Goal: Book appointment/travel/reservation

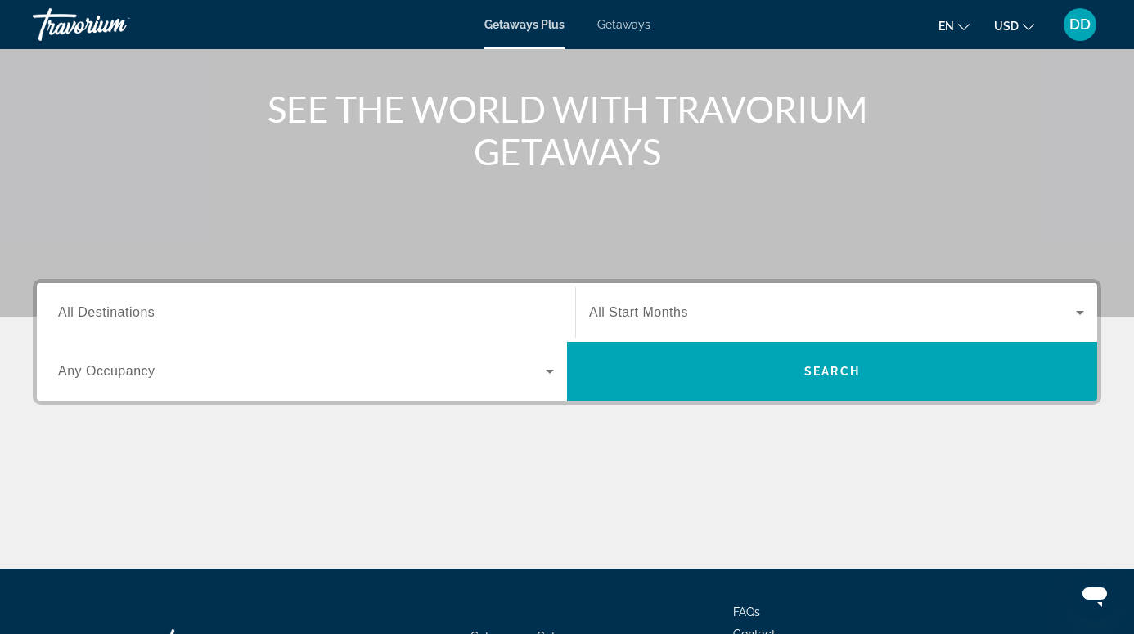
scroll to position [179, 0]
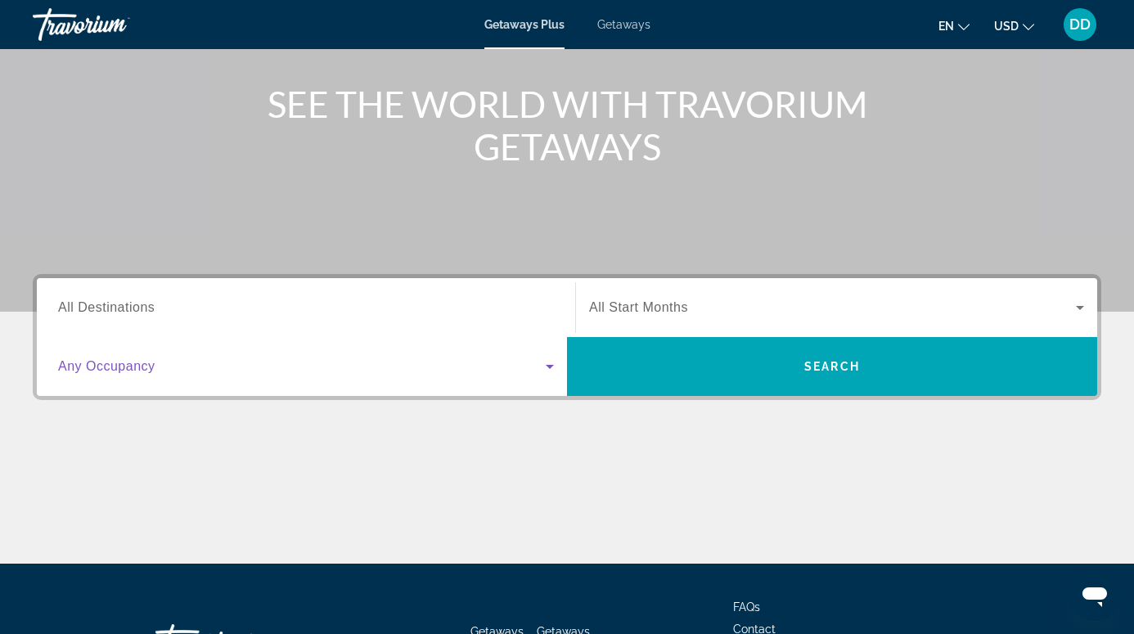
click at [548, 370] on icon "Search widget" at bounding box center [550, 367] width 20 height 20
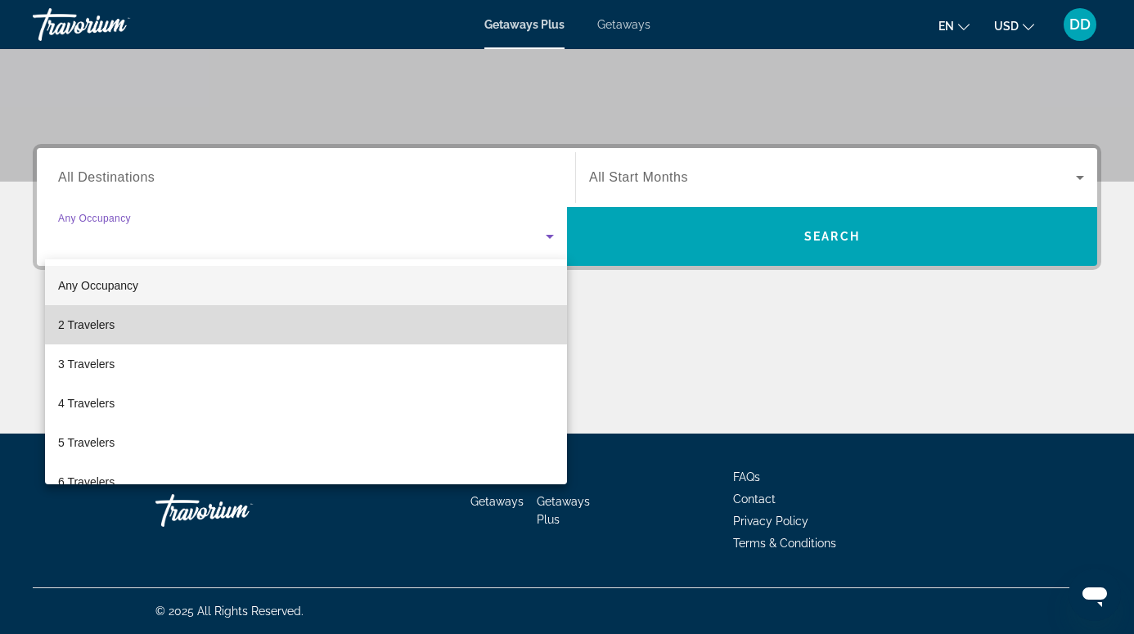
click at [470, 328] on mat-option "2 Travelers" at bounding box center [306, 324] width 522 height 39
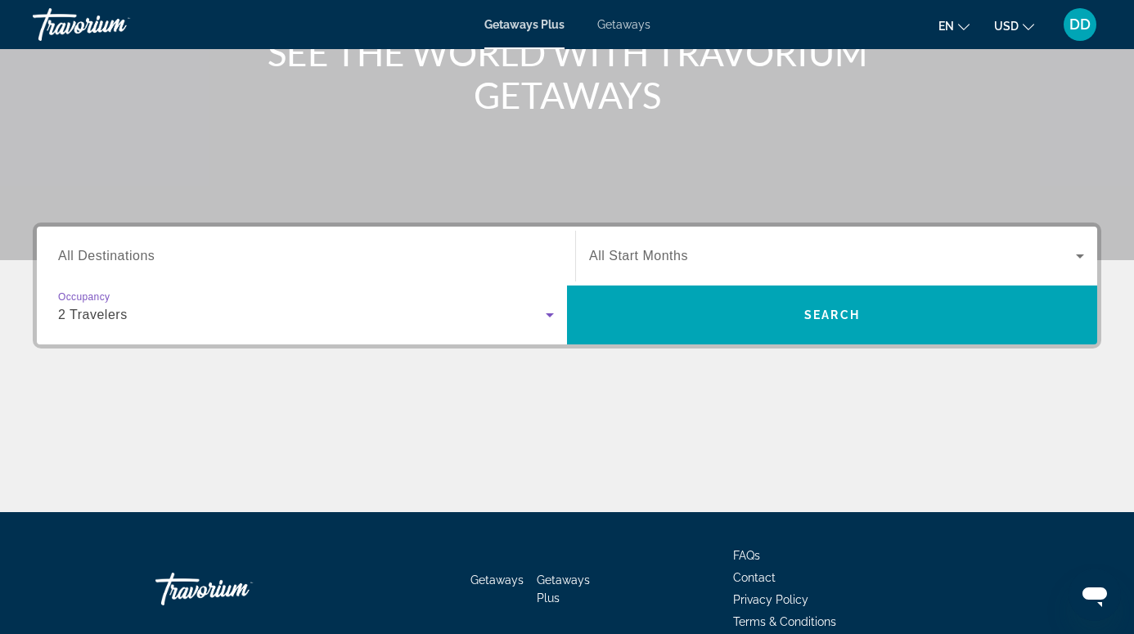
scroll to position [223, 0]
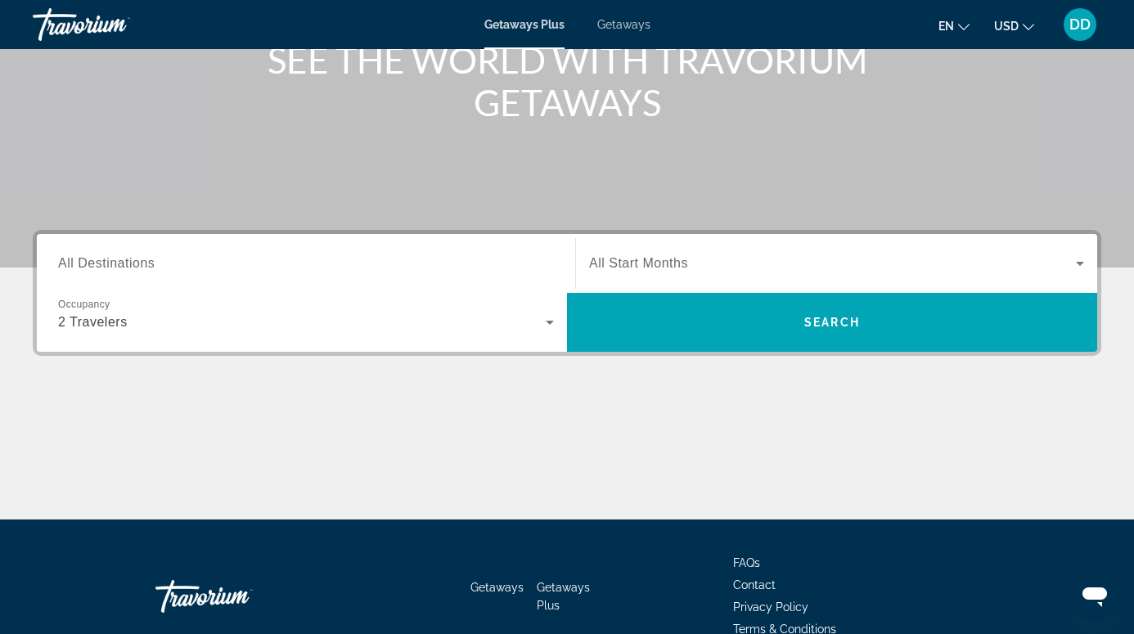
click at [705, 247] on div "Search widget" at bounding box center [836, 264] width 495 height 46
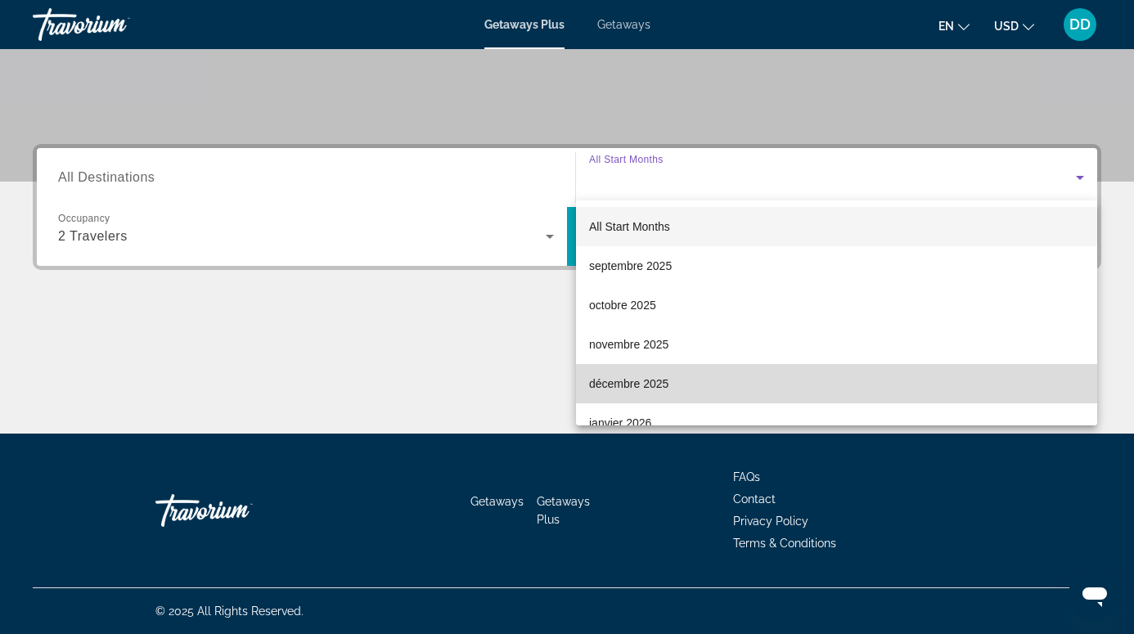
click at [656, 381] on span "décembre 2025" at bounding box center [628, 384] width 79 height 20
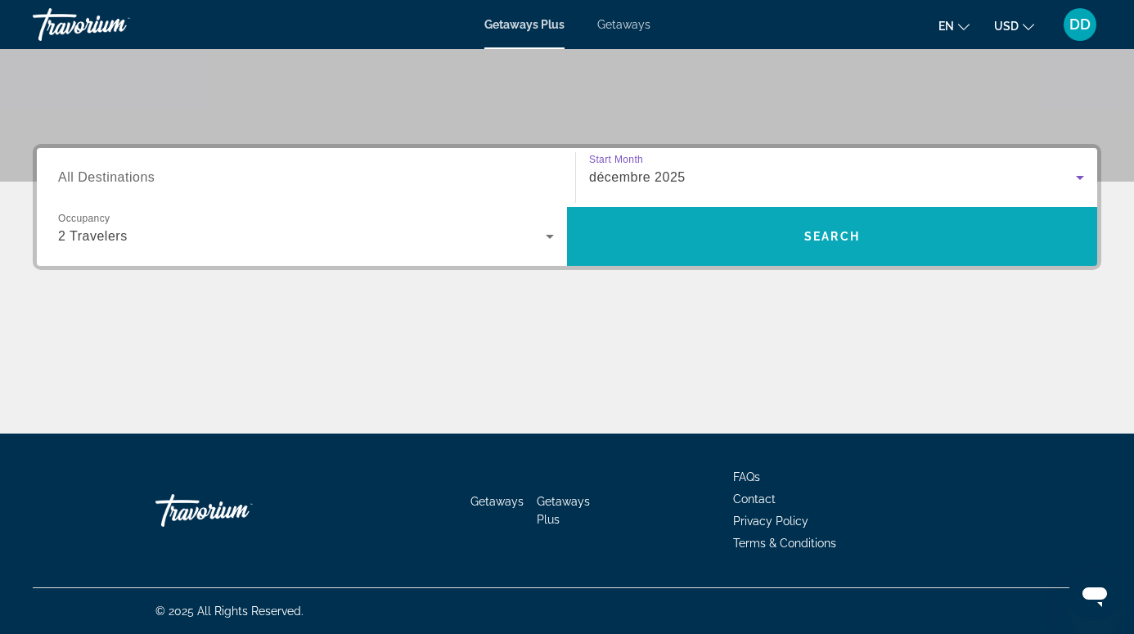
click at [824, 235] on span "Search" at bounding box center [832, 236] width 56 height 13
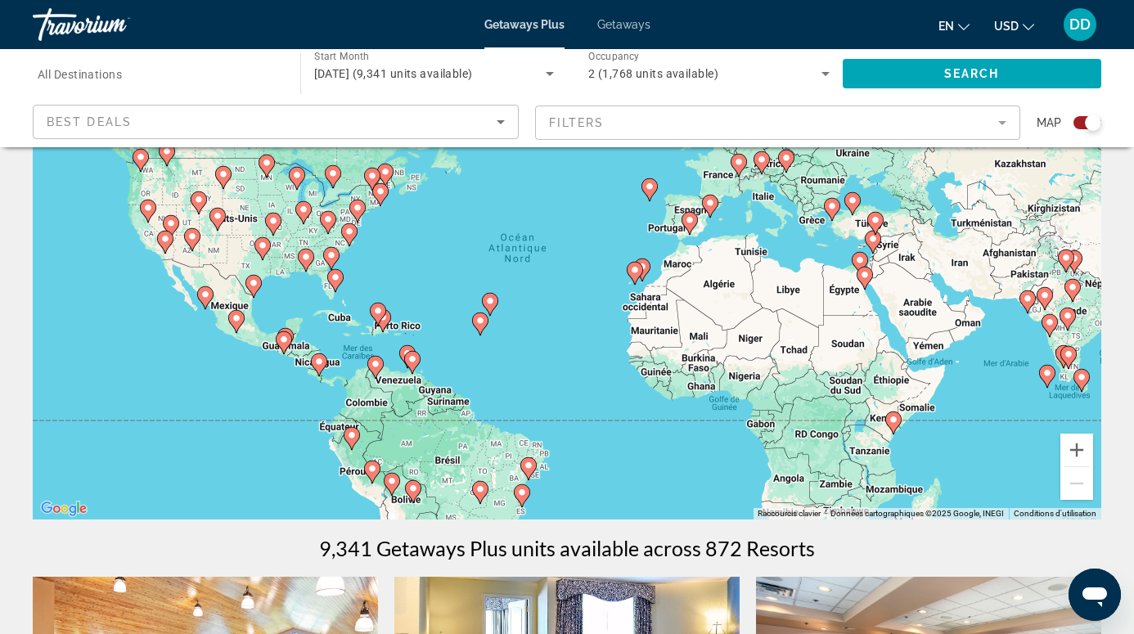
scroll to position [137, 0]
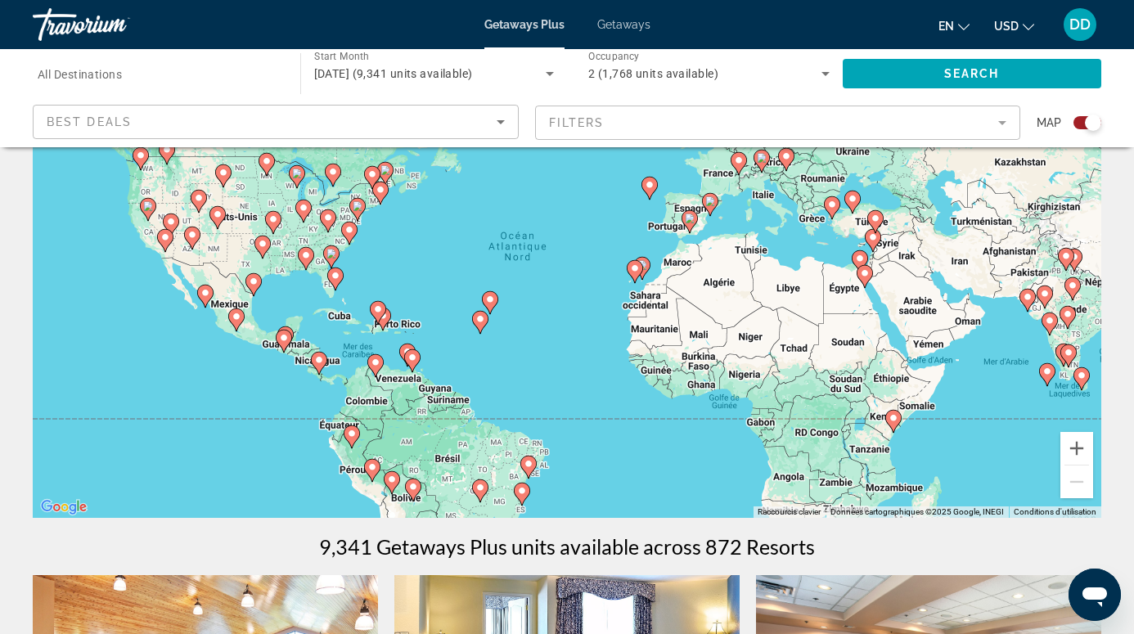
click at [891, 416] on image "Main content" at bounding box center [894, 418] width 10 height 10
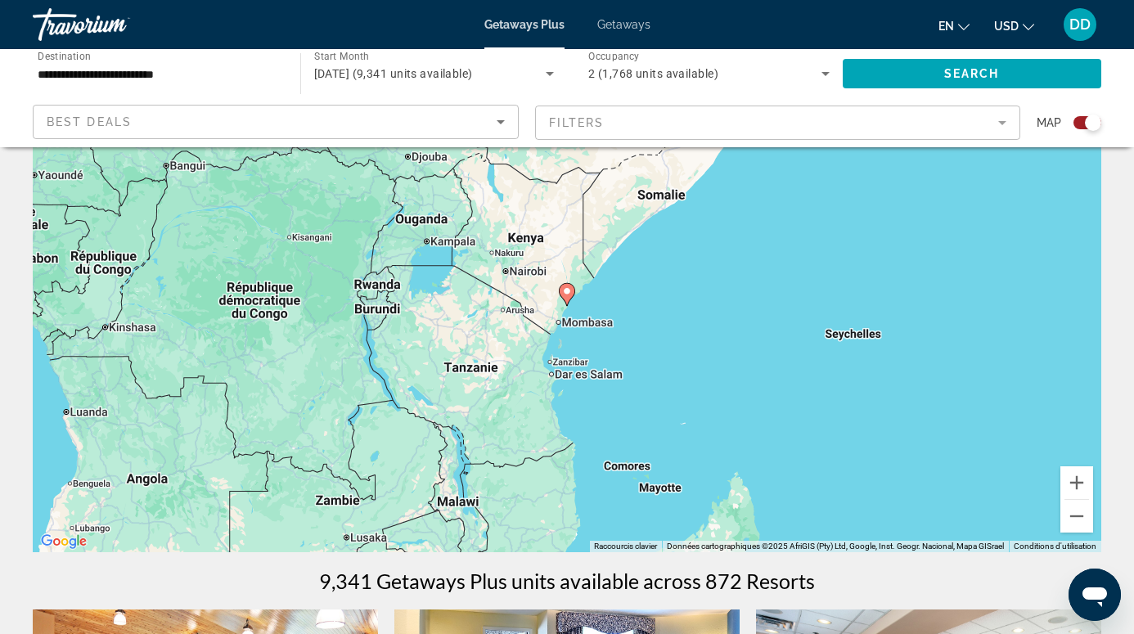
scroll to position [106, 0]
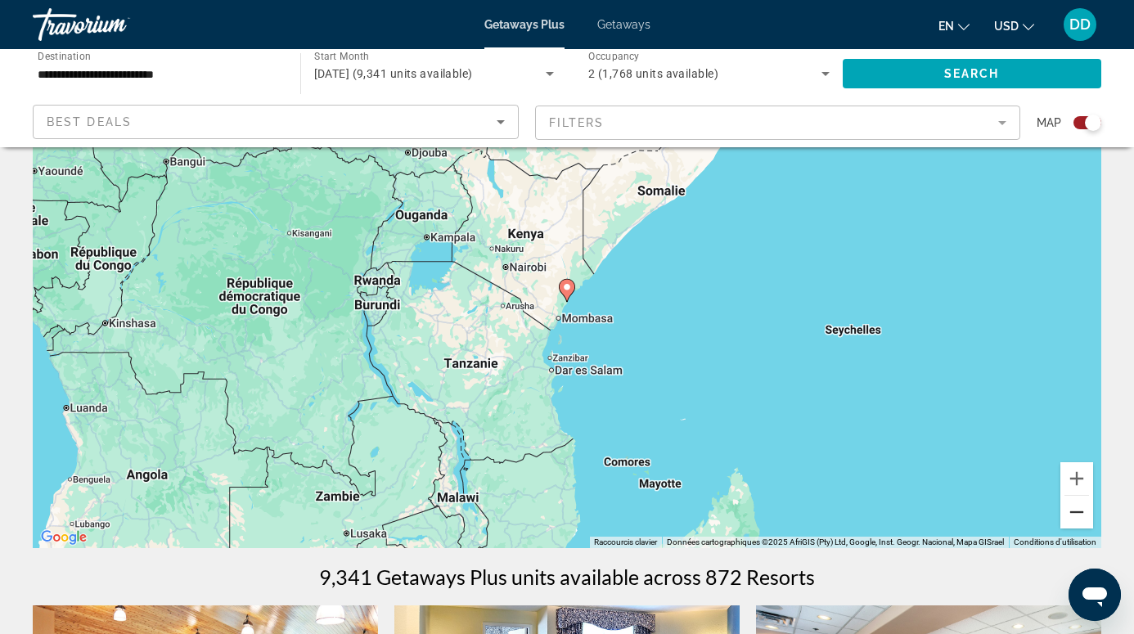
click at [1072, 516] on button "Zoom arrière" at bounding box center [1077, 512] width 33 height 33
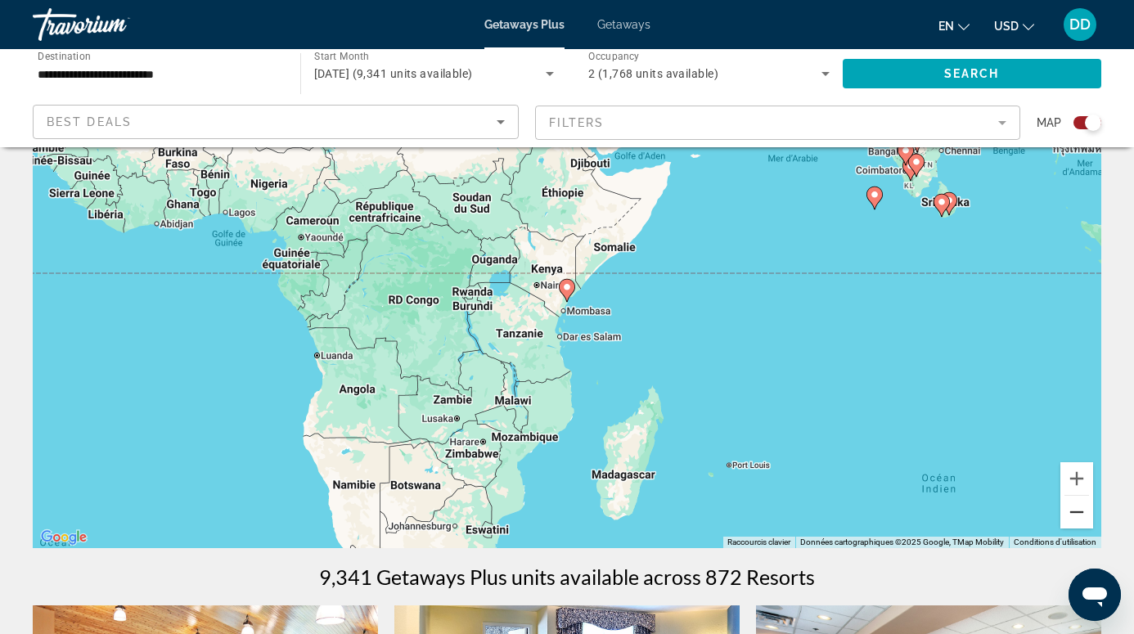
click at [1072, 516] on button "Zoom arrière" at bounding box center [1077, 512] width 33 height 33
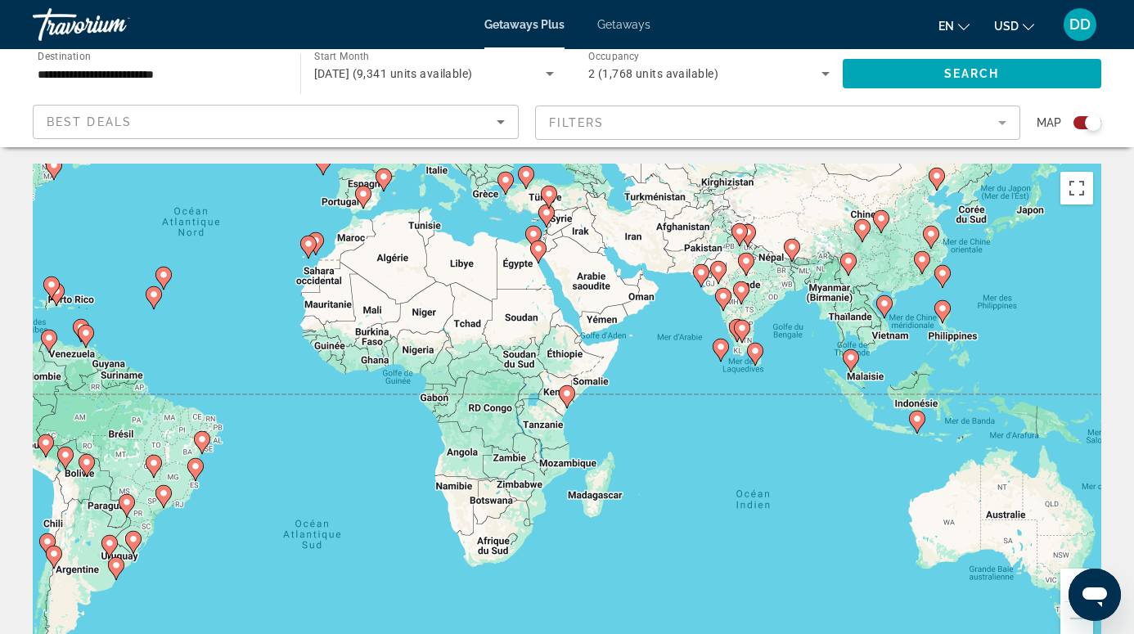
scroll to position [0, 0]
click at [967, 507] on div "Pour activer le glissement avec le clavier, appuyez sur Alt+Entrée. Une fois ce…" at bounding box center [567, 409] width 1069 height 491
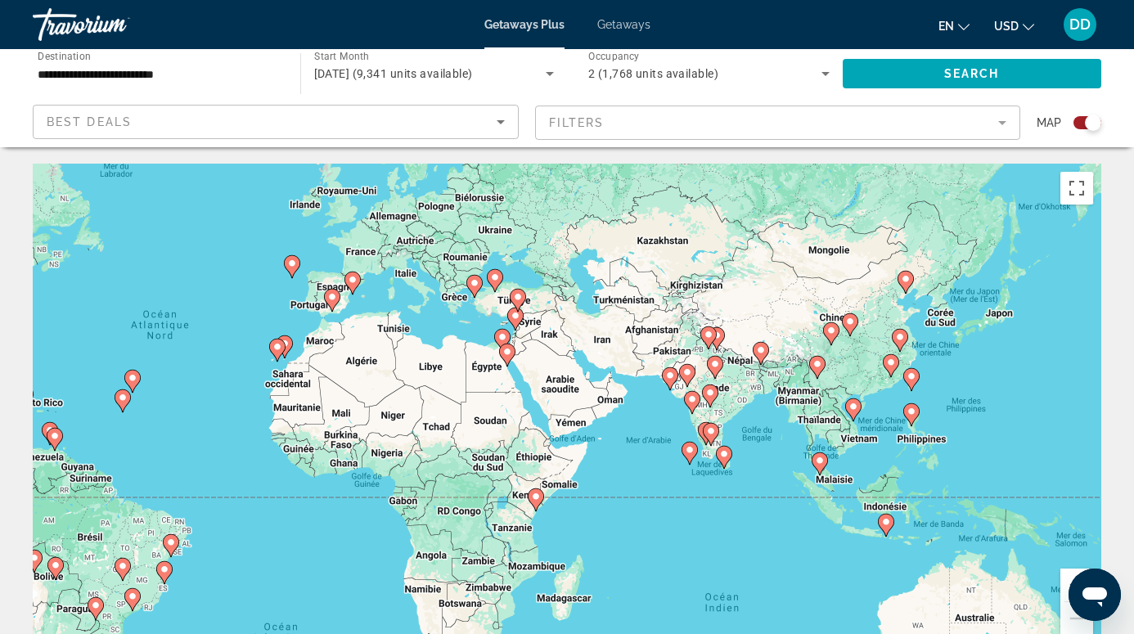
drag, startPoint x: 947, startPoint y: 417, endPoint x: 916, endPoint y: 522, distance: 110.1
click at [916, 522] on div "Pour activer le glissement avec le clavier, appuyez sur Alt+Entrée. Une fois ce…" at bounding box center [567, 409] width 1069 height 491
click at [904, 283] on image "Main content" at bounding box center [906, 280] width 10 height 10
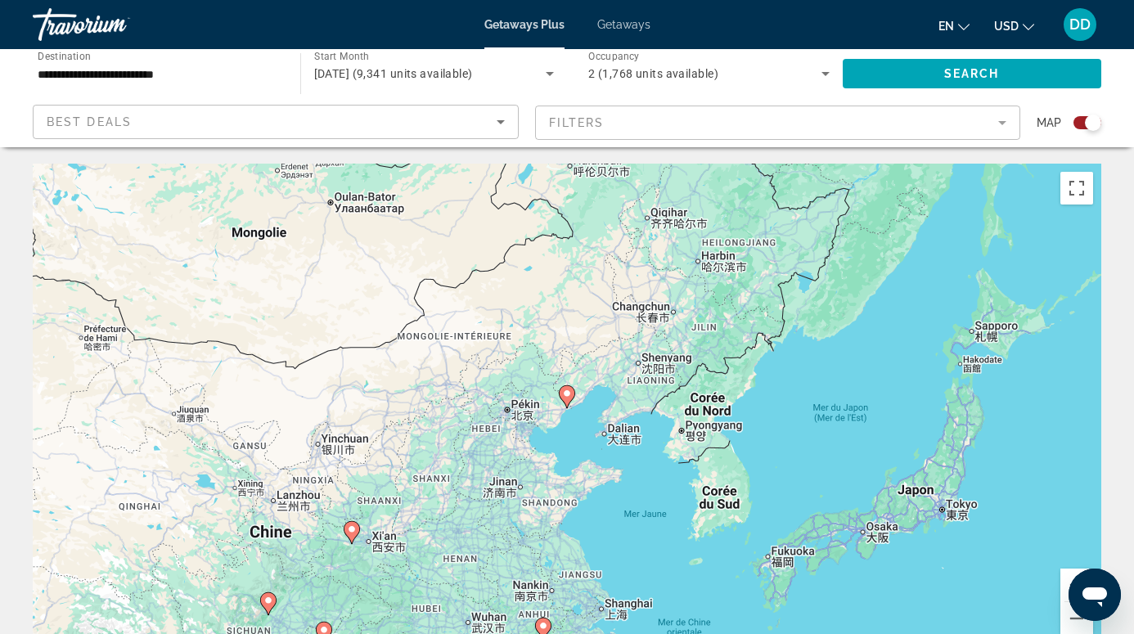
click at [773, 435] on div "Pour activer le glissement avec le clavier, appuyez sur Alt+Entrée. Une fois ce…" at bounding box center [567, 409] width 1069 height 491
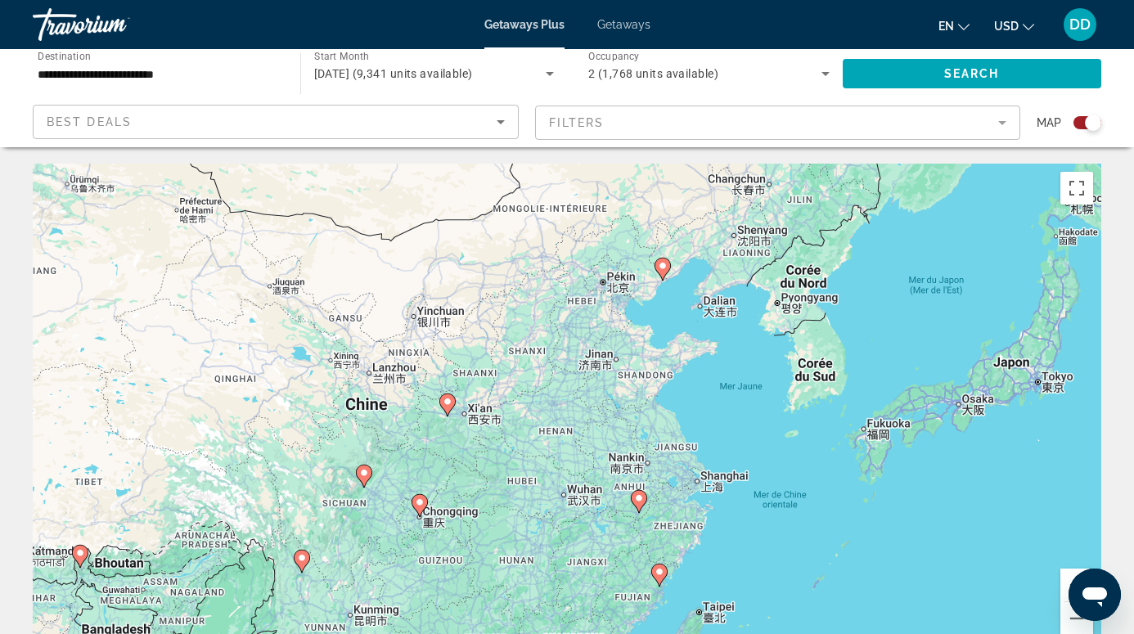
drag, startPoint x: 773, startPoint y: 435, endPoint x: 871, endPoint y: 306, distance: 161.7
click at [871, 306] on div "Pour activer le glissement avec le clavier, appuyez sur Alt+Entrée. Une fois ce…" at bounding box center [567, 409] width 1069 height 491
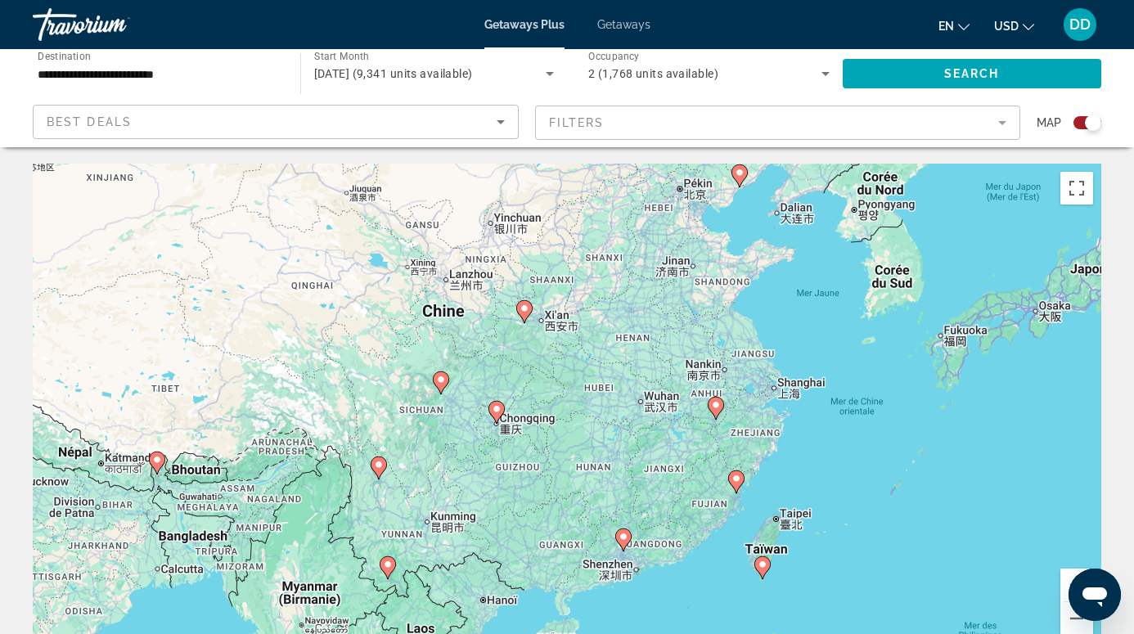
drag, startPoint x: 744, startPoint y: 397, endPoint x: 823, endPoint y: 304, distance: 121.9
click at [823, 304] on div "Pour activer le glissement avec le clavier, appuyez sur Alt+Entrée. Une fois ce…" at bounding box center [567, 409] width 1069 height 491
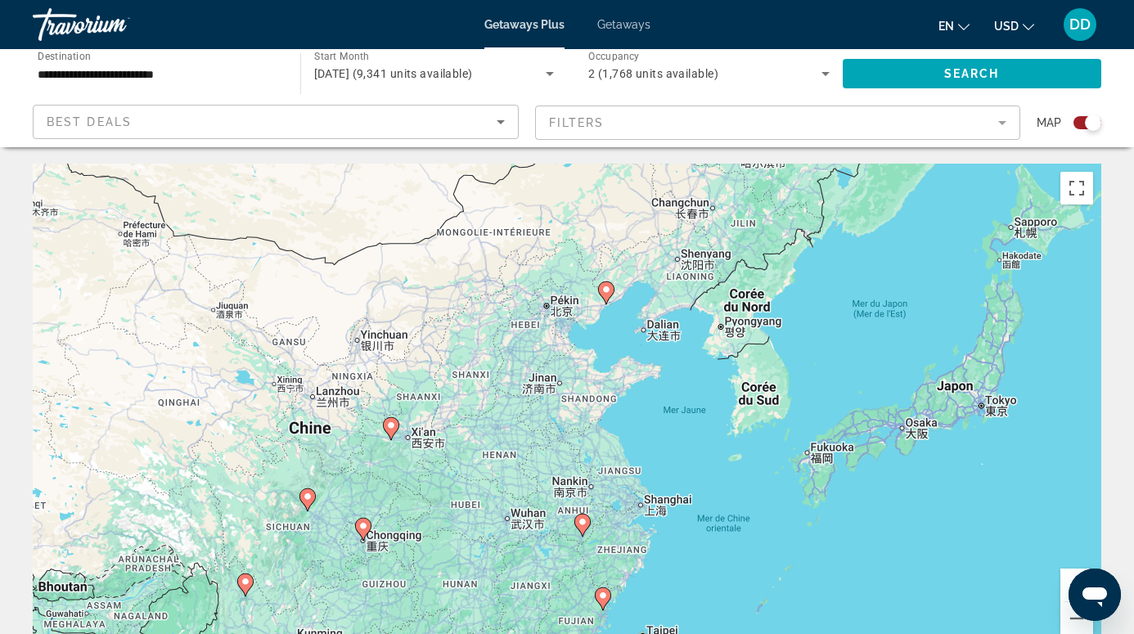
drag, startPoint x: 804, startPoint y: 309, endPoint x: 669, endPoint y: 421, distance: 175.4
click at [669, 421] on div "Pour activer le glissement avec le clavier, appuyez sur Alt+Entrée. Une fois ce…" at bounding box center [567, 409] width 1069 height 491
click at [1082, 621] on button "Zoom arrière" at bounding box center [1077, 618] width 33 height 33
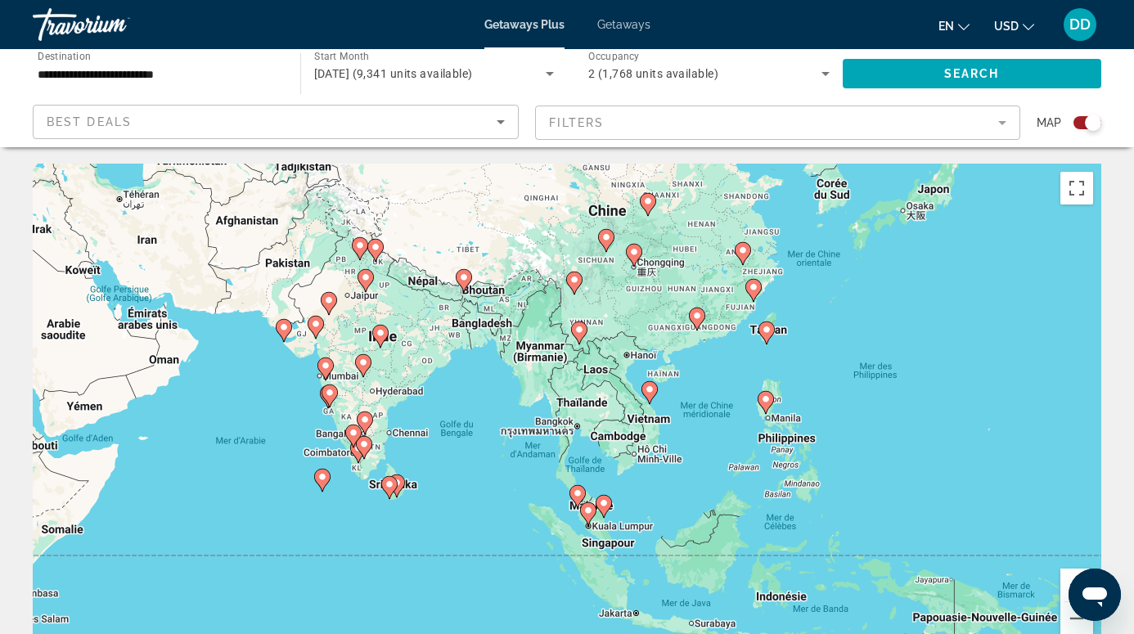
drag, startPoint x: 763, startPoint y: 552, endPoint x: 956, endPoint y: 315, distance: 305.4
click at [956, 315] on div "Pour activer le glissement avec le clavier, appuyez sur Alt+Entrée. Une fois ce…" at bounding box center [567, 409] width 1069 height 491
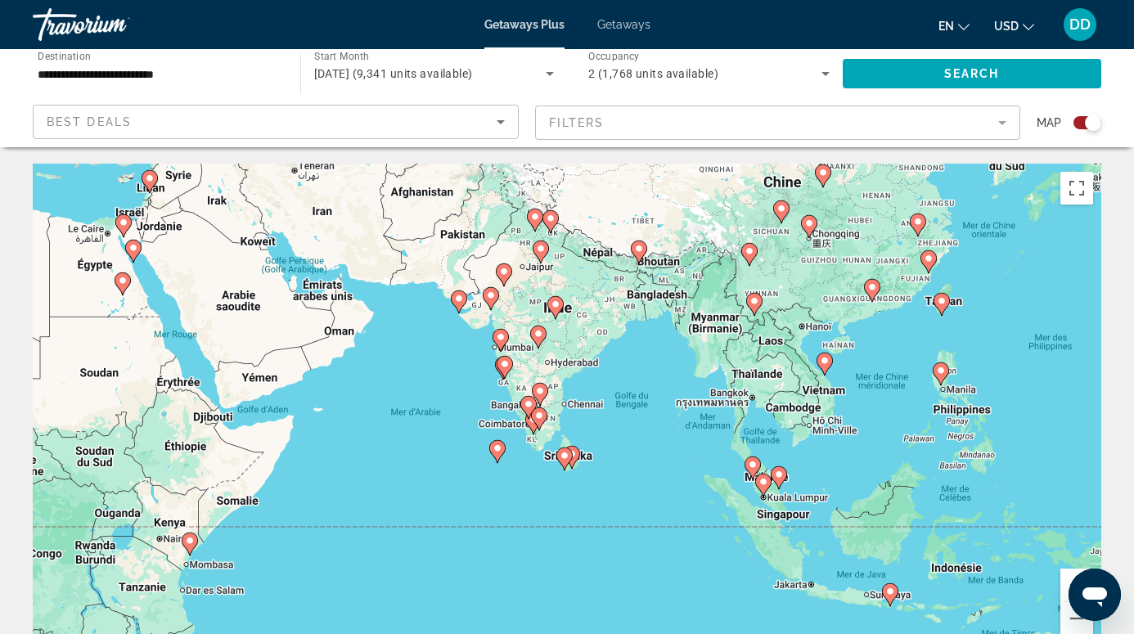
drag, startPoint x: 489, startPoint y: 409, endPoint x: 683, endPoint y: 442, distance: 196.7
click at [683, 442] on div "Pour activer le glissement avec le clavier, appuyez sur Alt+Entrée. Une fois ce…" at bounding box center [567, 409] width 1069 height 491
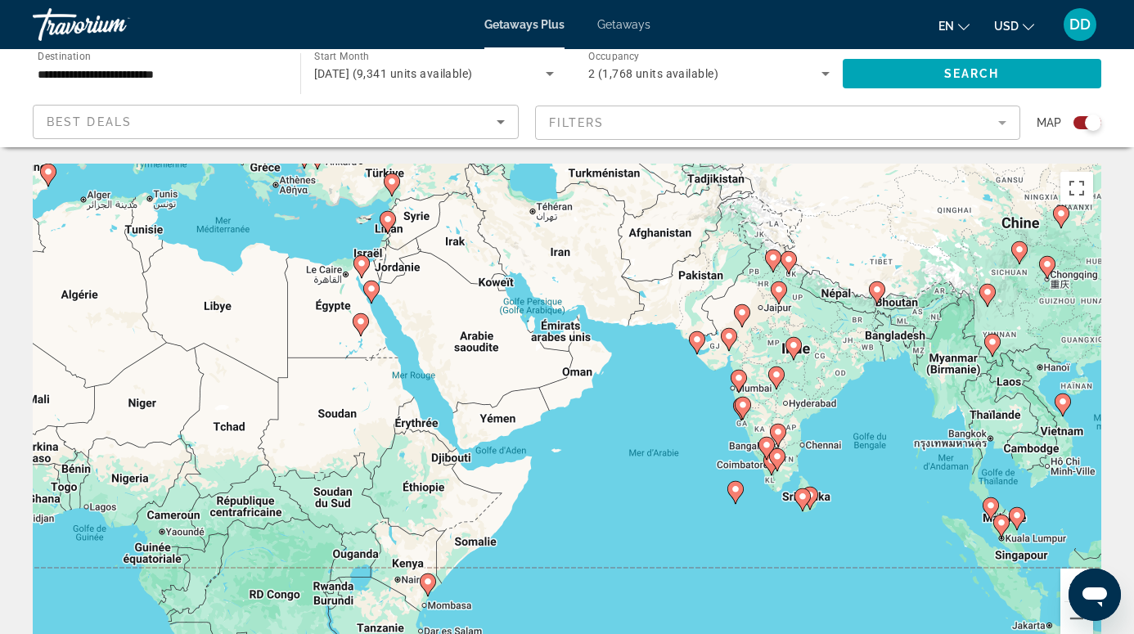
drag, startPoint x: 487, startPoint y: 433, endPoint x: 653, endPoint y: 459, distance: 168.2
click at [653, 459] on div "Pour activer le glissement avec le clavier, appuyez sur Alt+Entrée. Une fois ce…" at bounding box center [567, 409] width 1069 height 491
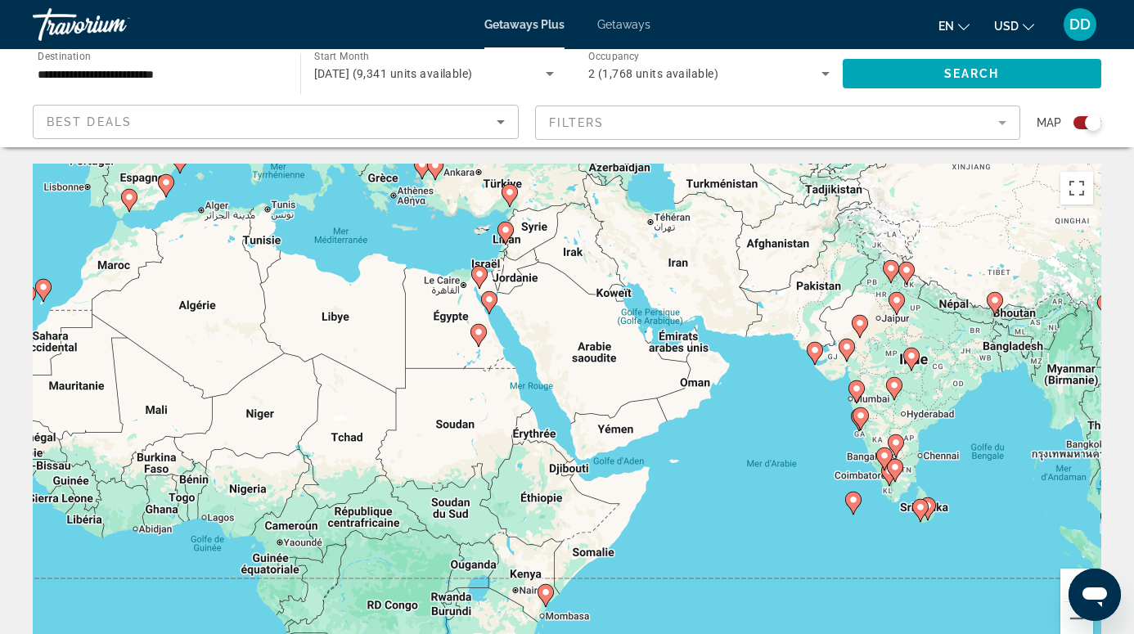
drag, startPoint x: 653, startPoint y: 459, endPoint x: 839, endPoint y: 469, distance: 186.0
click at [837, 471] on div "Pour activer le glissement avec le clavier, appuyez sur Alt+Entrée. Une fois ce…" at bounding box center [567, 409] width 1069 height 491
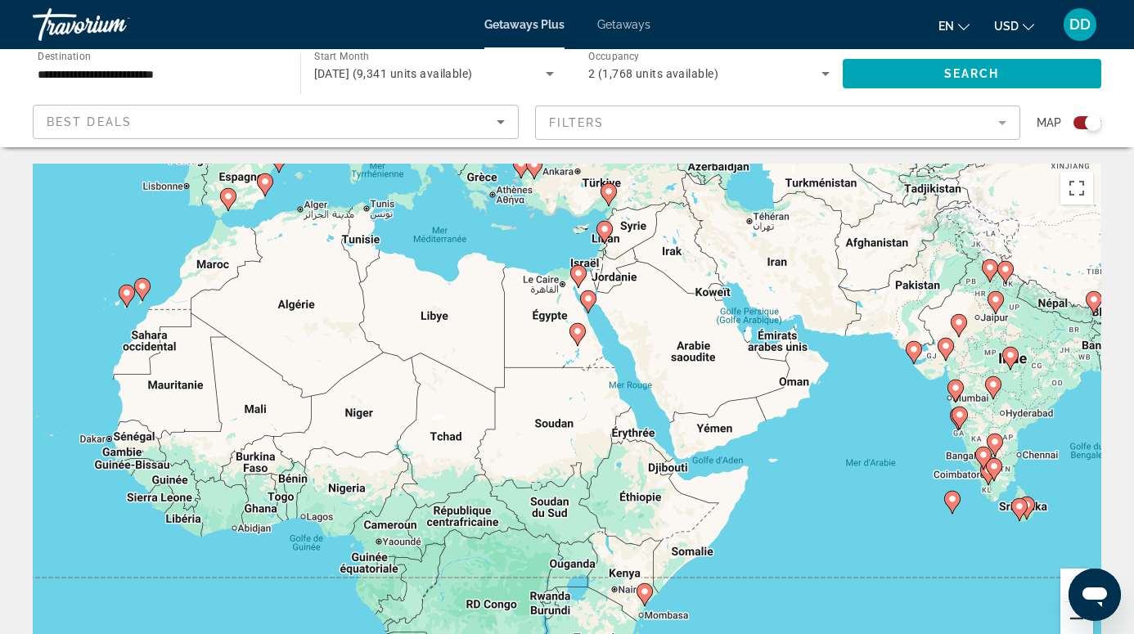
click at [1077, 624] on button "Zoom arrière" at bounding box center [1077, 618] width 33 height 33
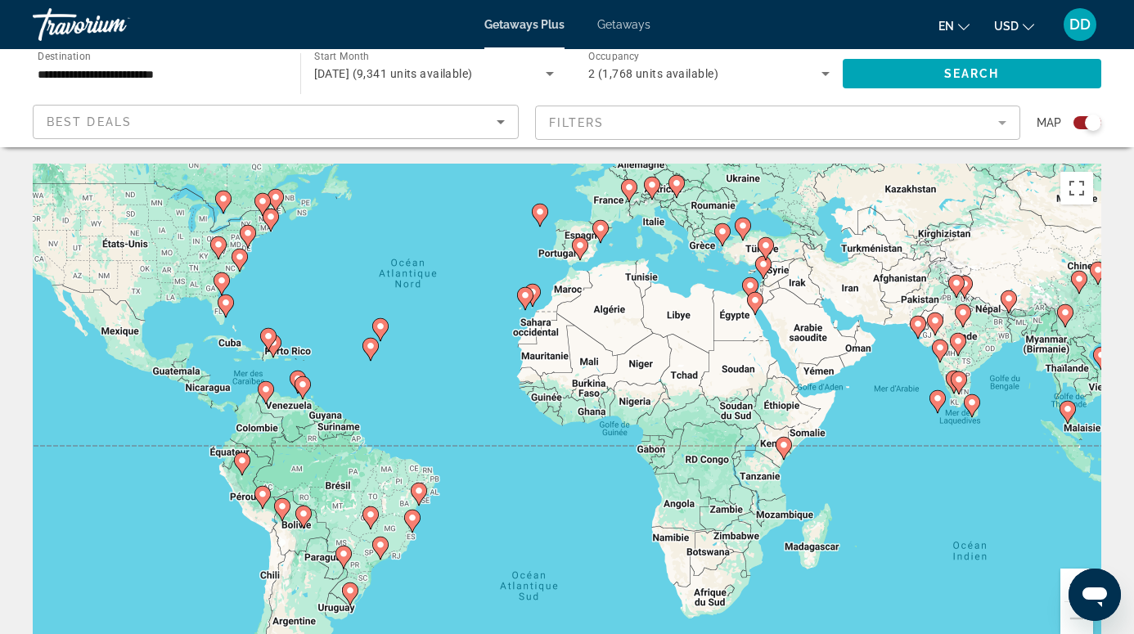
drag, startPoint x: 735, startPoint y: 531, endPoint x: 951, endPoint y: 466, distance: 225.8
click at [951, 467] on div "Pour activer le glissement avec le clavier, appuyez sur Alt+Entrée. Une fois ce…" at bounding box center [567, 409] width 1069 height 491
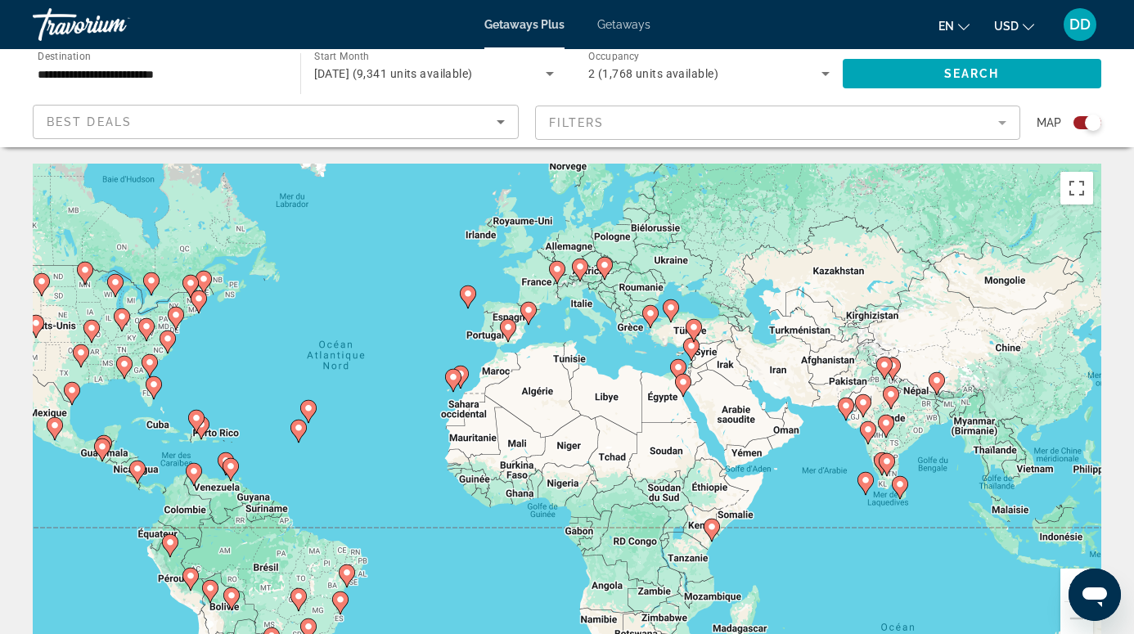
drag, startPoint x: 615, startPoint y: 446, endPoint x: 478, endPoint y: 549, distance: 171.9
click at [478, 549] on div "Pour activer le glissement avec le clavier, appuyez sur Alt+Entrée. Une fois ce…" at bounding box center [567, 409] width 1069 height 491
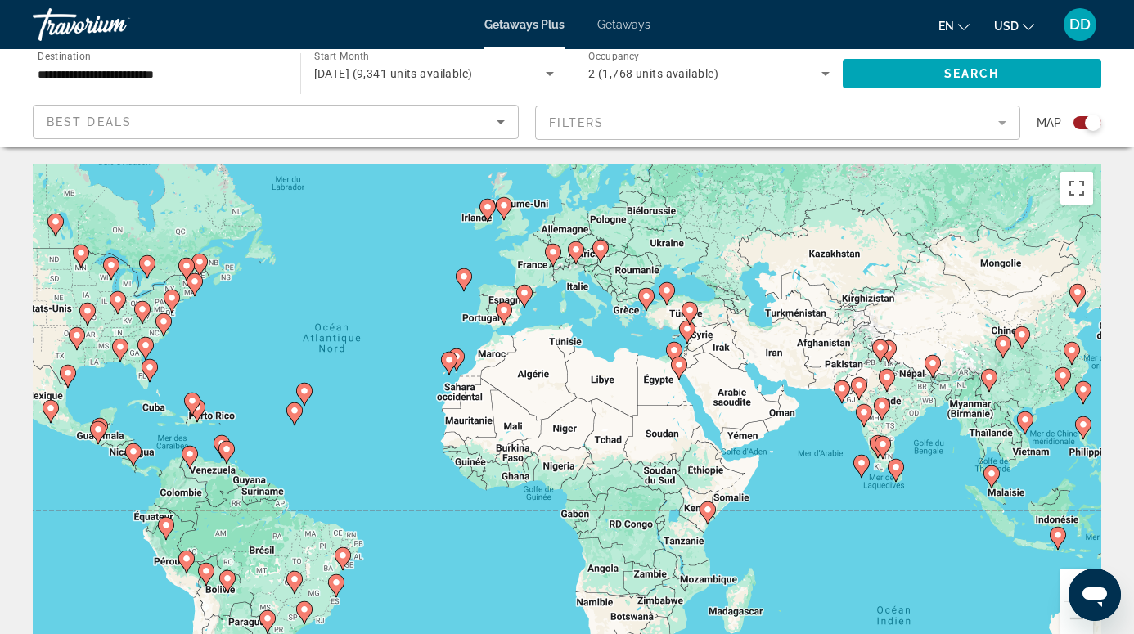
drag, startPoint x: 769, startPoint y: 548, endPoint x: 777, endPoint y: 532, distance: 18.3
click at [777, 532] on div "Pour activer le glissement avec le clavier, appuyez sur Alt+Entrée. Une fois ce…" at bounding box center [567, 409] width 1069 height 491
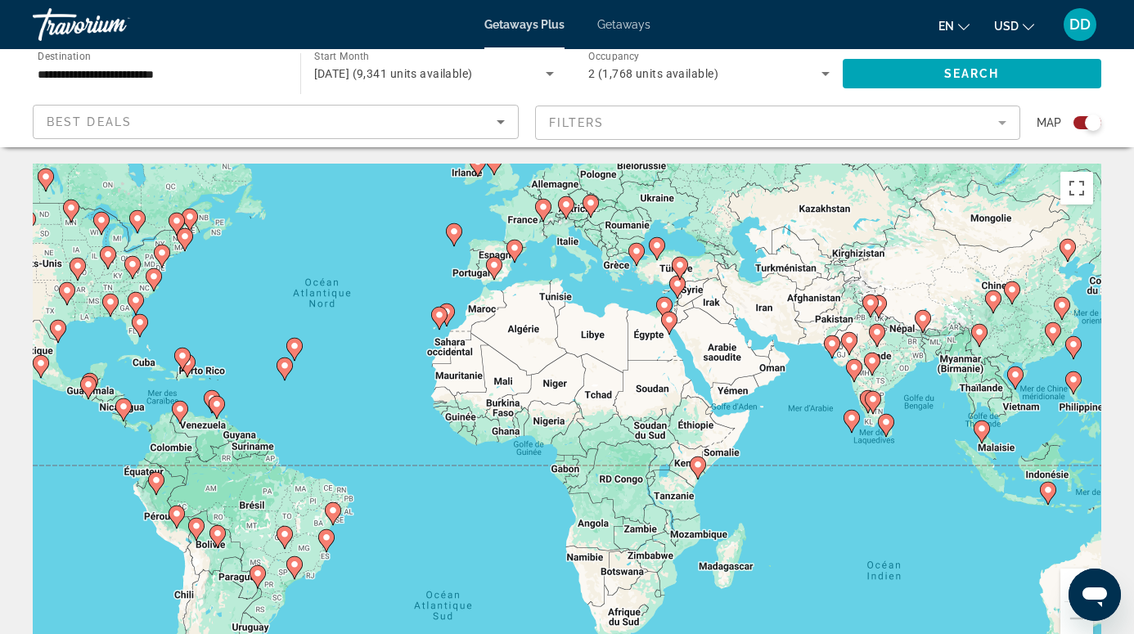
drag, startPoint x: 777, startPoint y: 532, endPoint x: 754, endPoint y: 483, distance: 54.5
click at [757, 483] on div "Pour activer le glissement avec le clavier, appuyez sur Alt+Entrée. Une fois ce…" at bounding box center [567, 409] width 1069 height 491
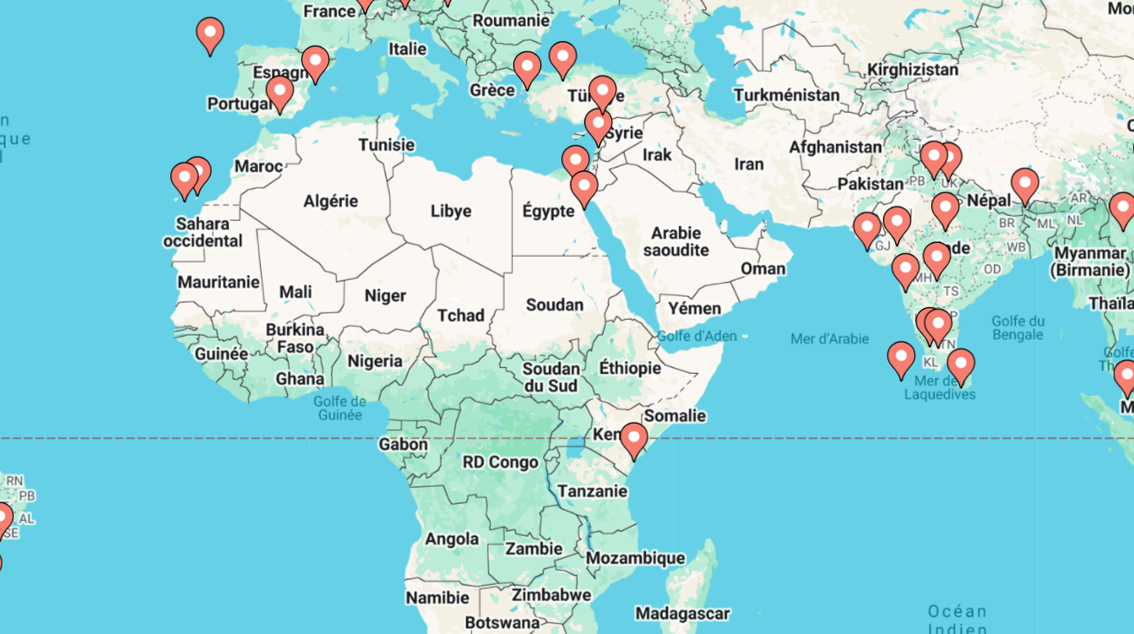
click at [651, 307] on image "Main content" at bounding box center [656, 312] width 10 height 10
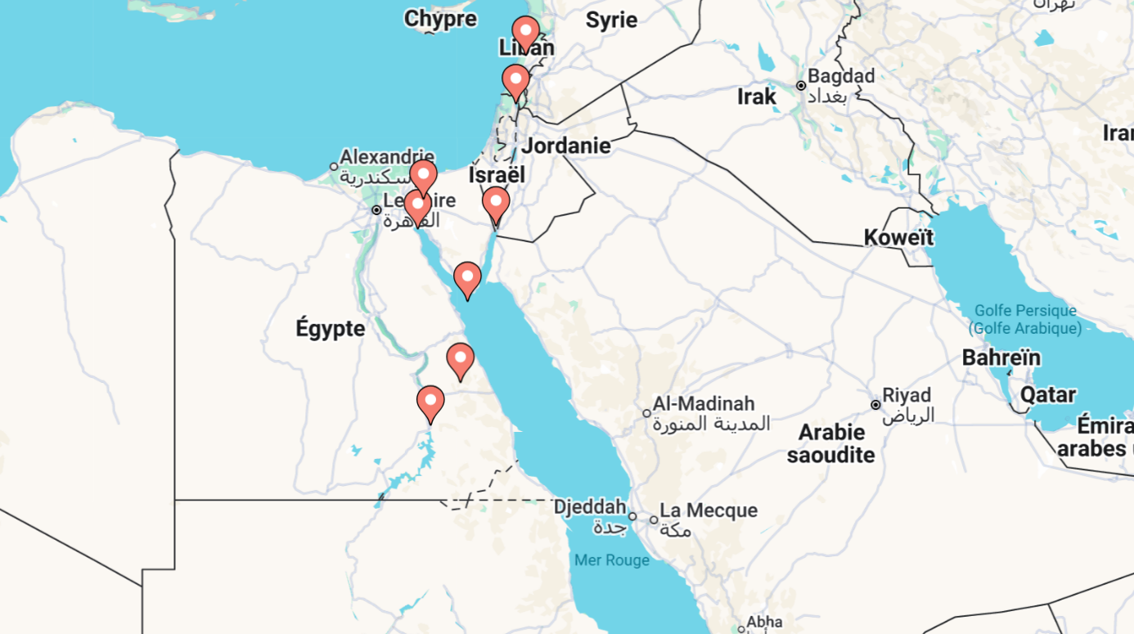
drag, startPoint x: 271, startPoint y: 232, endPoint x: 309, endPoint y: 191, distance: 55.6
click at [309, 191] on div "Pour activer le glissement avec le clavier, appuyez sur Alt+Entrée. Une fois ce…" at bounding box center [567, 409] width 1069 height 491
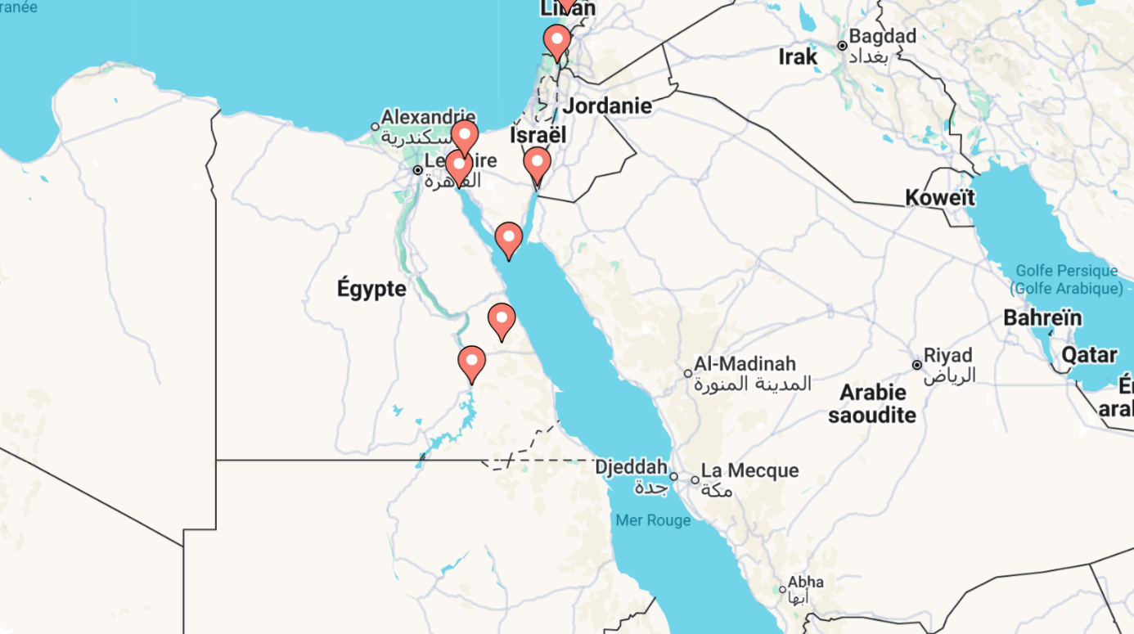
click at [587, 408] on image "Main content" at bounding box center [592, 413] width 10 height 10
type input "**********"
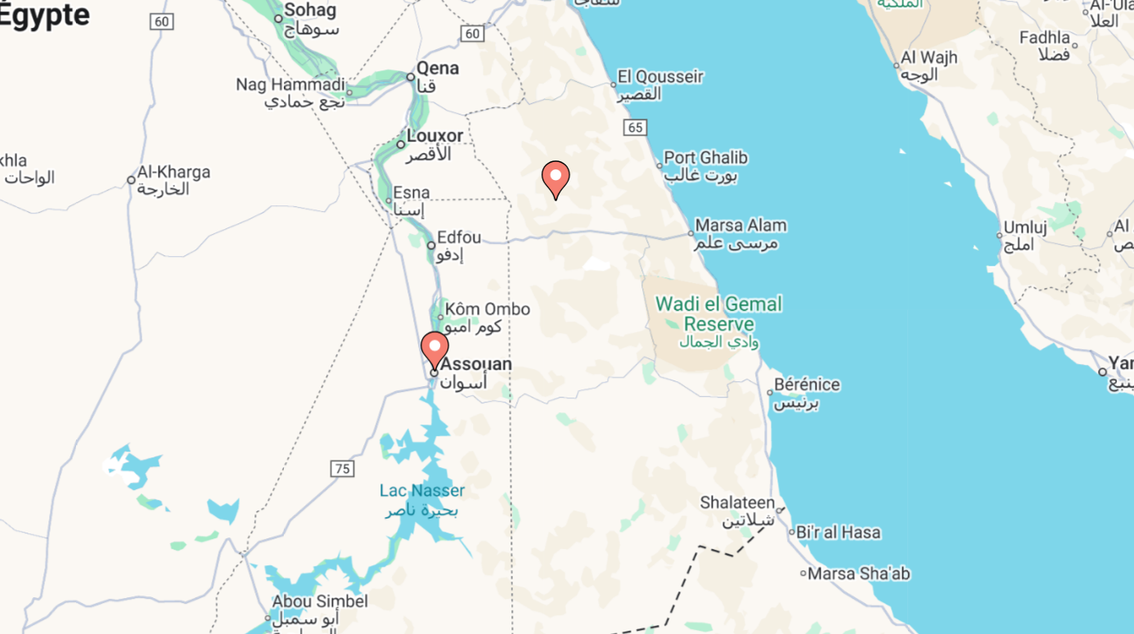
drag, startPoint x: 282, startPoint y: 205, endPoint x: 301, endPoint y: 249, distance: 47.3
click at [301, 249] on div "Pour activer le glissement avec le clavier, appuyez sur Alt+Entrée. Une fois ce…" at bounding box center [567, 409] width 1069 height 491
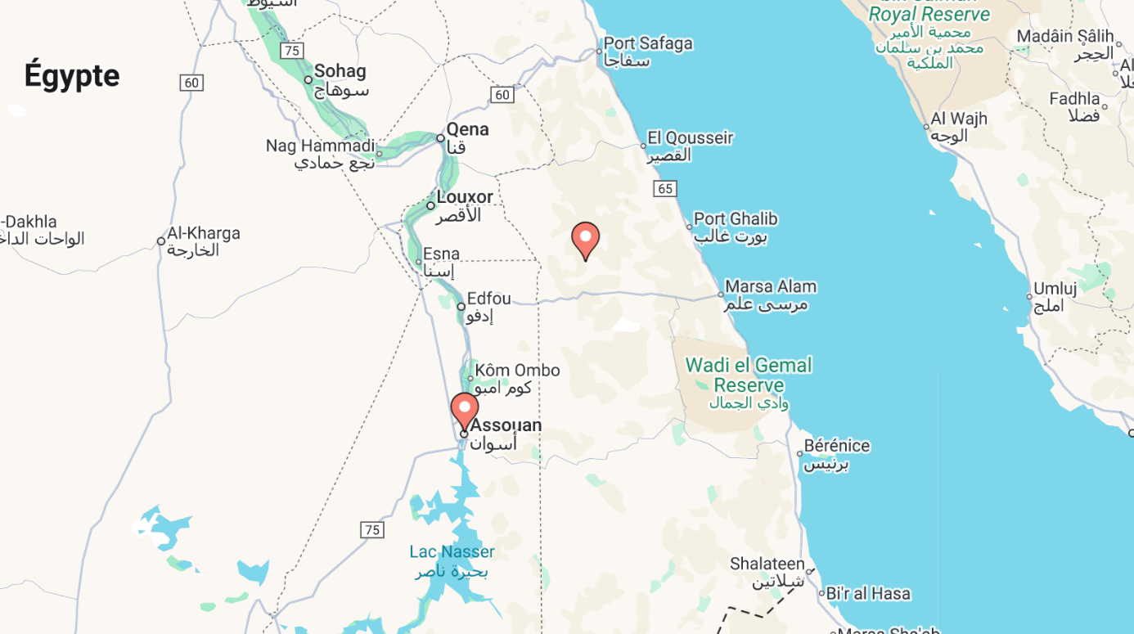
drag, startPoint x: 450, startPoint y: 180, endPoint x: 435, endPoint y: 190, distance: 18.4
click at [435, 190] on div "Pour activer le glissement avec le clavier, appuyez sur Alt+Entrée. Une fois ce…" at bounding box center [567, 409] width 1069 height 491
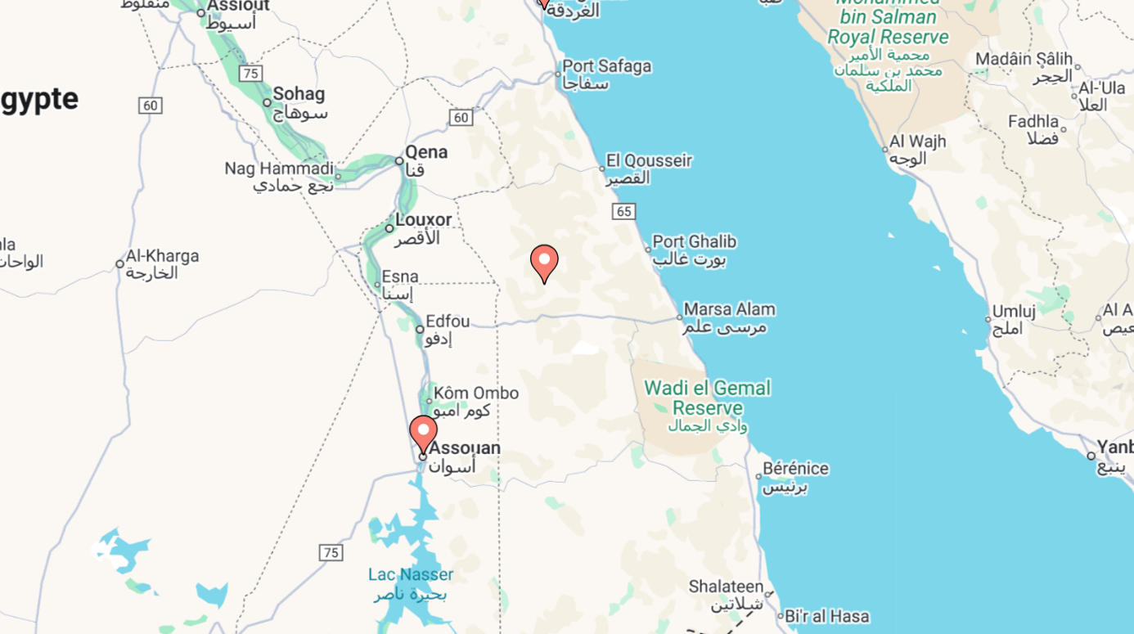
scroll to position [64, 0]
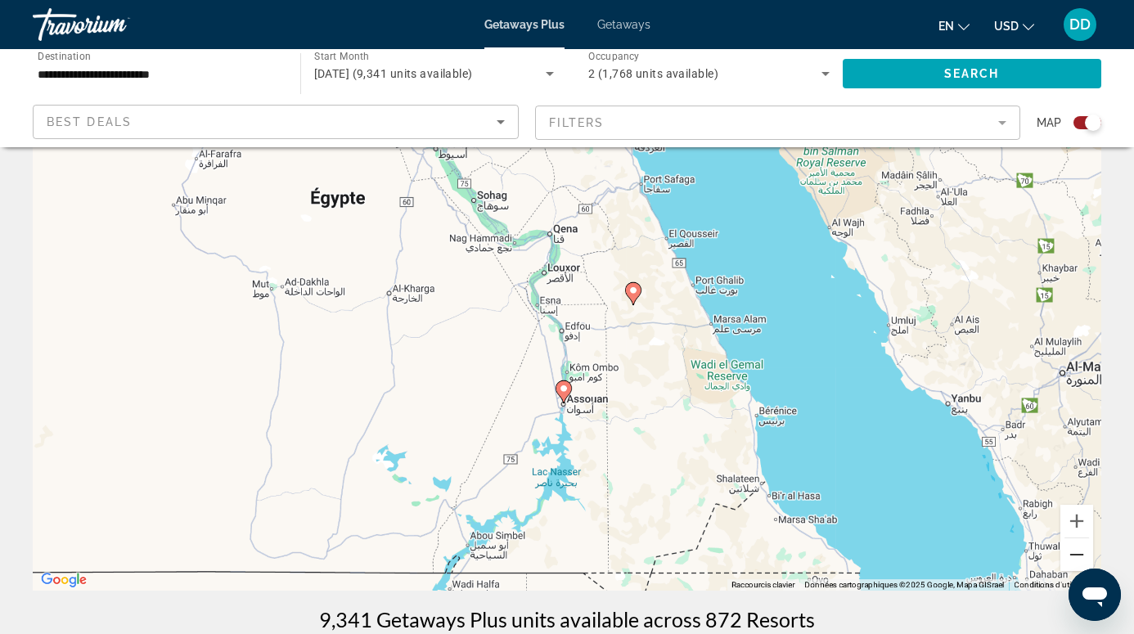
click at [1079, 552] on button "Zoom arrière" at bounding box center [1077, 555] width 33 height 33
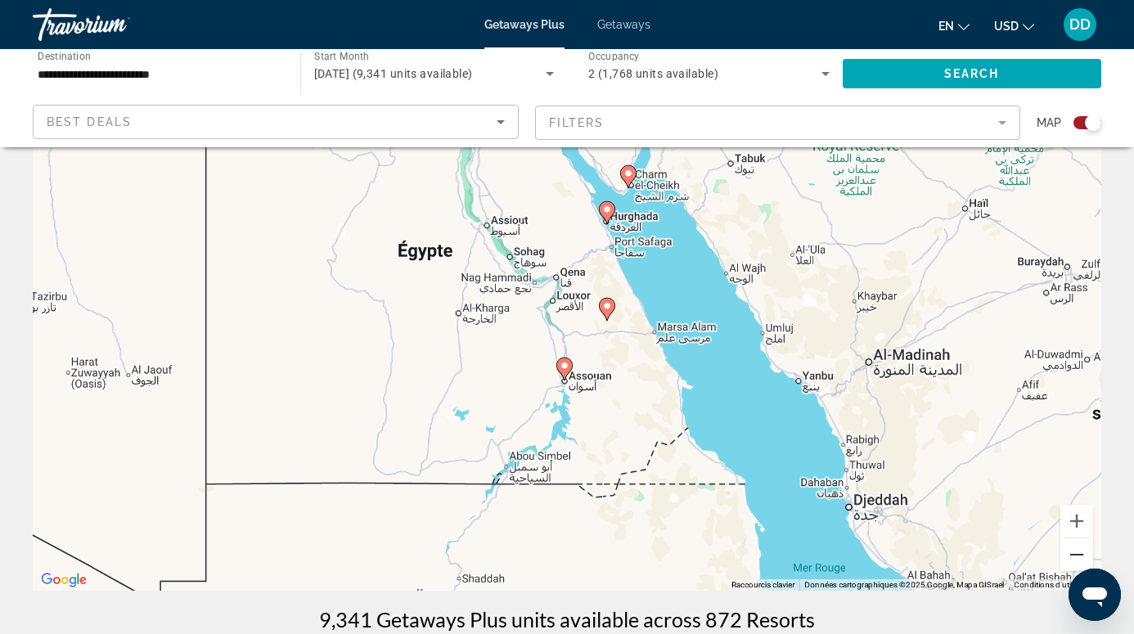
click at [1079, 552] on button "Zoom arrière" at bounding box center [1077, 555] width 33 height 33
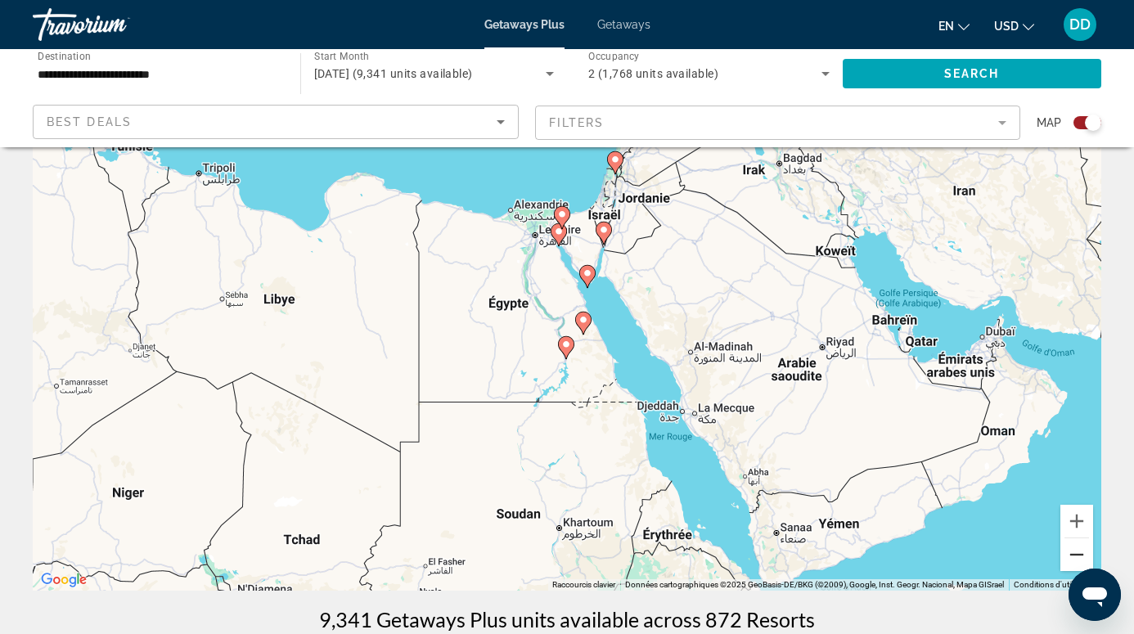
click at [1079, 552] on button "Zoom arrière" at bounding box center [1077, 555] width 33 height 33
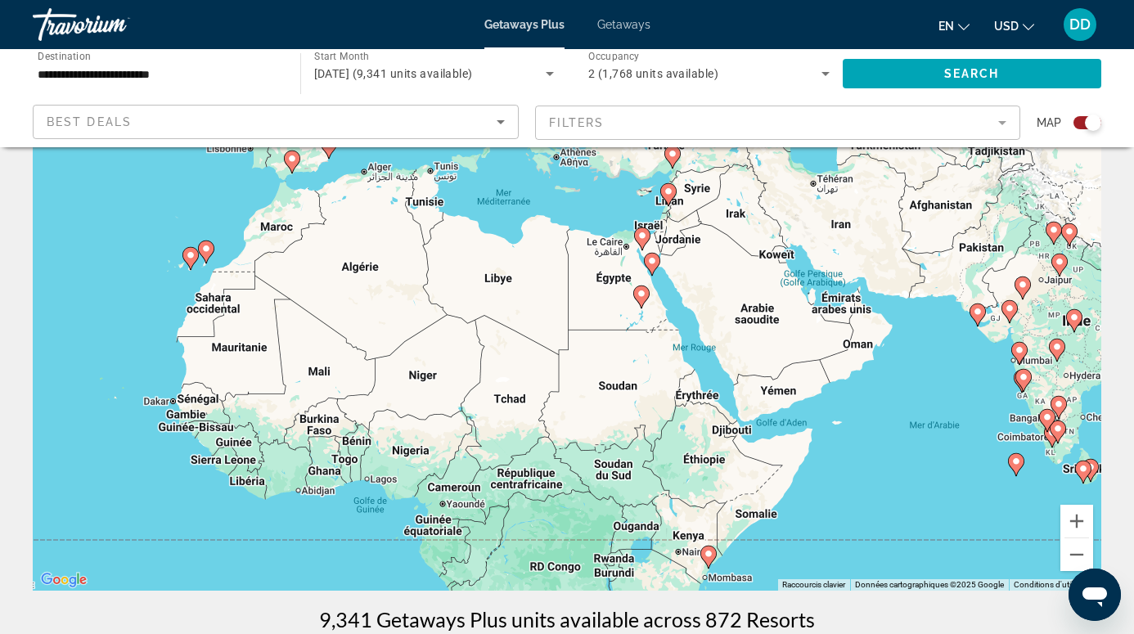
drag, startPoint x: 804, startPoint y: 476, endPoint x: 885, endPoint y: 435, distance: 90.4
click at [885, 435] on div "Pour activer le glissement avec le clavier, appuyez sur Alt+Entrée. Une fois ce…" at bounding box center [567, 345] width 1069 height 491
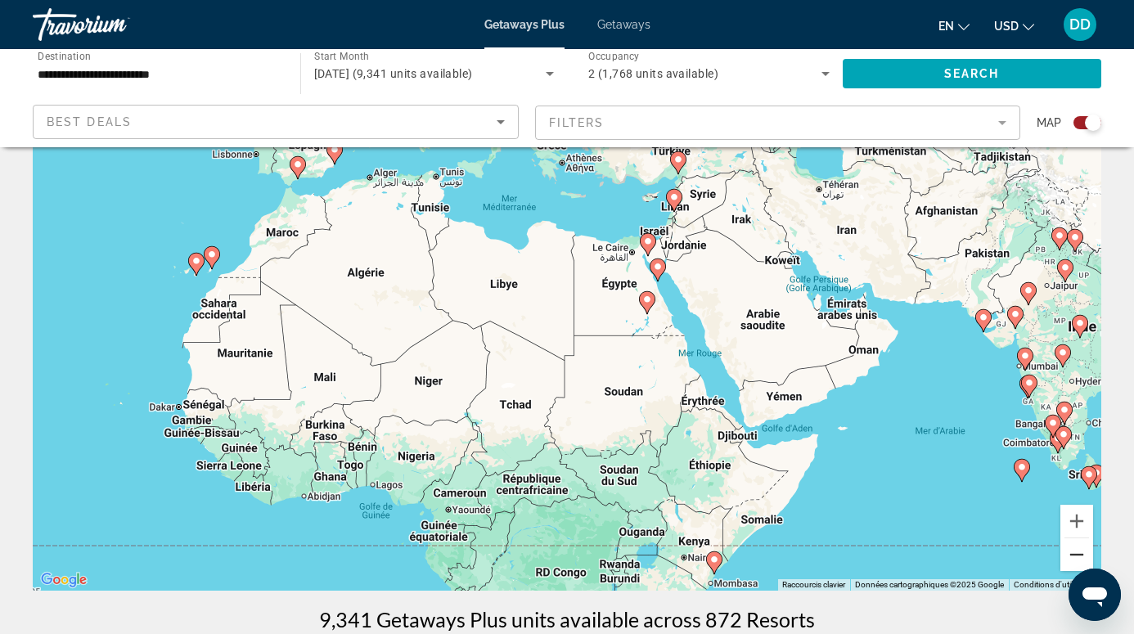
click at [1084, 552] on button "Zoom arrière" at bounding box center [1077, 555] width 33 height 33
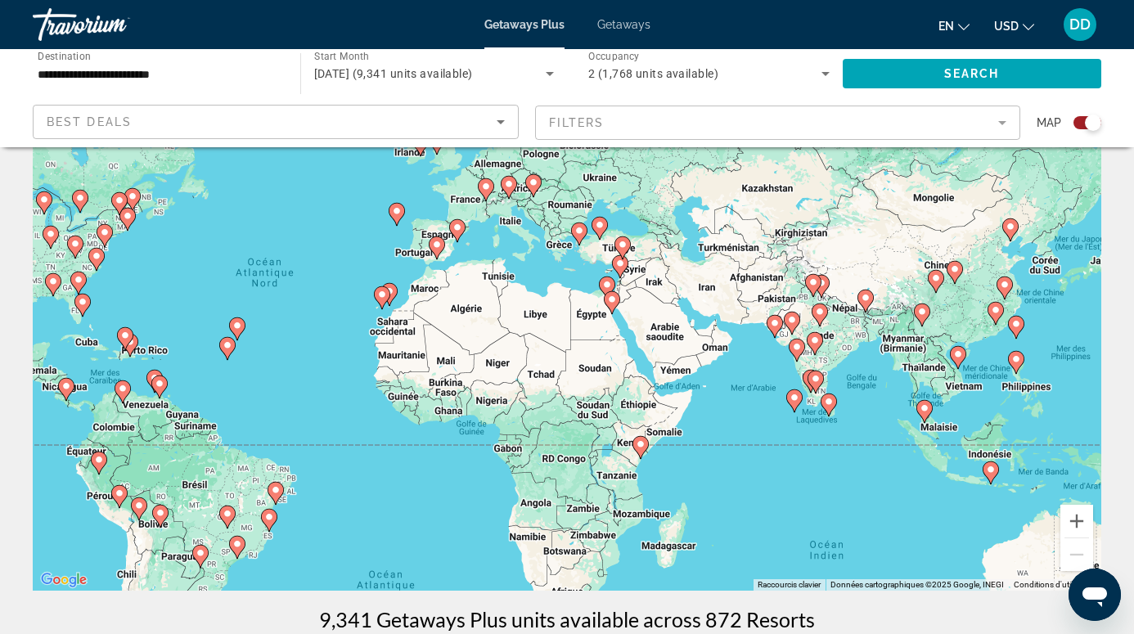
click at [786, 500] on div "Pour activer le glissement avec le clavier, appuyez sur Alt+Entrée. Une fois ce…" at bounding box center [567, 345] width 1069 height 491
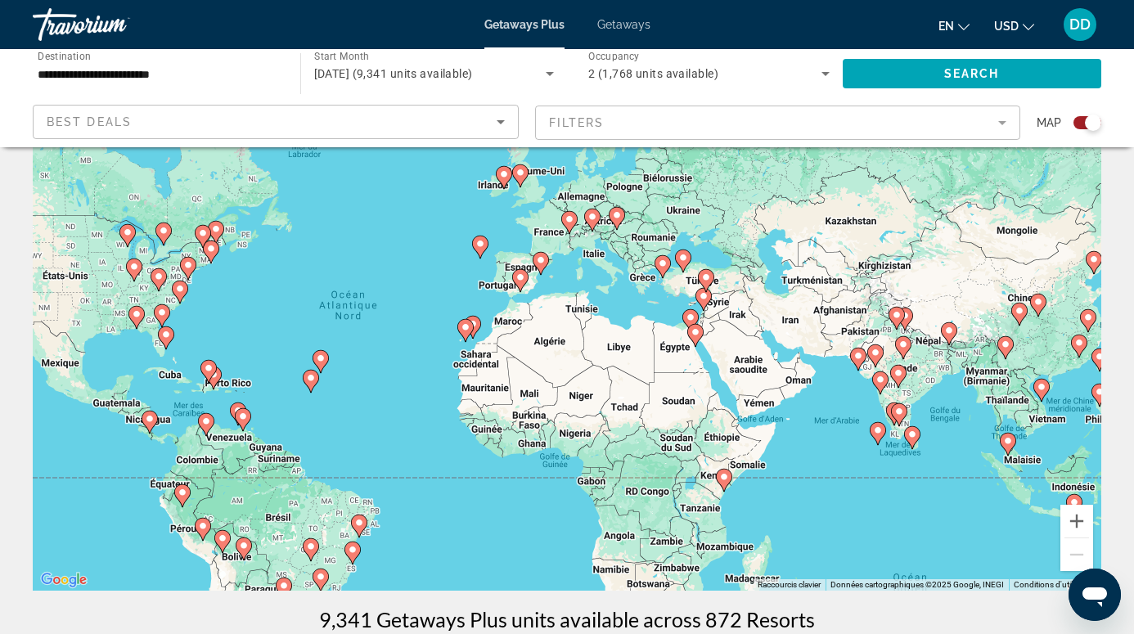
drag, startPoint x: 786, startPoint y: 500, endPoint x: 872, endPoint y: 533, distance: 92.0
click at [872, 533] on div "Pour activer le glissement avec le clavier, appuyez sur Alt+Entrée. Une fois ce…" at bounding box center [567, 345] width 1069 height 491
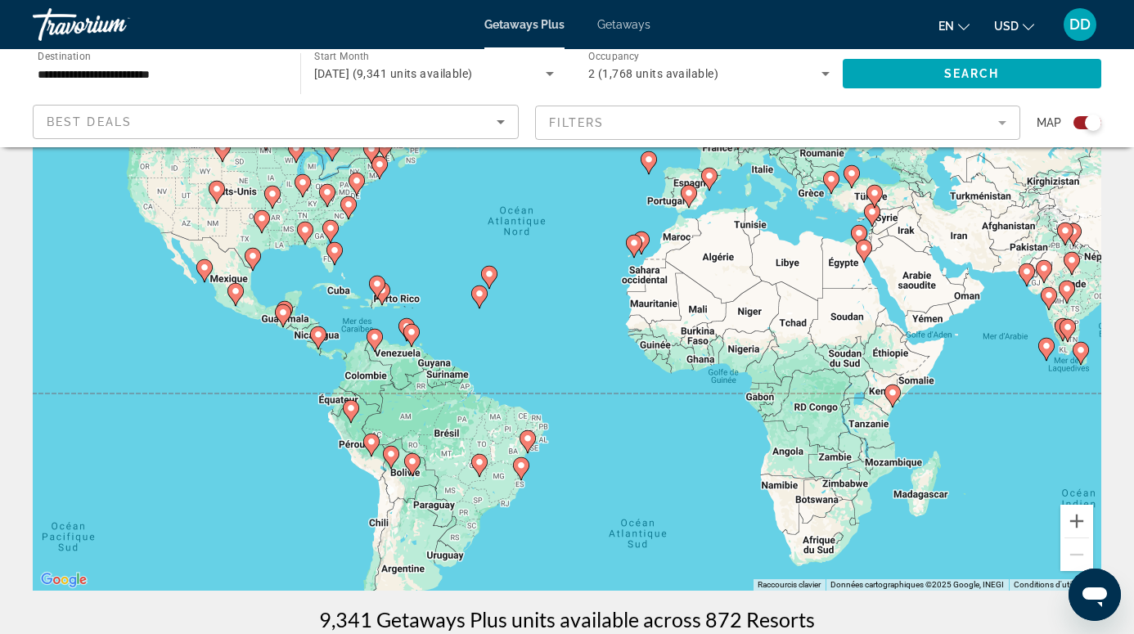
drag, startPoint x: 483, startPoint y: 439, endPoint x: 652, endPoint y: 352, distance: 190.7
click at [651, 352] on div "Pour activer le glissement avec le clavier, appuyez sur Alt+Entrée. Une fois ce…" at bounding box center [567, 345] width 1069 height 491
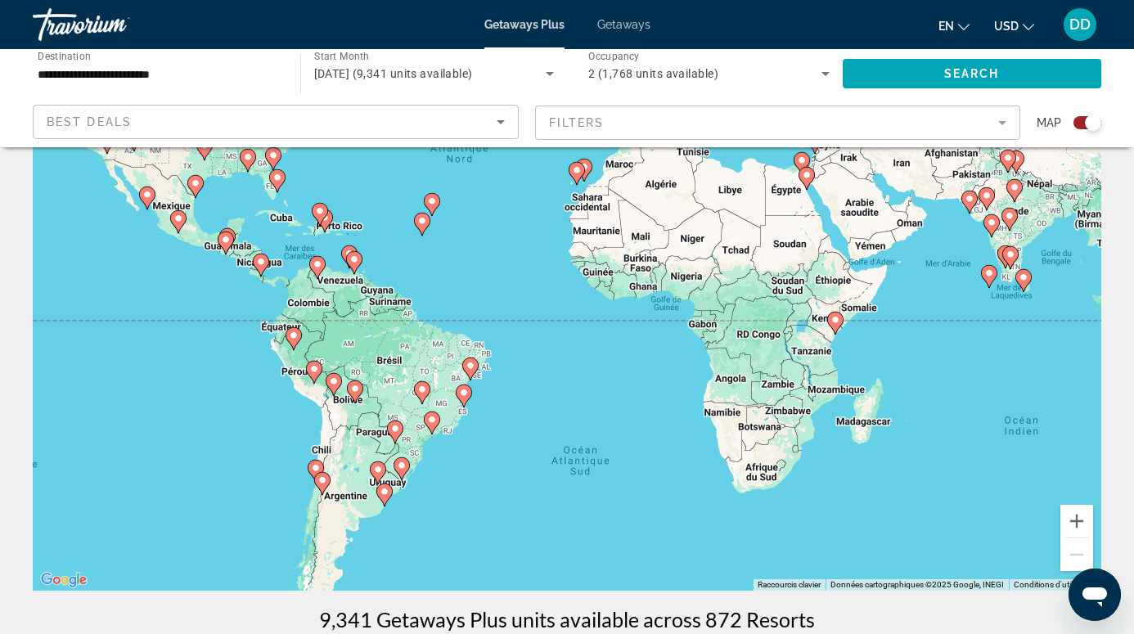
drag, startPoint x: 568, startPoint y: 447, endPoint x: 511, endPoint y: 376, distance: 91.4
click at [511, 376] on div "Pour activer le glissement avec le clavier, appuyez sur Alt+Entrée. Une fois ce…" at bounding box center [567, 345] width 1069 height 491
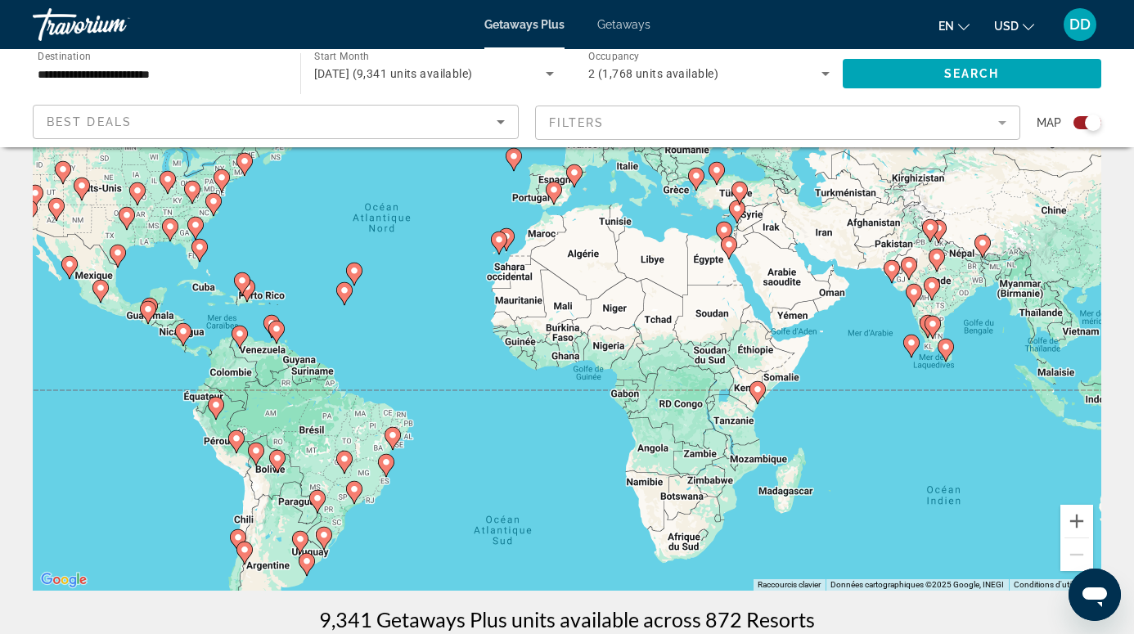
drag, startPoint x: 968, startPoint y: 395, endPoint x: 879, endPoint y: 473, distance: 118.3
click at [880, 473] on div "Pour activer le glissement avec le clavier, appuyez sur Alt+Entrée. Une fois ce…" at bounding box center [567, 345] width 1069 height 491
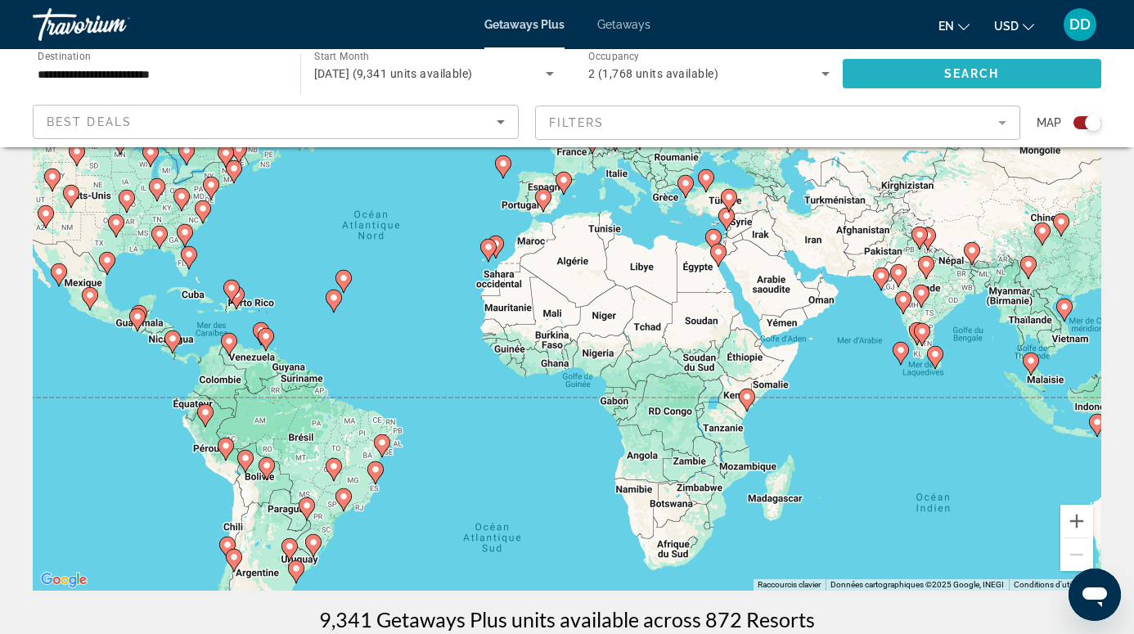
click at [953, 79] on span "Search" at bounding box center [972, 73] width 56 height 13
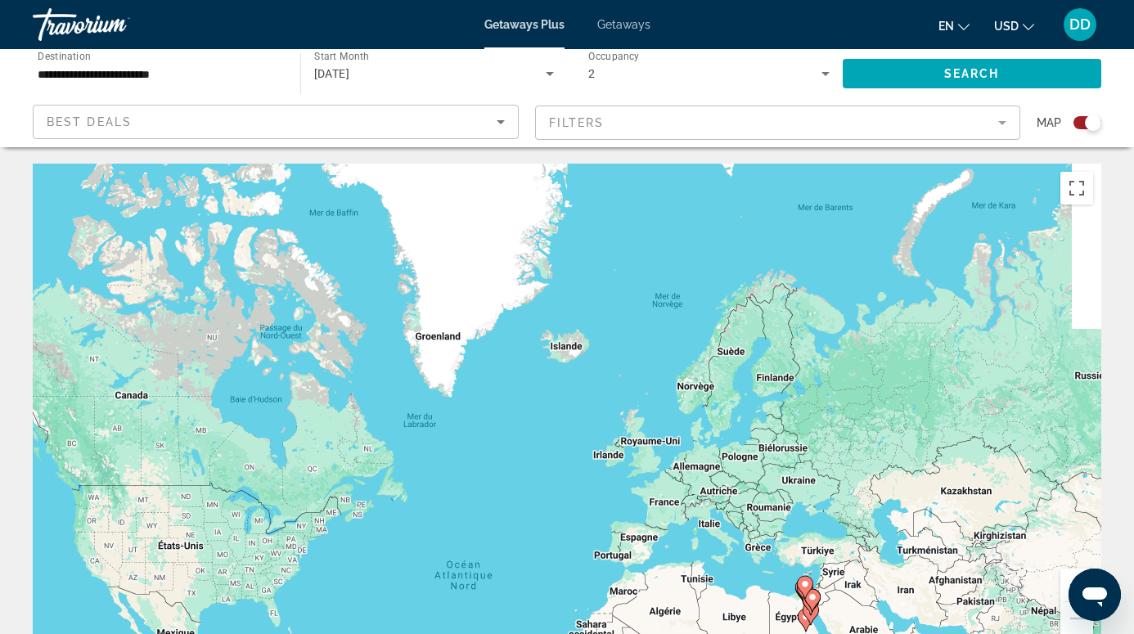
drag, startPoint x: 672, startPoint y: 205, endPoint x: 616, endPoint y: 404, distance: 207.3
click at [617, 405] on div "Pour activer le glissement avec le clavier, appuyez sur Alt+Entrée. Une fois ce…" at bounding box center [567, 409] width 1069 height 491
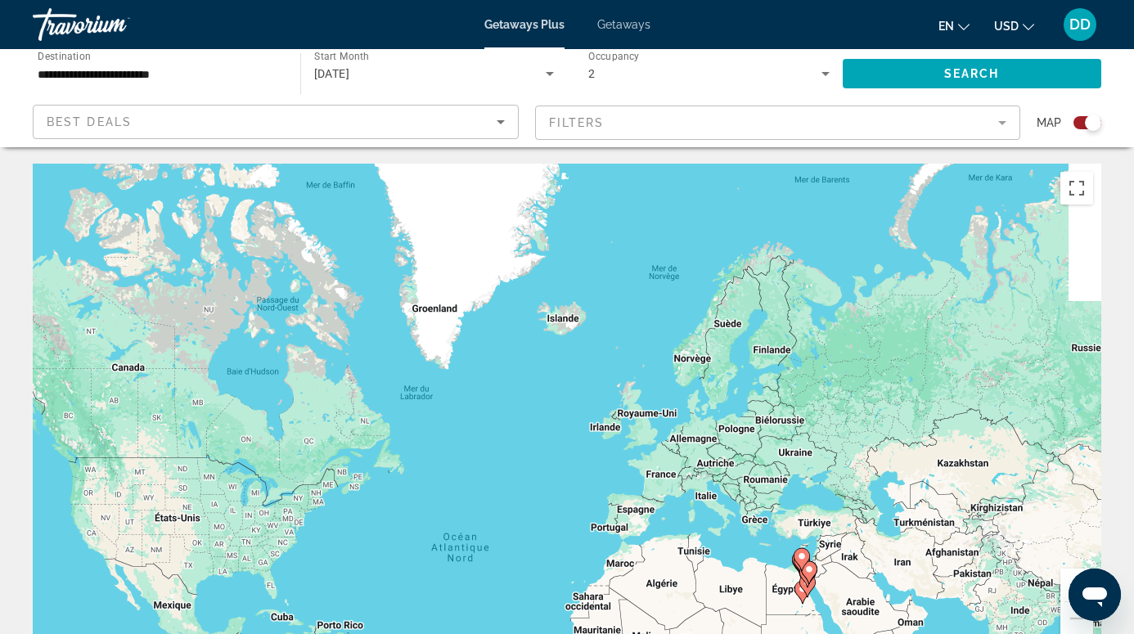
drag, startPoint x: 589, startPoint y: 419, endPoint x: 578, endPoint y: 295, distance: 124.9
click at [579, 295] on div "Pour activer le glissement avec le clavier, appuyez sur Alt+Entrée. Une fois ce…" at bounding box center [567, 409] width 1069 height 491
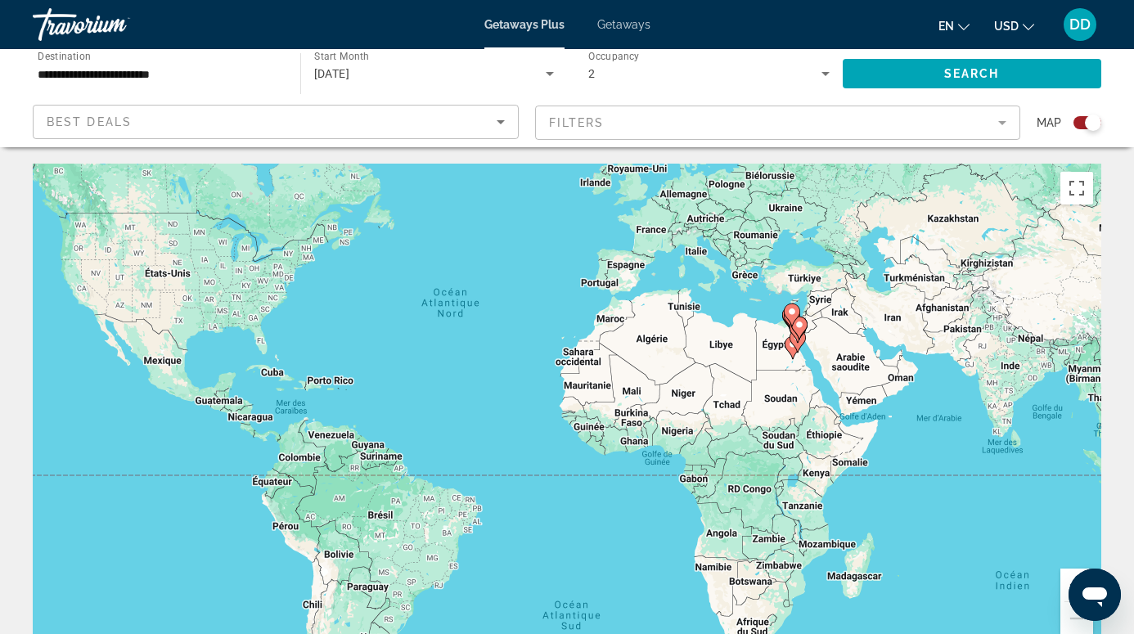
drag, startPoint x: 515, startPoint y: 416, endPoint x: 525, endPoint y: 237, distance: 179.5
click at [525, 237] on div "Pour activer le glissement avec le clavier, appuyez sur Alt+Entrée. Une fois ce…" at bounding box center [567, 409] width 1069 height 491
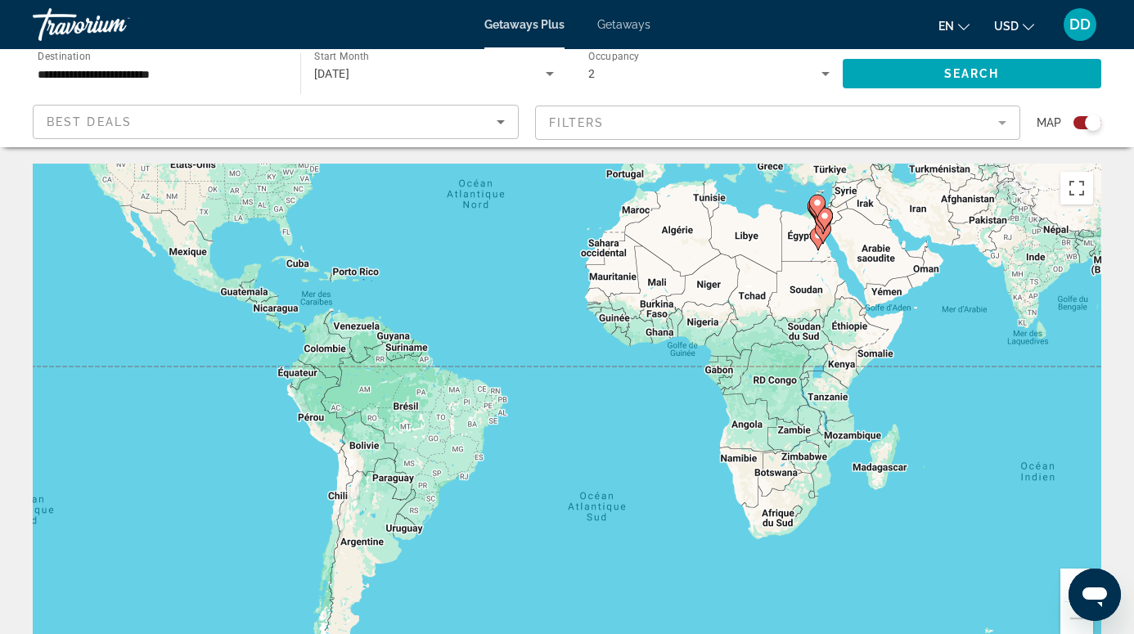
drag, startPoint x: 498, startPoint y: 355, endPoint x: 510, endPoint y: 355, distance: 12.3
click at [510, 355] on div "Pour activer le glissement avec le clavier, appuyez sur Alt+Entrée. Une fois ce…" at bounding box center [567, 409] width 1069 height 491
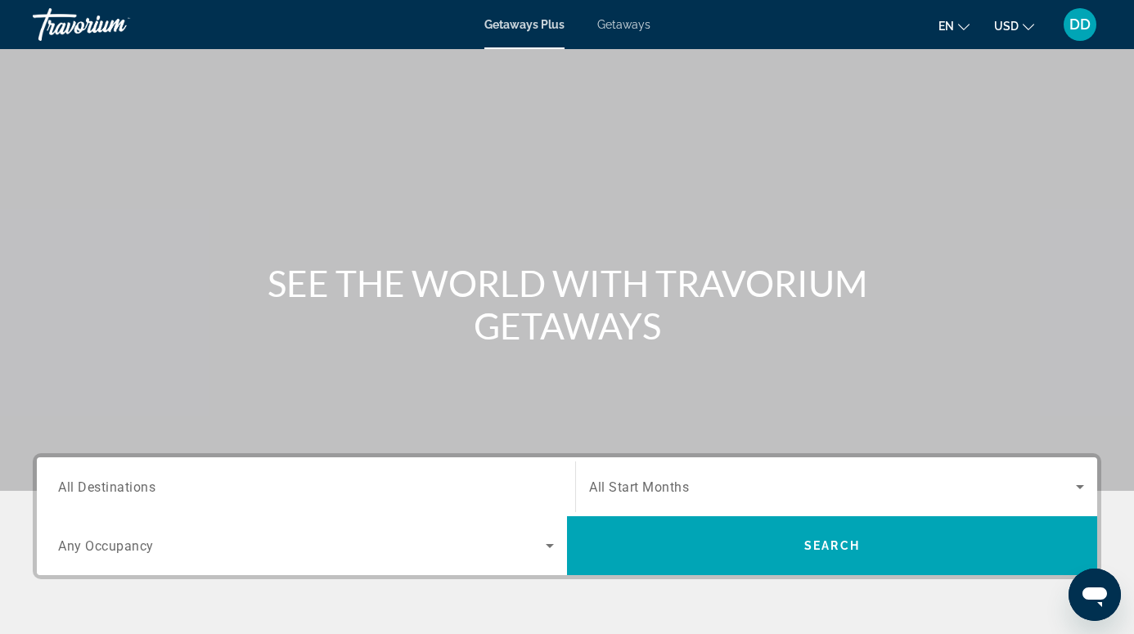
click at [173, 489] on input "Destination All Destinations" at bounding box center [306, 488] width 496 height 20
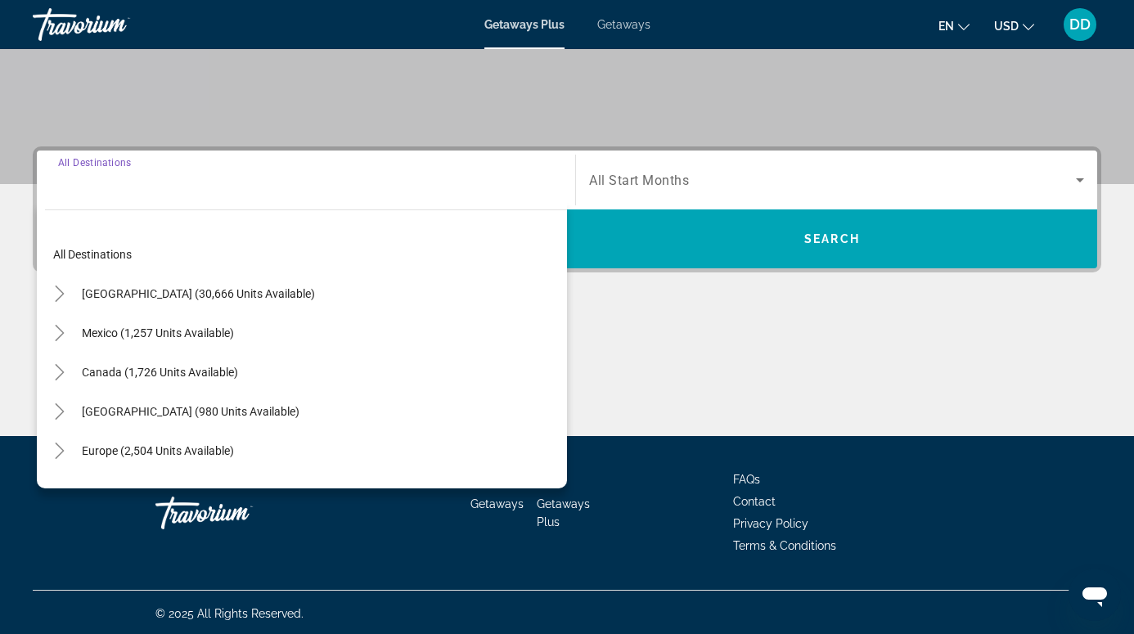
scroll to position [309, 0]
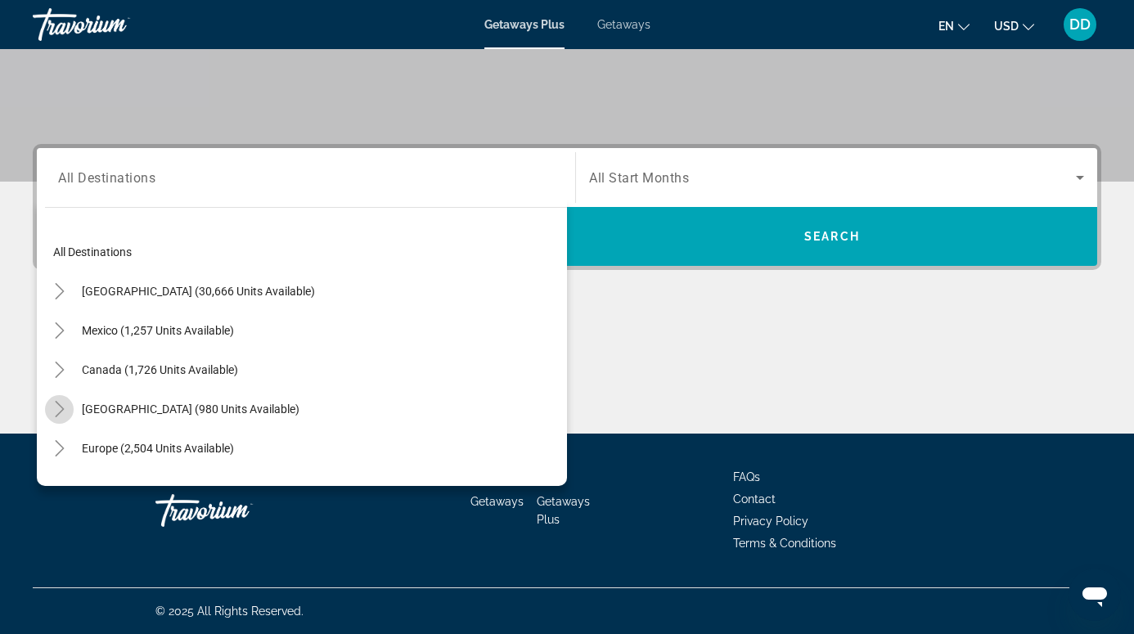
click at [56, 406] on icon "Toggle Caribbean & Atlantic Islands (980 units available)" at bounding box center [60, 409] width 16 height 16
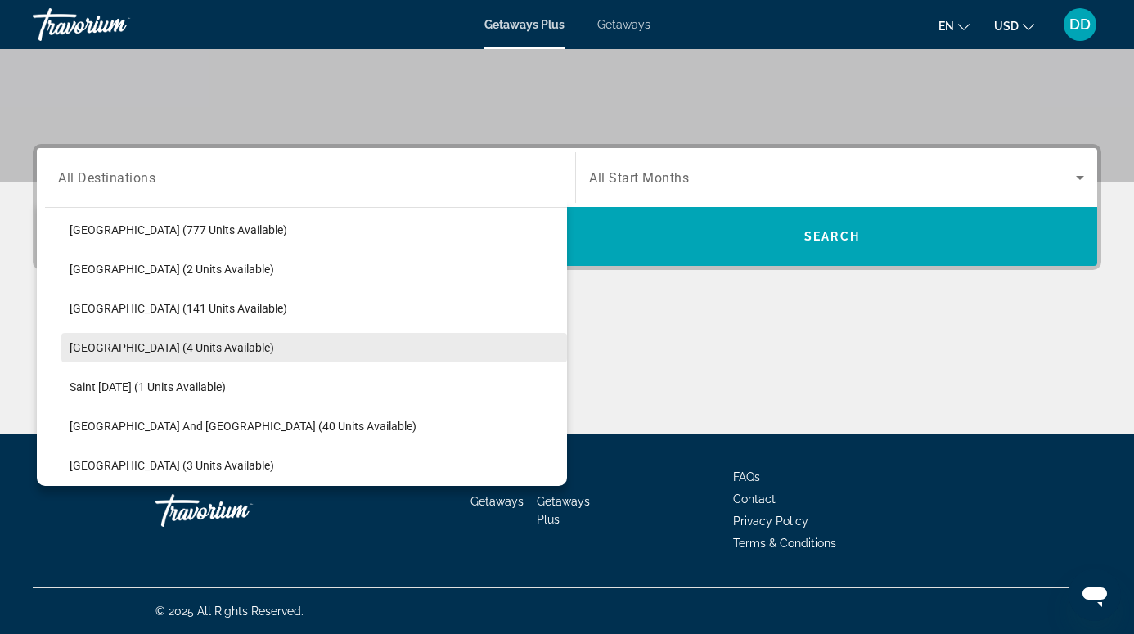
scroll to position [259, 0]
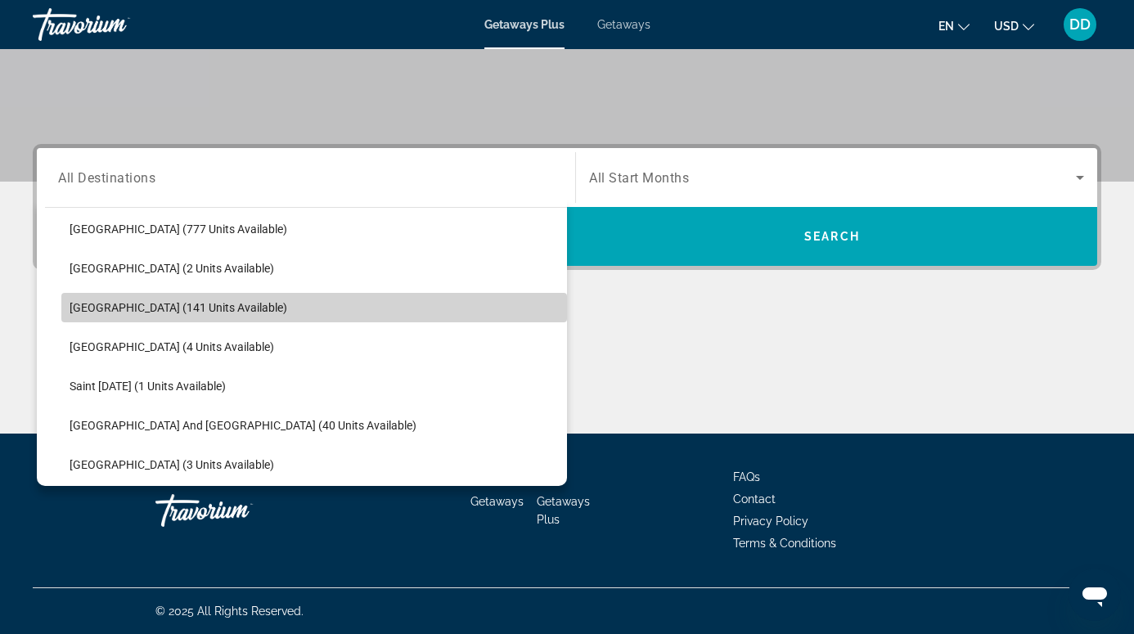
click at [268, 311] on span "[GEOGRAPHIC_DATA] (141 units available)" at bounding box center [179, 307] width 218 height 13
type input "**********"
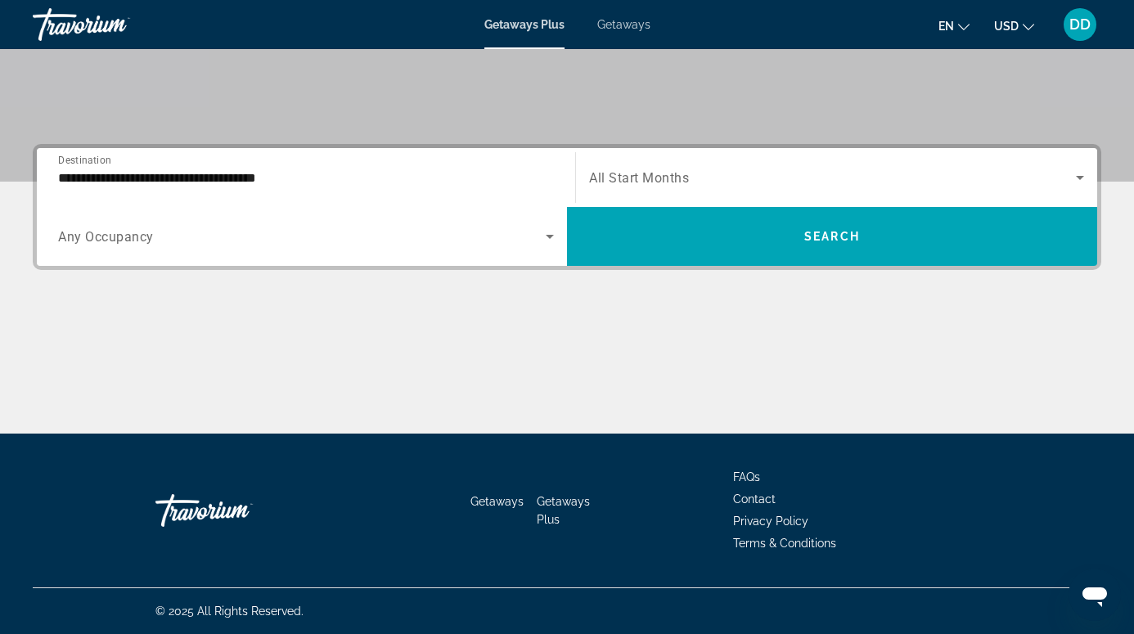
click at [612, 178] on span "All Start Months" at bounding box center [639, 178] width 100 height 16
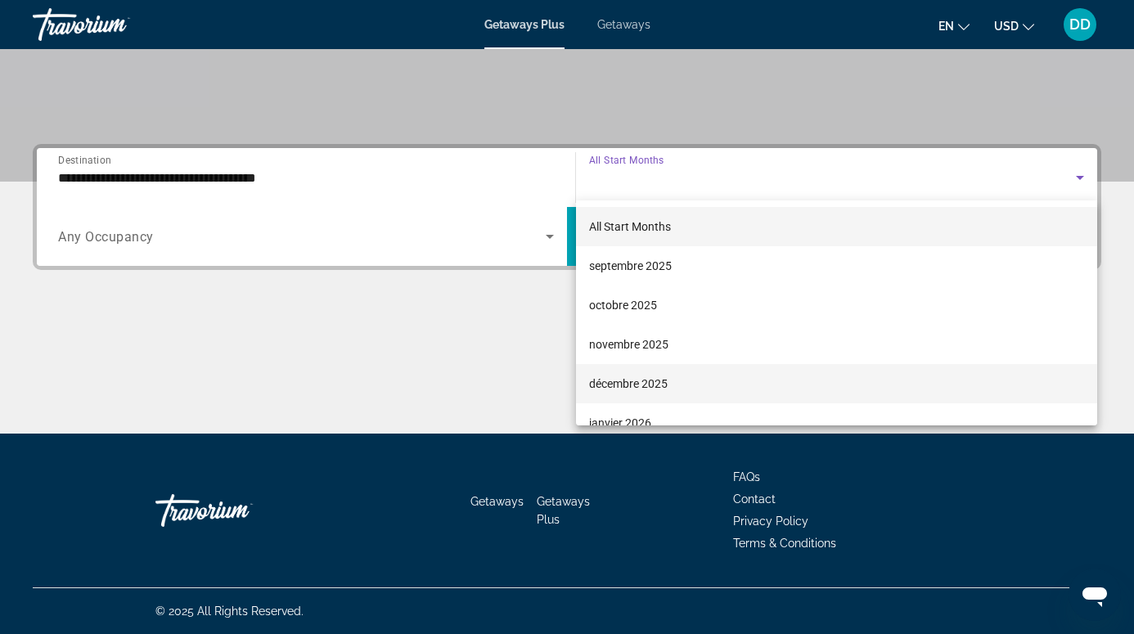
click at [606, 381] on span "décembre 2025" at bounding box center [628, 384] width 79 height 20
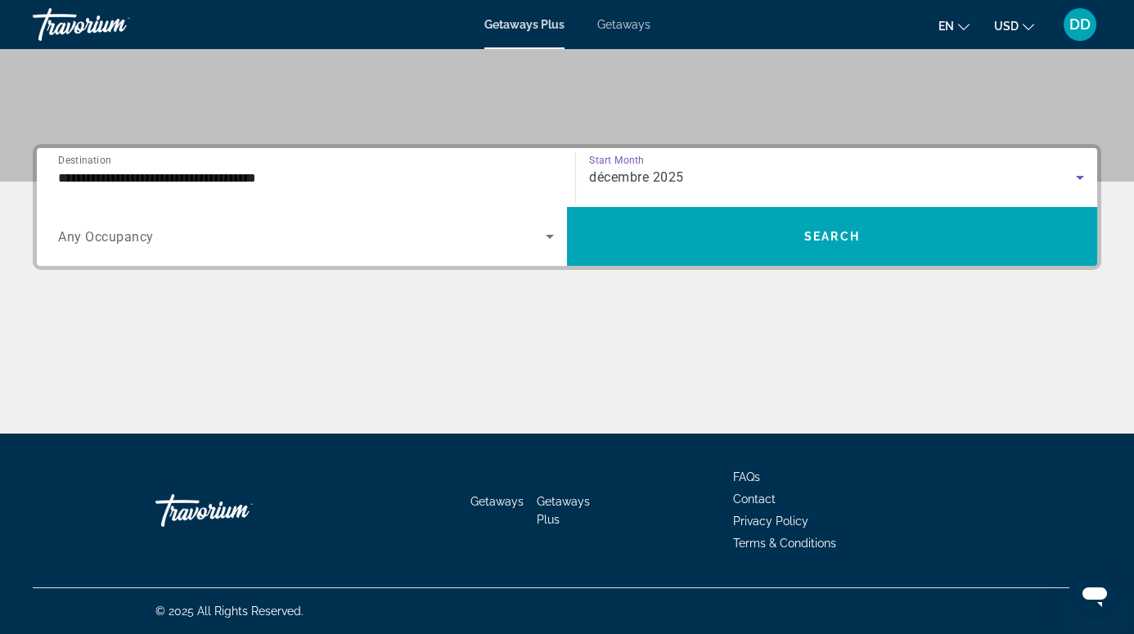
click at [549, 234] on icon "Search widget" at bounding box center [550, 237] width 20 height 20
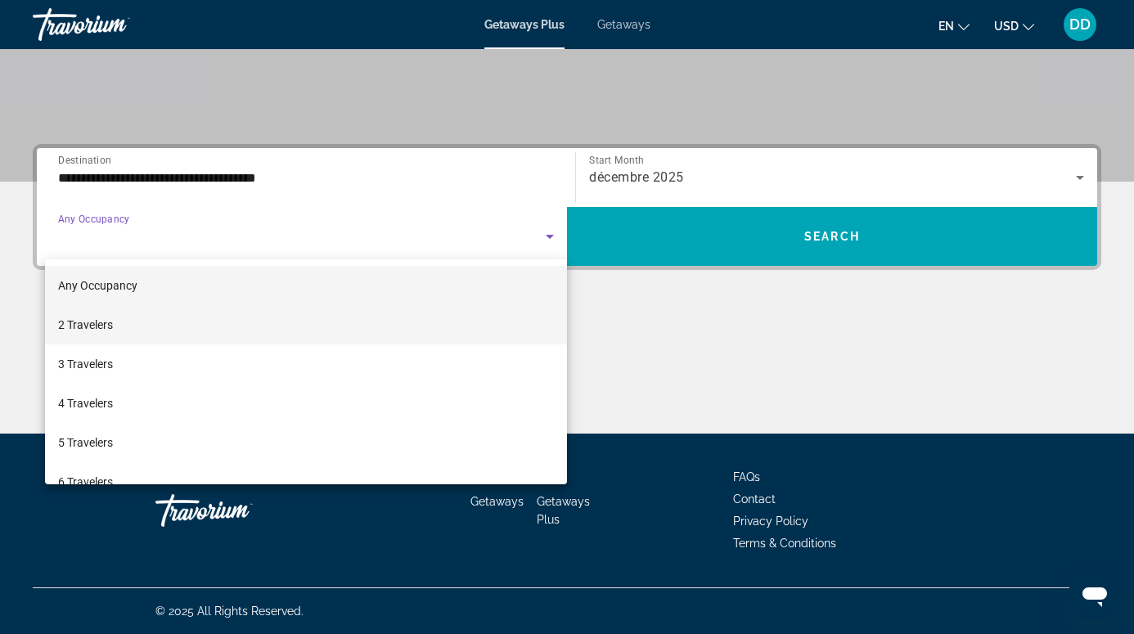
click at [434, 331] on mat-option "2 Travelers" at bounding box center [306, 324] width 522 height 39
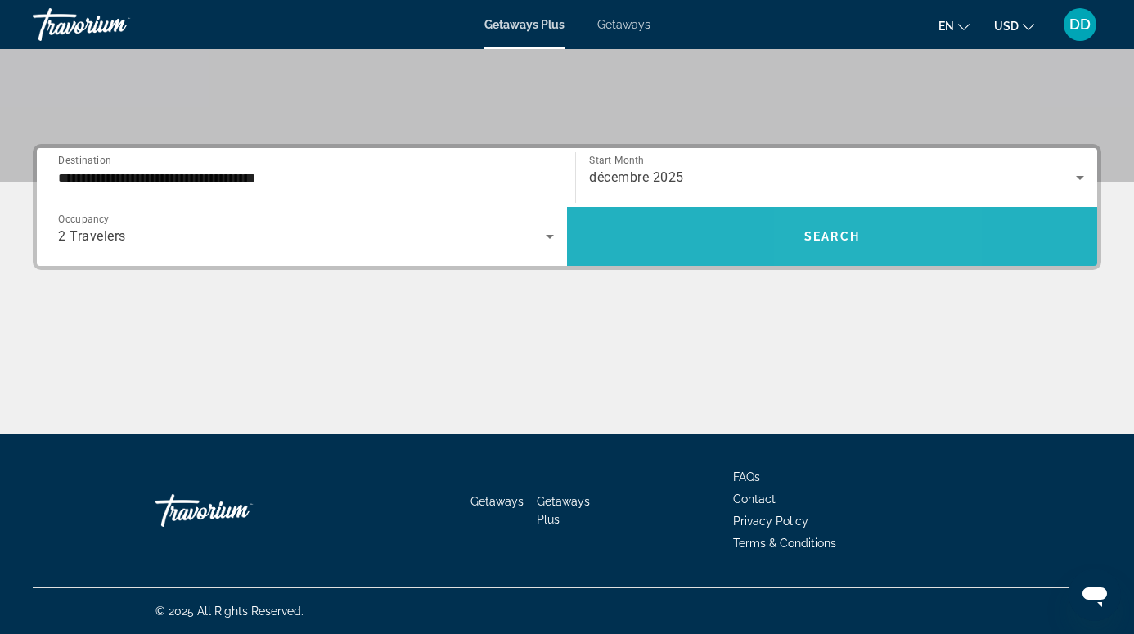
click at [852, 237] on span "Search" at bounding box center [832, 236] width 56 height 13
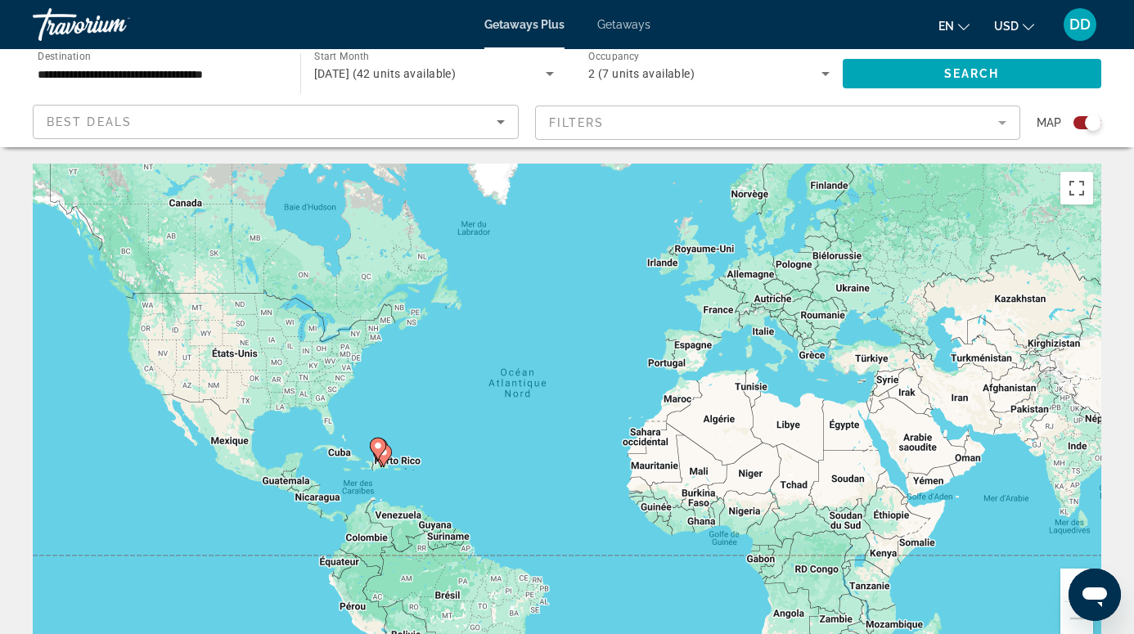
click at [432, 447] on div "Pour activer le glissement avec le clavier, appuyez sur Alt+Entrée. Une fois ce…" at bounding box center [567, 409] width 1069 height 491
click at [433, 447] on div "Pour activer le glissement avec le clavier, appuyez sur Alt+Entrée. Une fois ce…" at bounding box center [567, 409] width 1069 height 491
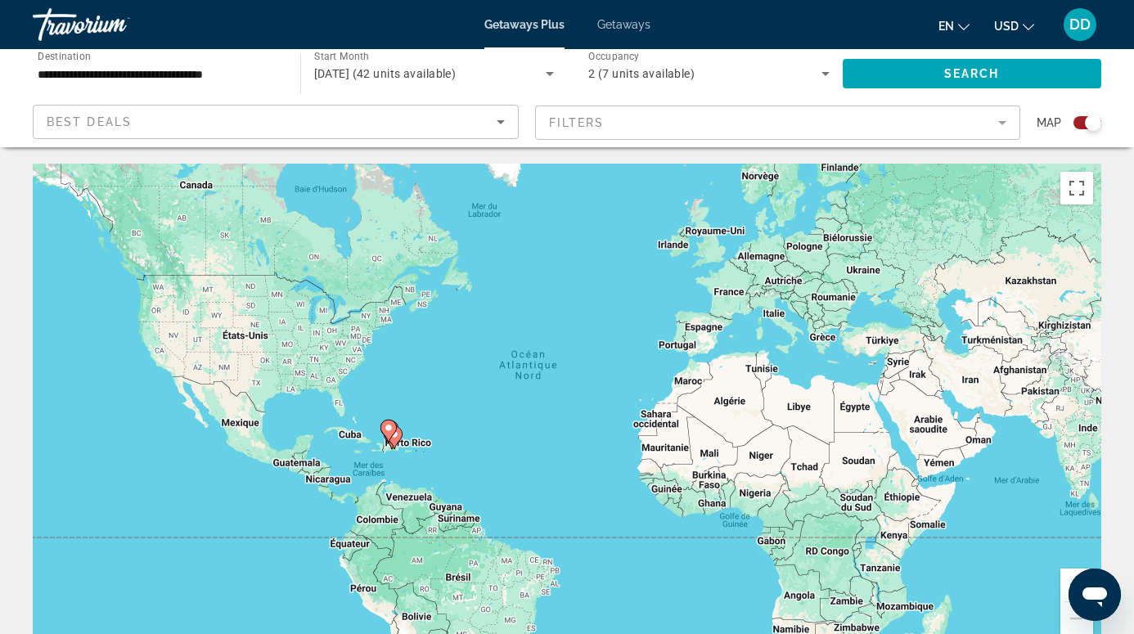
drag, startPoint x: 447, startPoint y: 436, endPoint x: 479, endPoint y: 394, distance: 53.2
click at [476, 395] on div "Pour activer le glissement avec le clavier, appuyez sur Alt+Entrée. Une fois ce…" at bounding box center [567, 409] width 1069 height 491
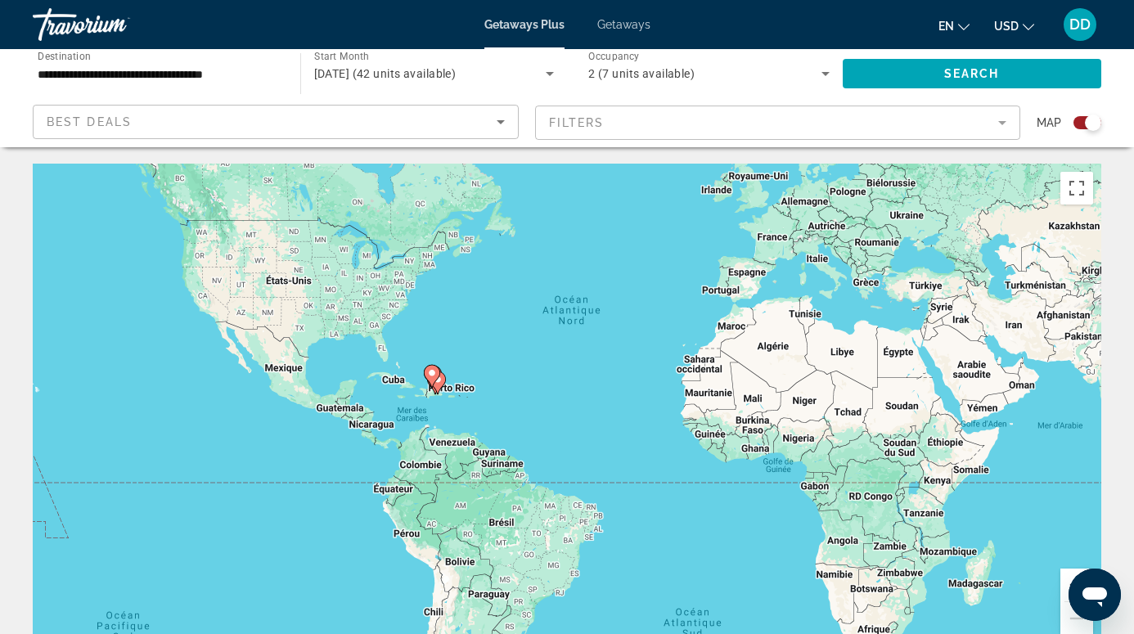
click at [1067, 581] on button "Zoom avant" at bounding box center [1077, 585] width 33 height 33
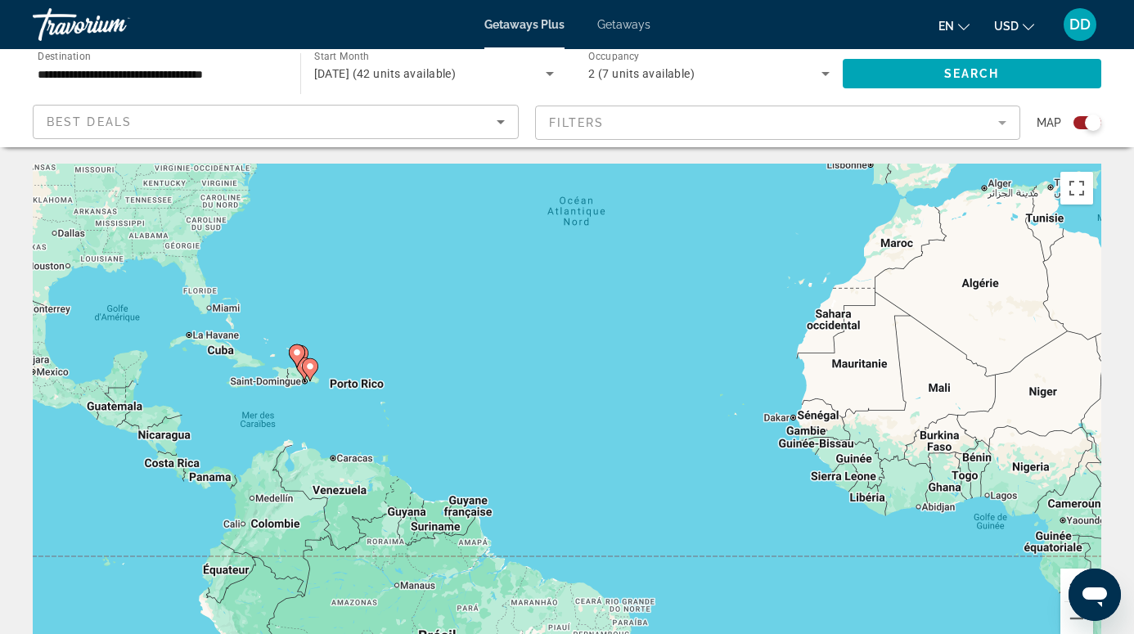
click at [1067, 582] on button "Zoom avant" at bounding box center [1077, 585] width 33 height 33
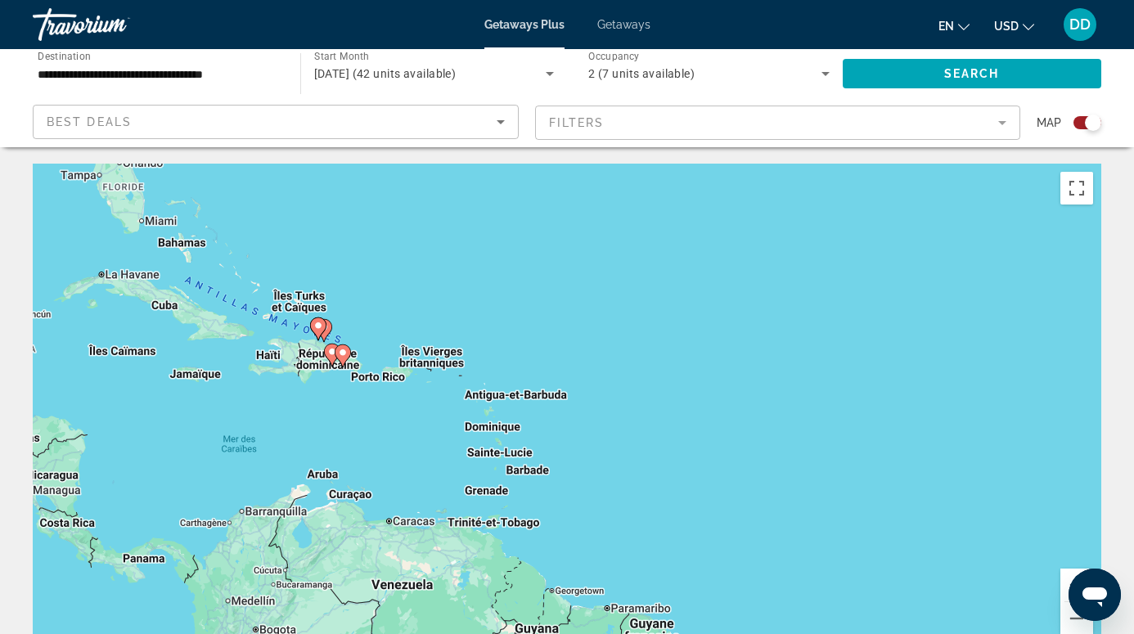
drag, startPoint x: 354, startPoint y: 402, endPoint x: 651, endPoint y: 412, distance: 297.2
click at [651, 412] on div "Pour activer le glissement avec le clavier, appuyez sur Alt+Entrée. Une fois ce…" at bounding box center [567, 409] width 1069 height 491
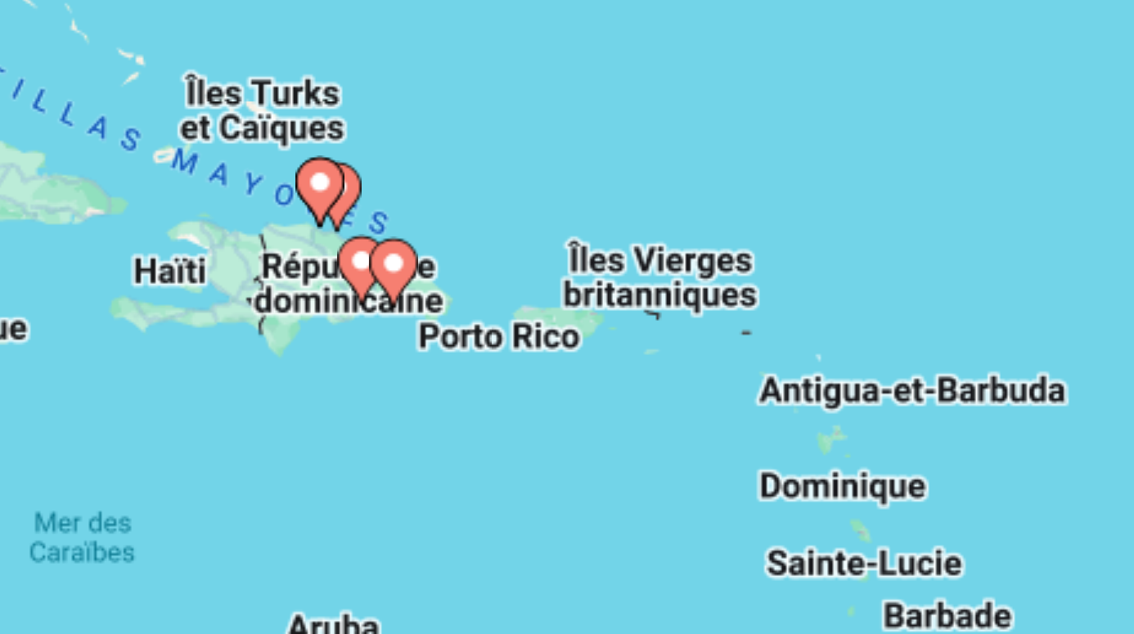
drag, startPoint x: 149, startPoint y: 116, endPoint x: 168, endPoint y: 138, distance: 29.0
click at [168, 164] on div "Pour activer le glissement avec le clavier, appuyez sur Alt+Entrée. Une fois ce…" at bounding box center [567, 409] width 1069 height 491
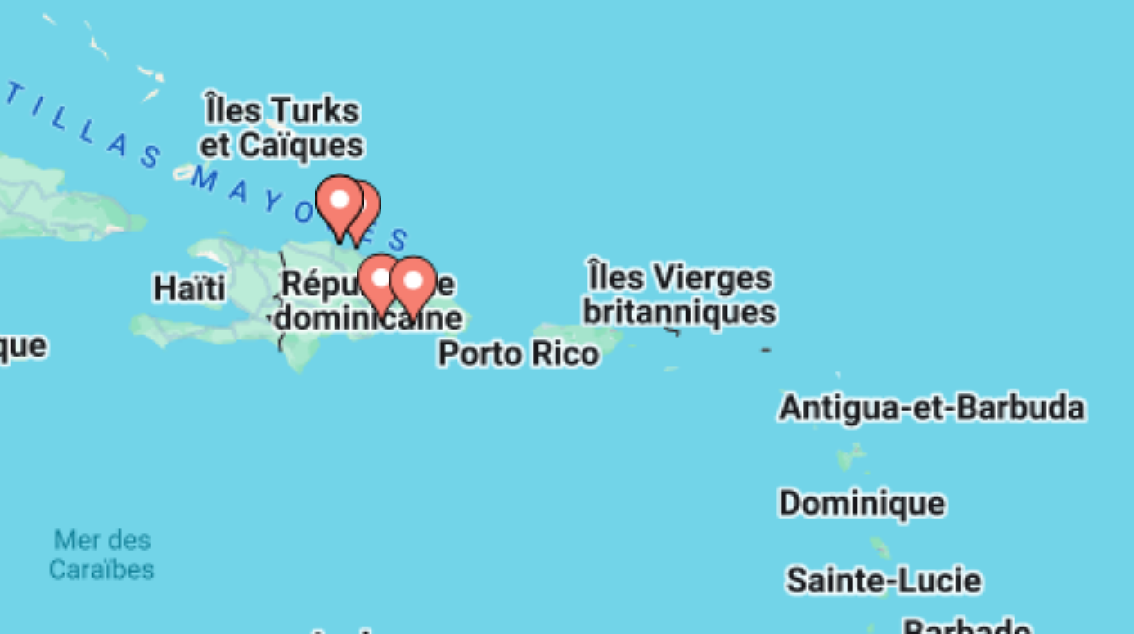
click at [372, 368] on image "Main content" at bounding box center [377, 373] width 10 height 10
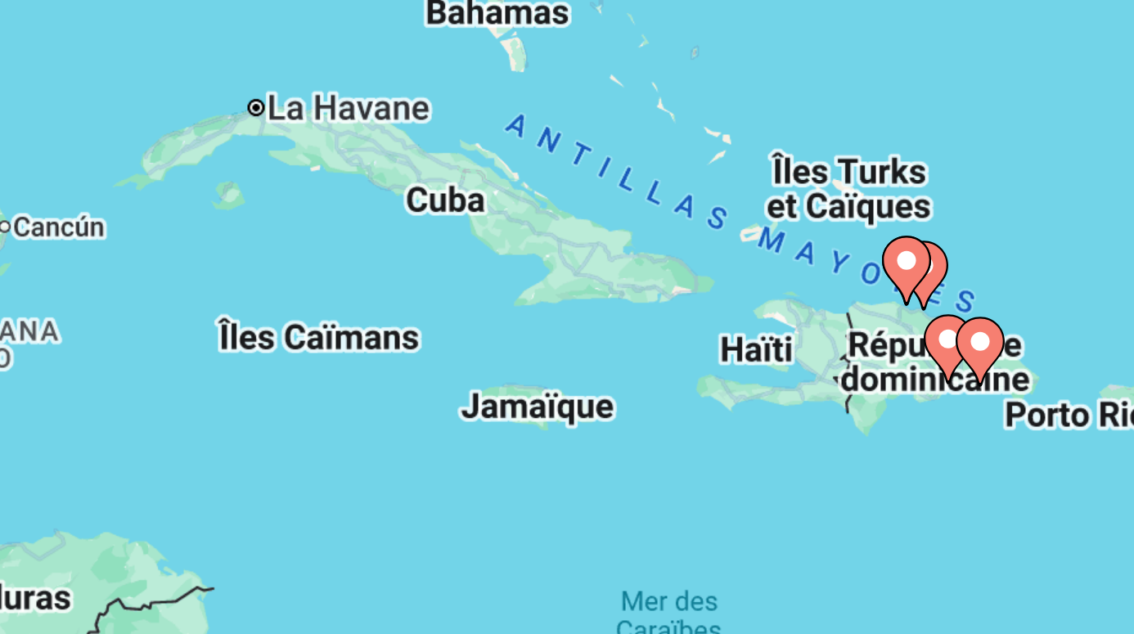
drag, startPoint x: 206, startPoint y: 101, endPoint x: 181, endPoint y: 101, distance: 25.4
click at [181, 164] on div "Pour naviguer, appuyez sur les touches fléchées. Pour activer le glissement ave…" at bounding box center [567, 409] width 1069 height 491
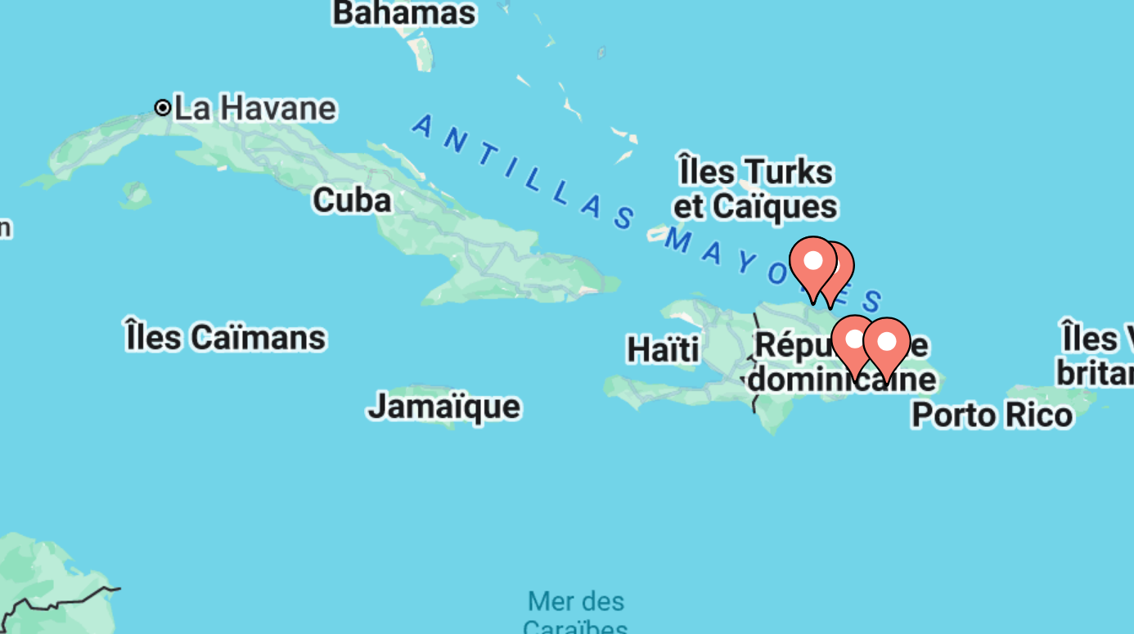
click at [505, 362] on image "Main content" at bounding box center [510, 367] width 10 height 10
type input "**********"
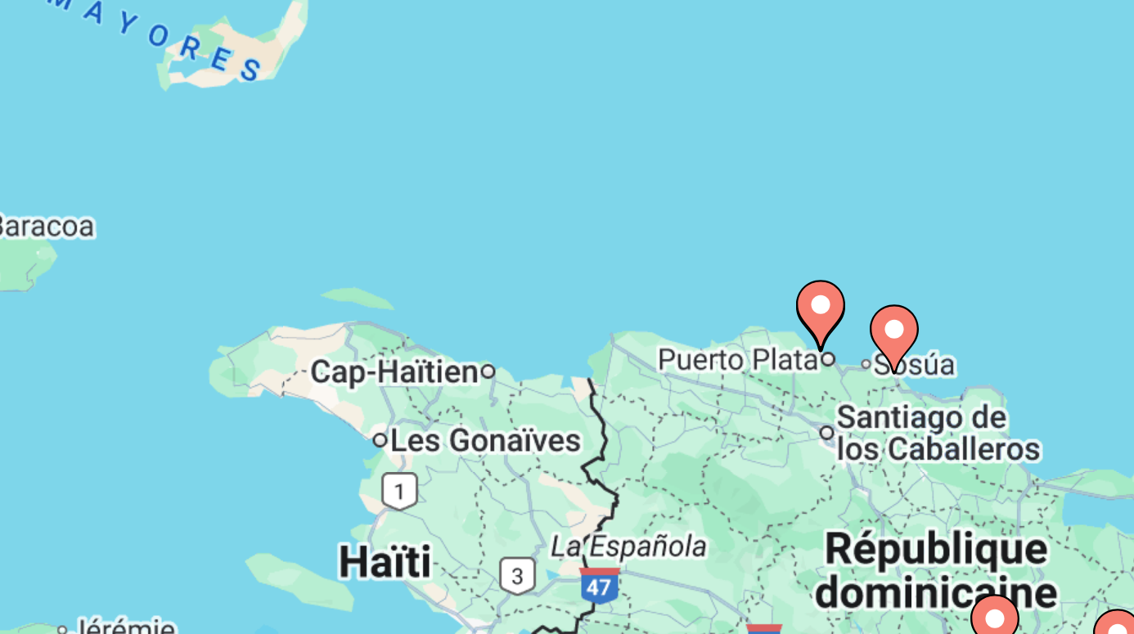
drag, startPoint x: 244, startPoint y: 116, endPoint x: 147, endPoint y: 91, distance: 99.8
click at [148, 164] on div "Pour activer le glissement avec le clavier, appuyez sur Alt+Entrée. Une fois ce…" at bounding box center [567, 409] width 1069 height 491
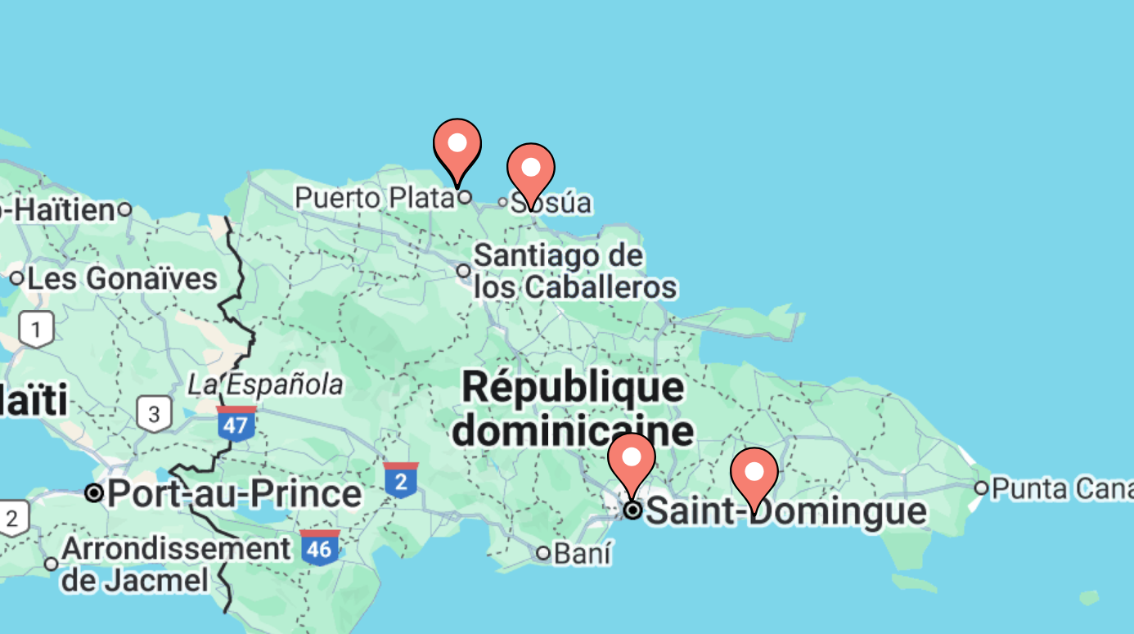
drag, startPoint x: 242, startPoint y: 145, endPoint x: 179, endPoint y: 109, distance: 72.6
click at [179, 164] on div "Pour activer le glissement avec le clavier, appuyez sur Alt+Entrée. Une fois ce…" at bounding box center [567, 409] width 1069 height 491
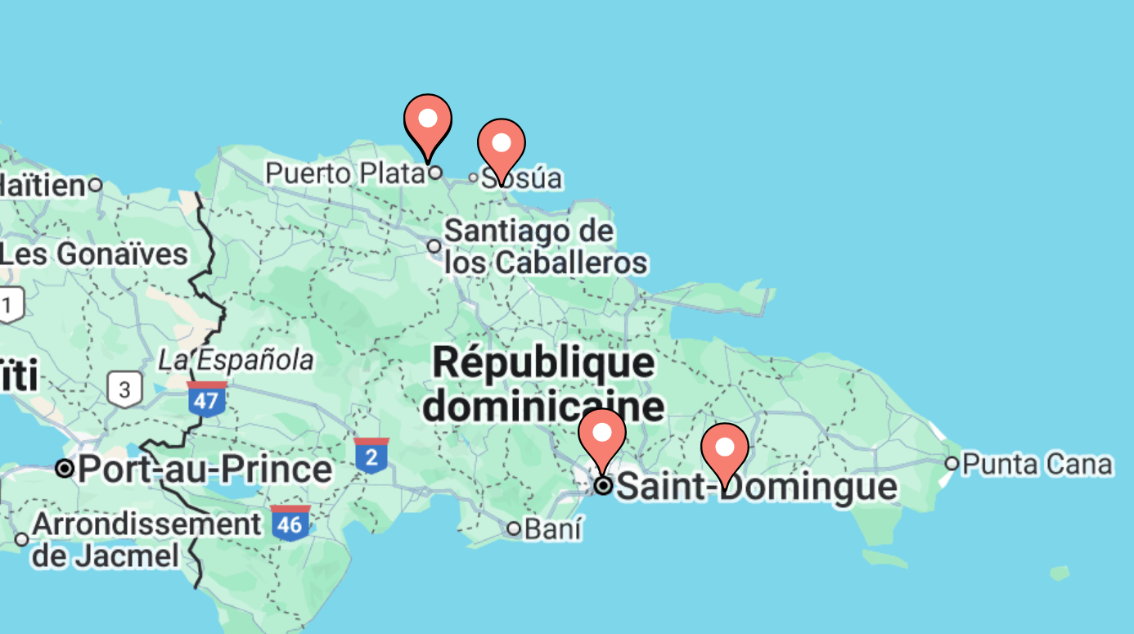
click at [475, 424] on image "Main content" at bounding box center [480, 429] width 10 height 10
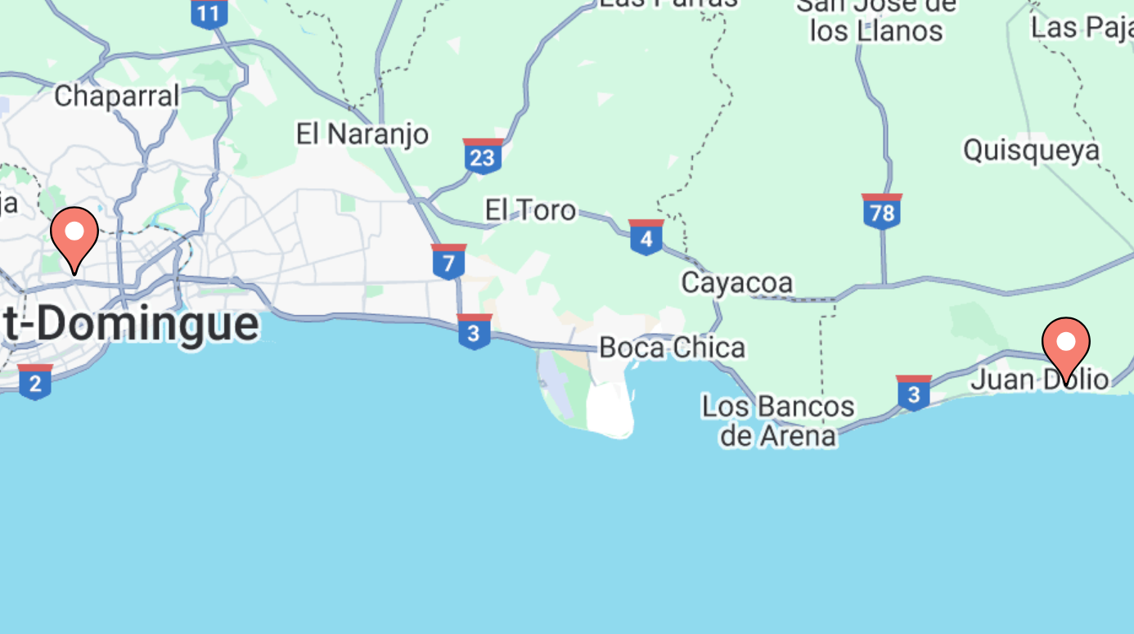
drag, startPoint x: 155, startPoint y: 154, endPoint x: 232, endPoint y: 151, distance: 77.0
click at [231, 164] on div "Pour activer le glissement avec le clavier, appuyez sur Alt+Entrée. Une fois ce…" at bounding box center [567, 409] width 1069 height 491
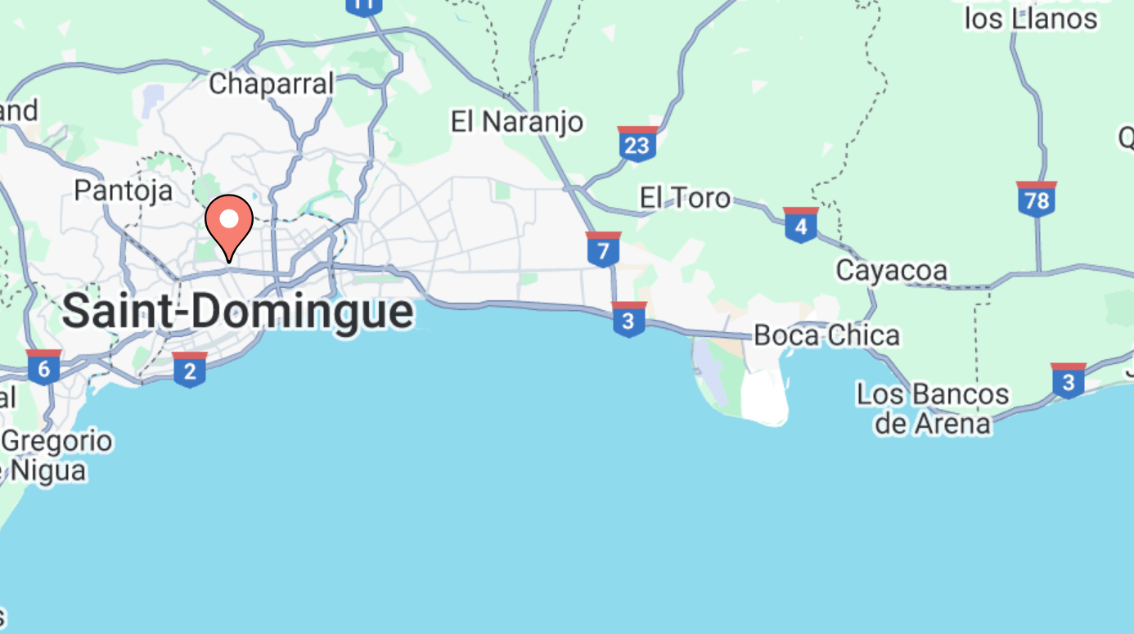
scroll to position [143, 0]
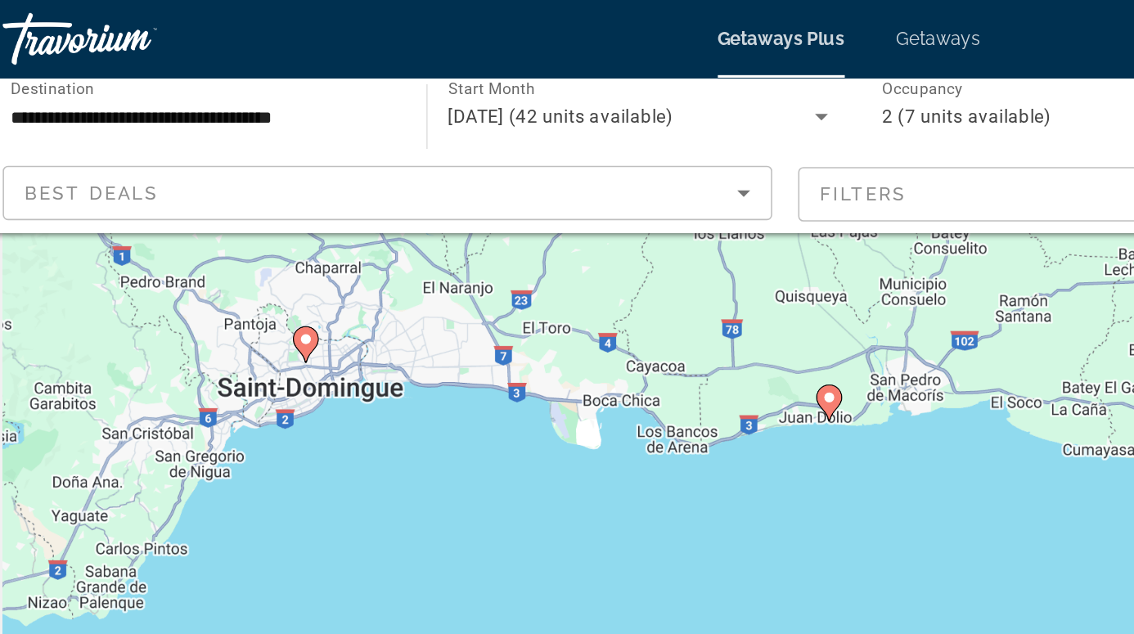
drag, startPoint x: 625, startPoint y: 286, endPoint x: 435, endPoint y: 291, distance: 190.7
click at [435, 292] on div "Pour activer le glissement avec le clavier, appuyez sur Alt+Entrée. Une fois ce…" at bounding box center [567, 265] width 1069 height 491
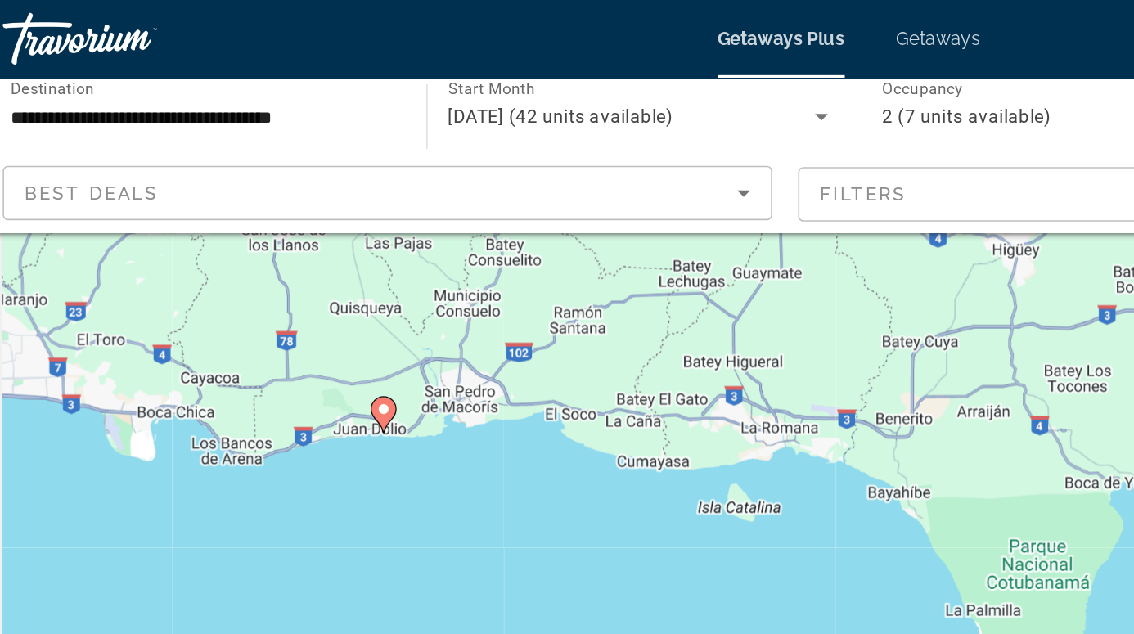
scroll to position [0, 0]
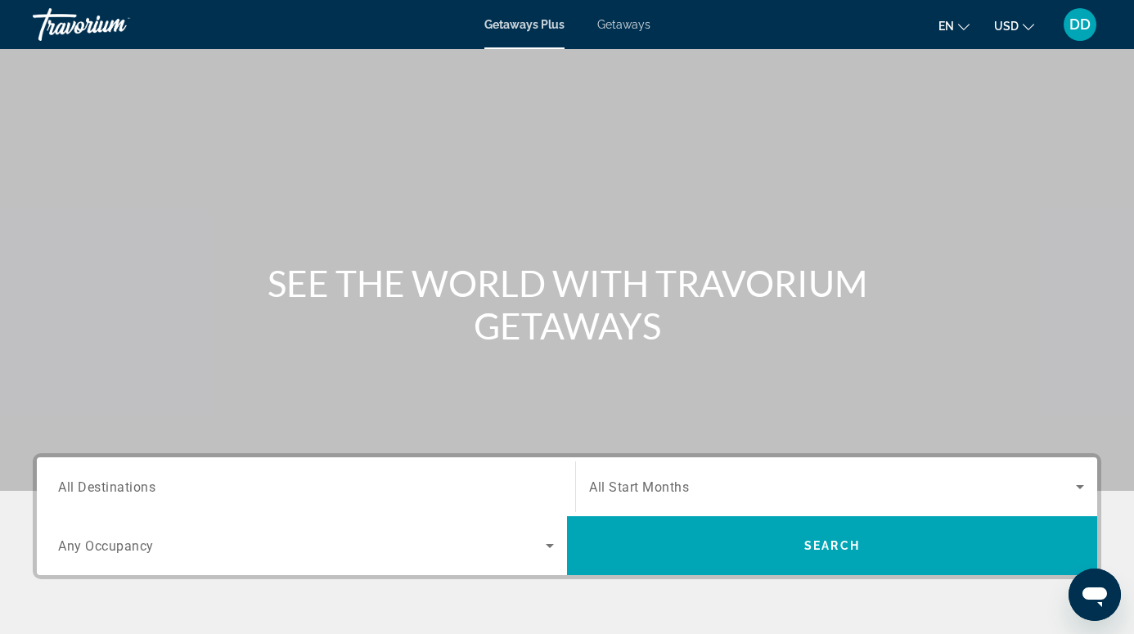
click at [92, 490] on span "All Destinations" at bounding box center [106, 487] width 97 height 16
click at [92, 490] on input "Destination All Destinations" at bounding box center [306, 488] width 496 height 20
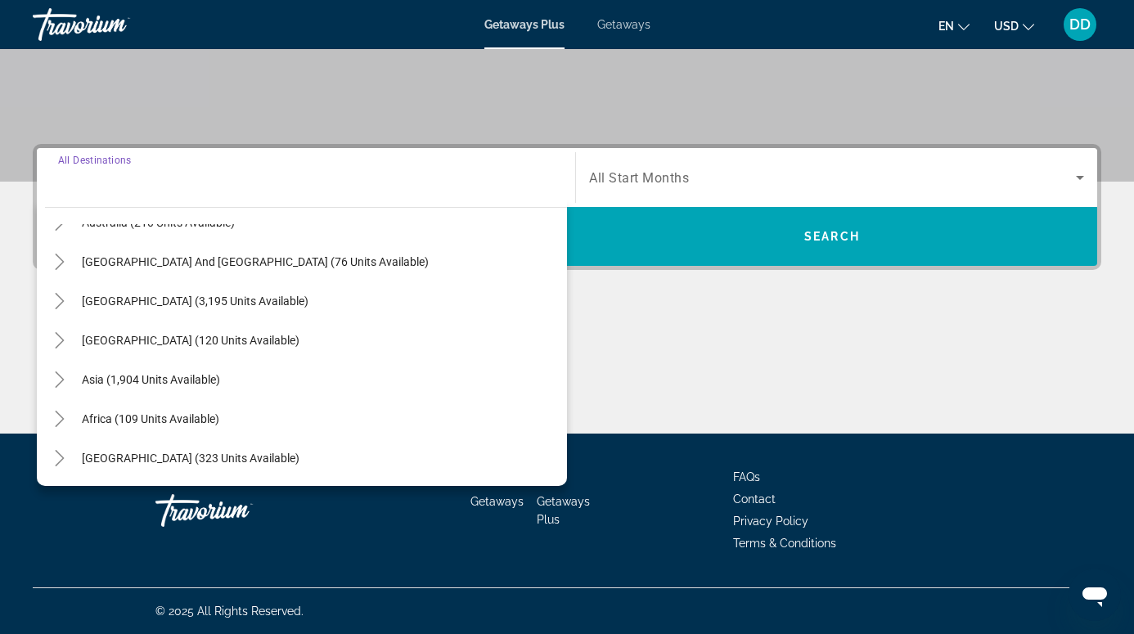
scroll to position [309, 0]
click at [61, 455] on icon "Toggle Middle East (323 units available)" at bounding box center [60, 458] width 16 height 16
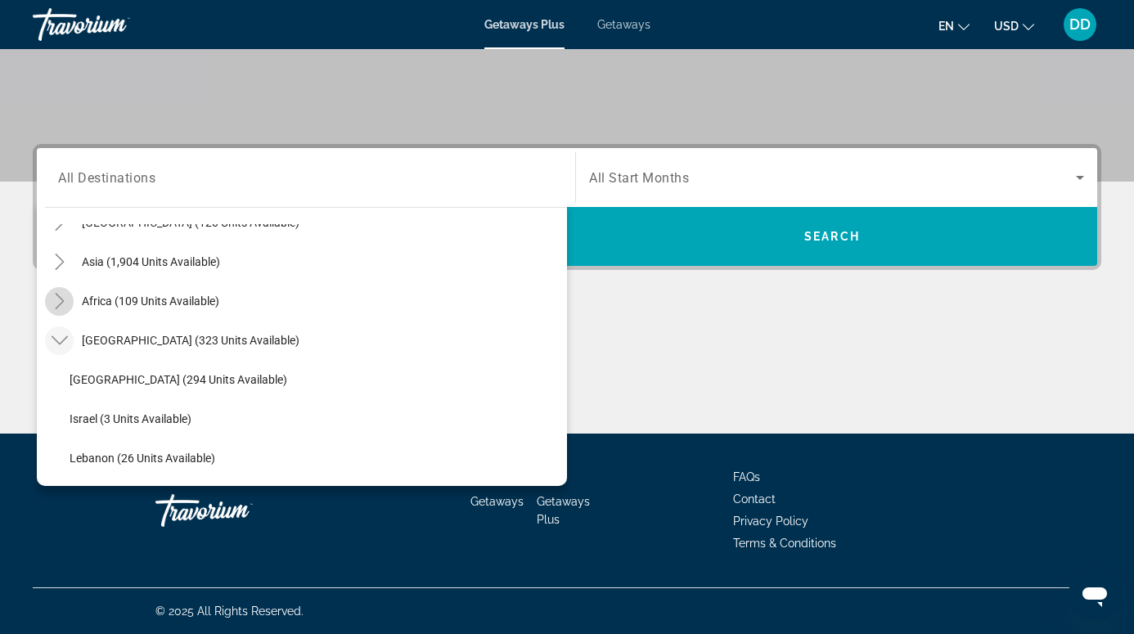
click at [61, 304] on icon "Toggle Africa (109 units available)" at bounding box center [59, 301] width 9 height 16
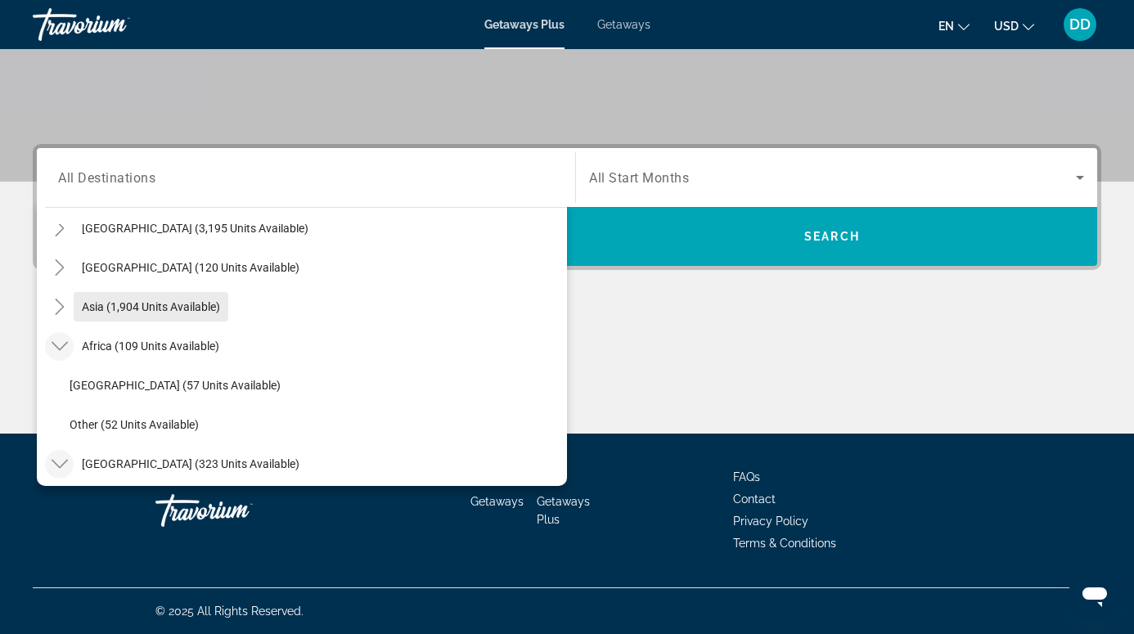
scroll to position [336, 0]
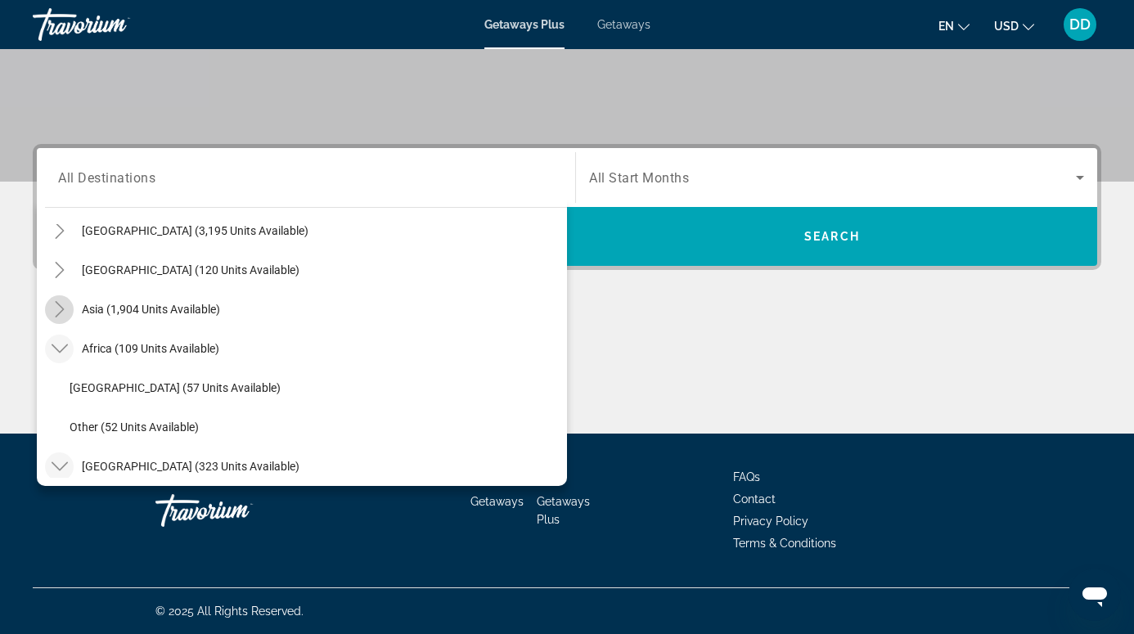
click at [63, 312] on icon "Toggle Asia (1,904 units available)" at bounding box center [60, 309] width 16 height 16
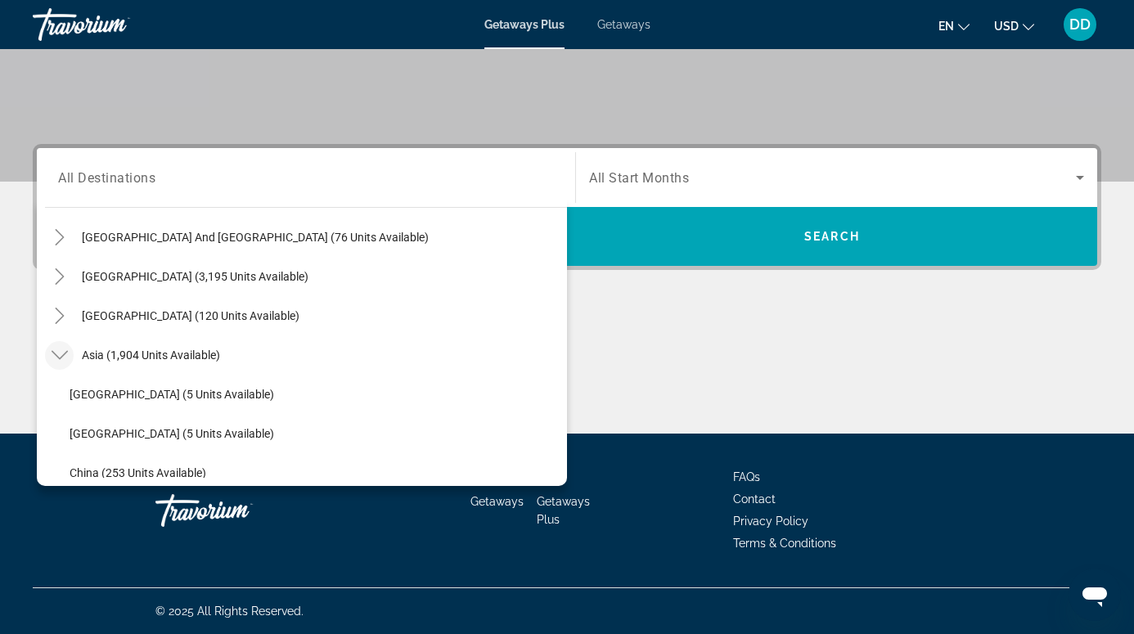
scroll to position [289, 0]
click at [49, 311] on mat-icon "Toggle Central America (120 units available)" at bounding box center [59, 317] width 29 height 29
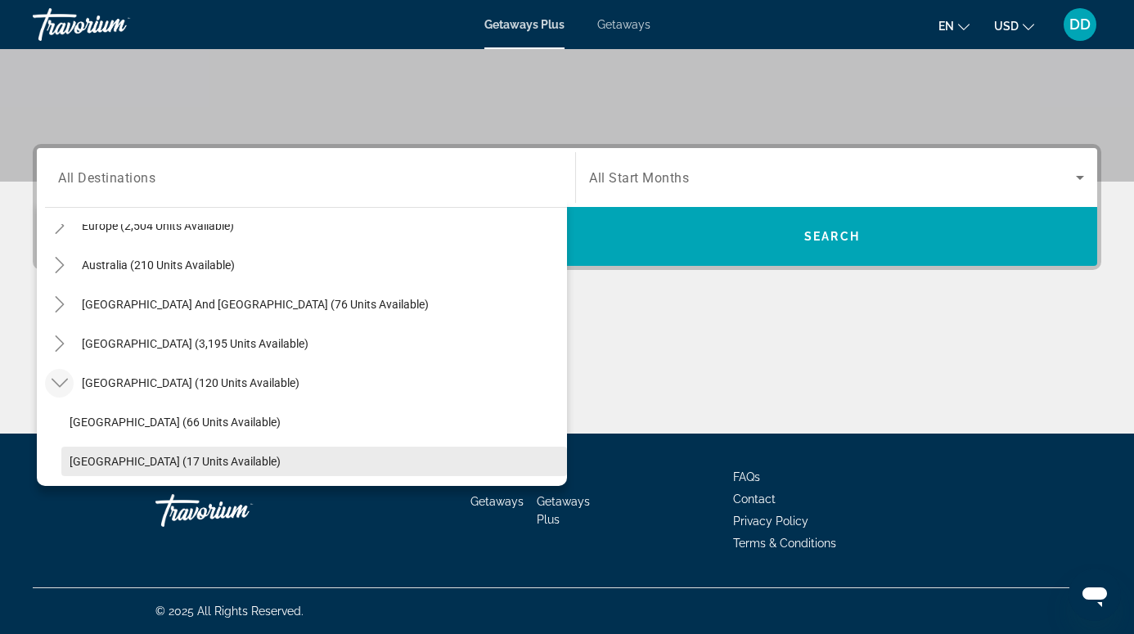
scroll to position [214, 0]
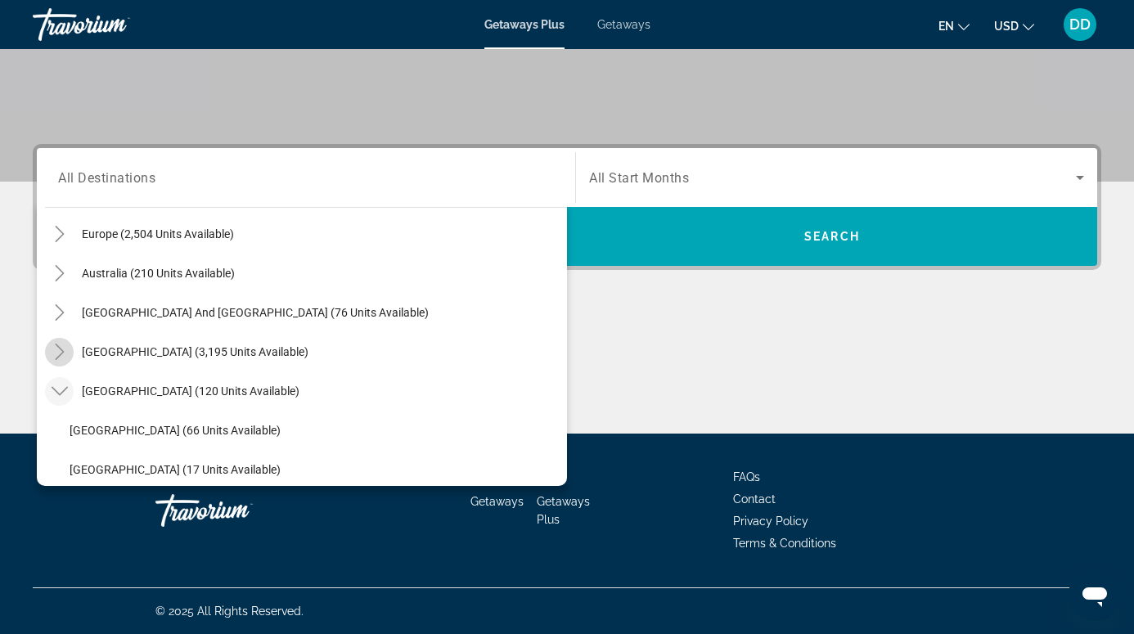
click at [67, 352] on icon "Toggle South America (3,195 units available)" at bounding box center [60, 352] width 16 height 16
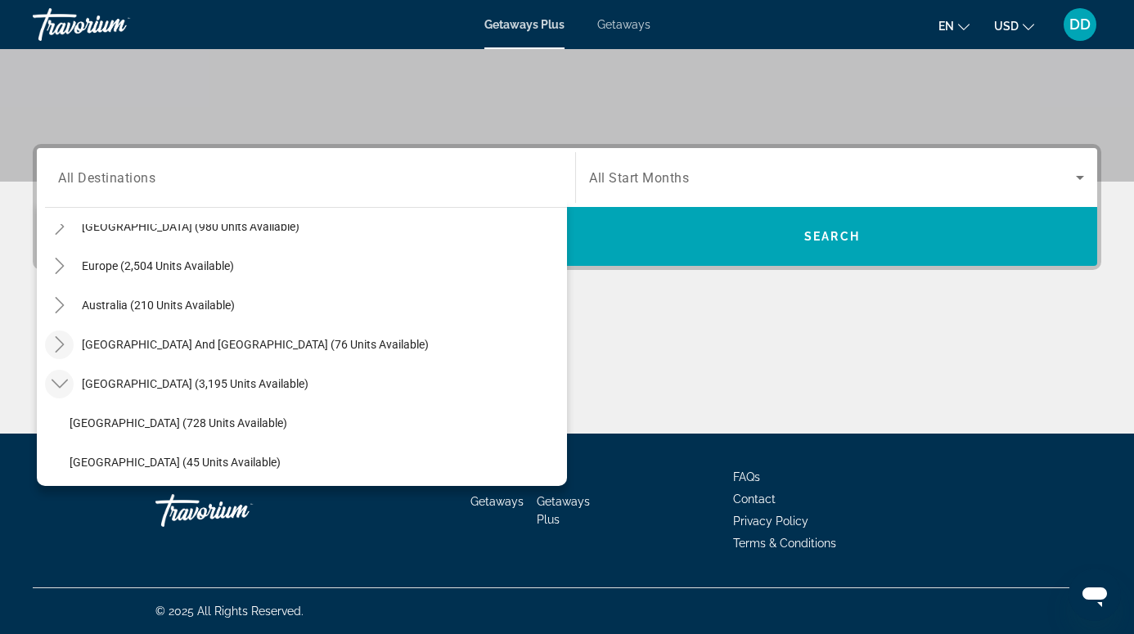
scroll to position [182, 0]
click at [64, 348] on icon "Toggle South Pacific and Oceania (76 units available)" at bounding box center [60, 345] width 16 height 16
click at [47, 308] on mat-icon "Toggle Australia (210 units available)" at bounding box center [59, 306] width 29 height 29
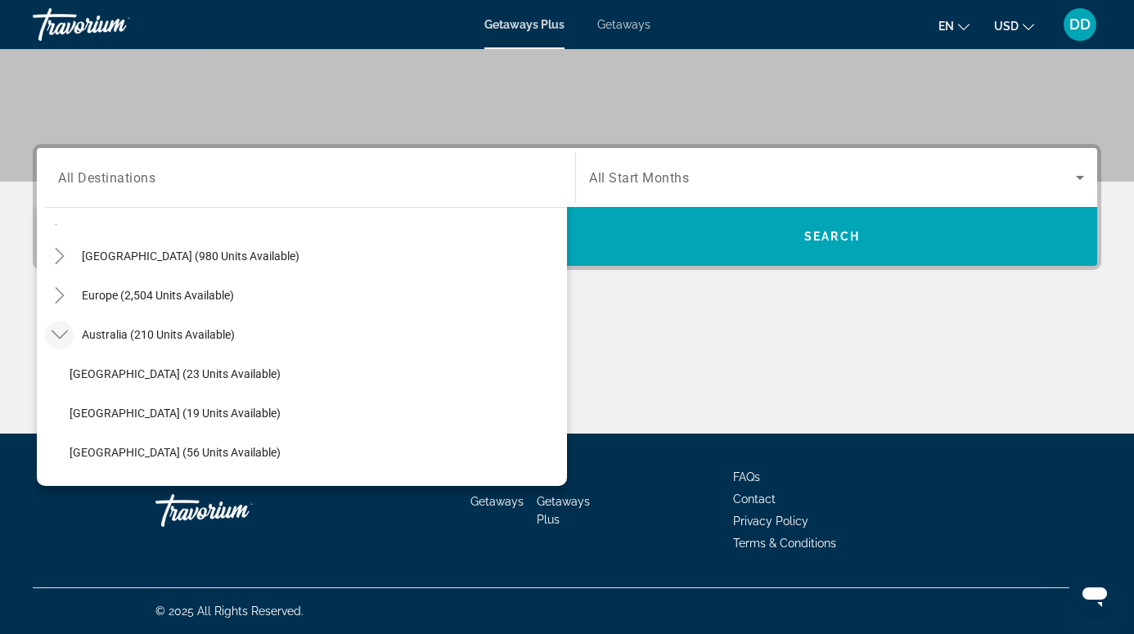
scroll to position [128, 0]
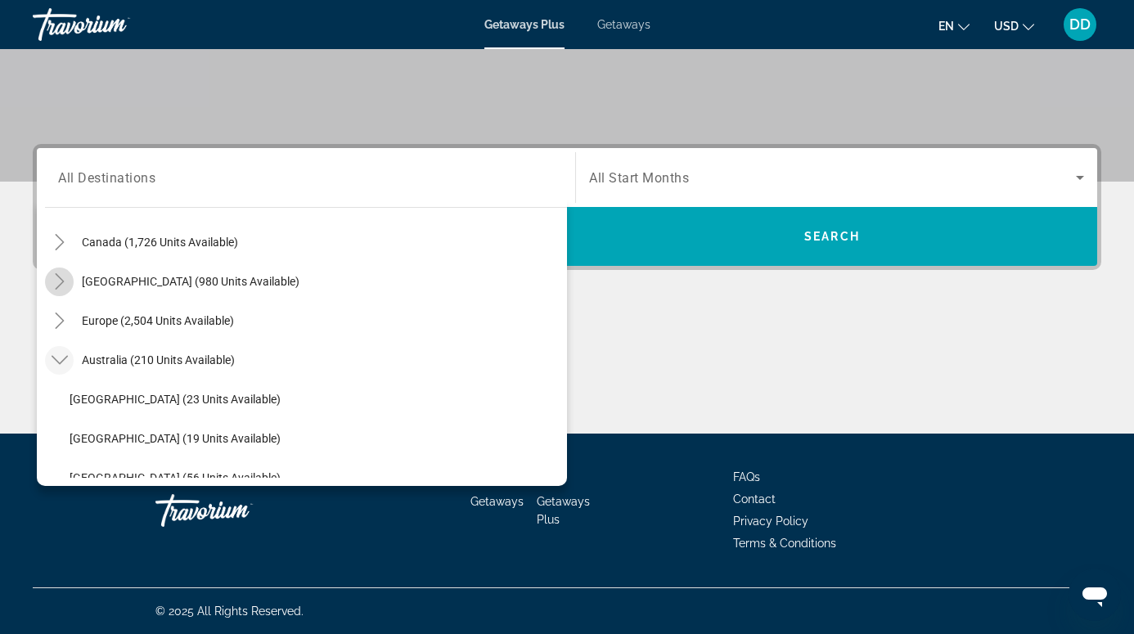
click at [56, 283] on icon "Toggle Caribbean & Atlantic Islands (980 units available)" at bounding box center [60, 281] width 16 height 16
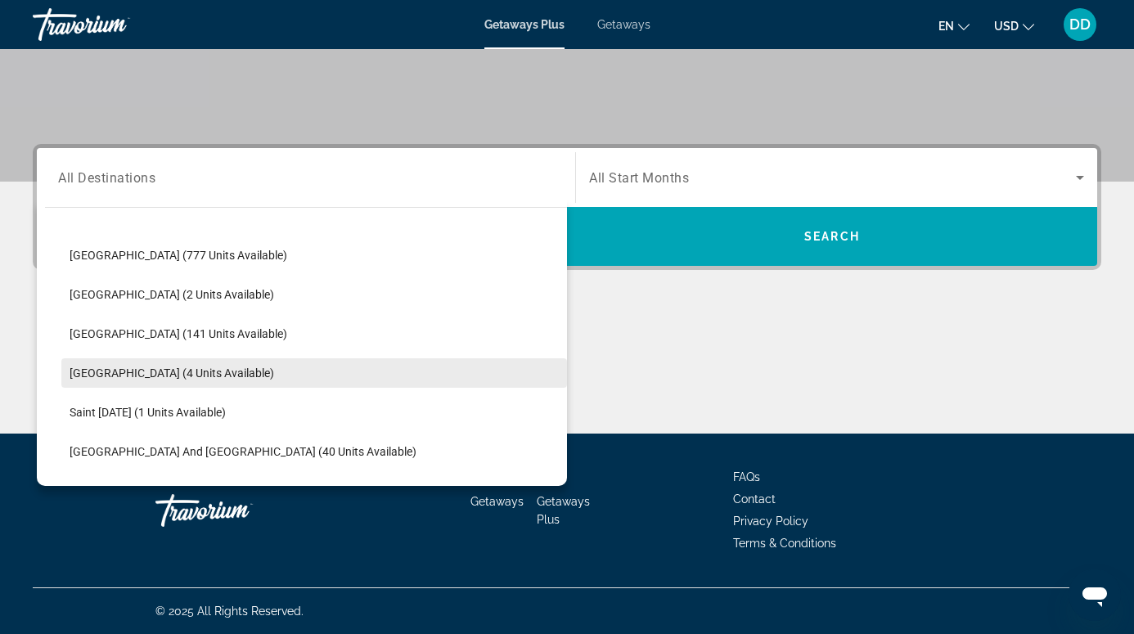
scroll to position [190, 0]
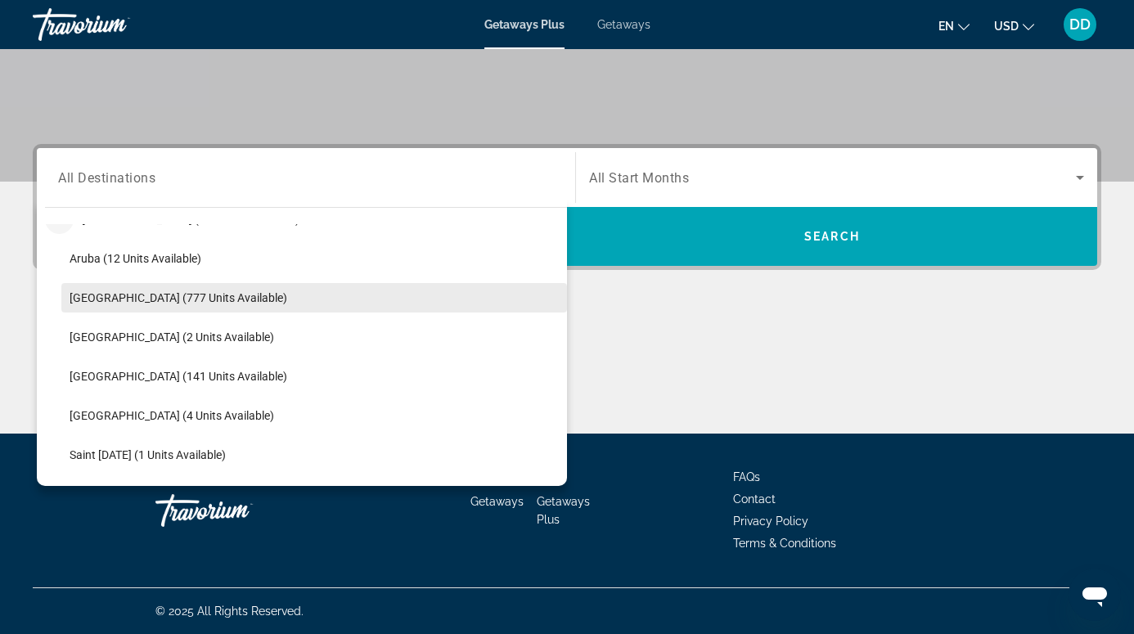
click at [197, 295] on span "[GEOGRAPHIC_DATA] (777 units available)" at bounding box center [179, 297] width 218 height 13
type input "**********"
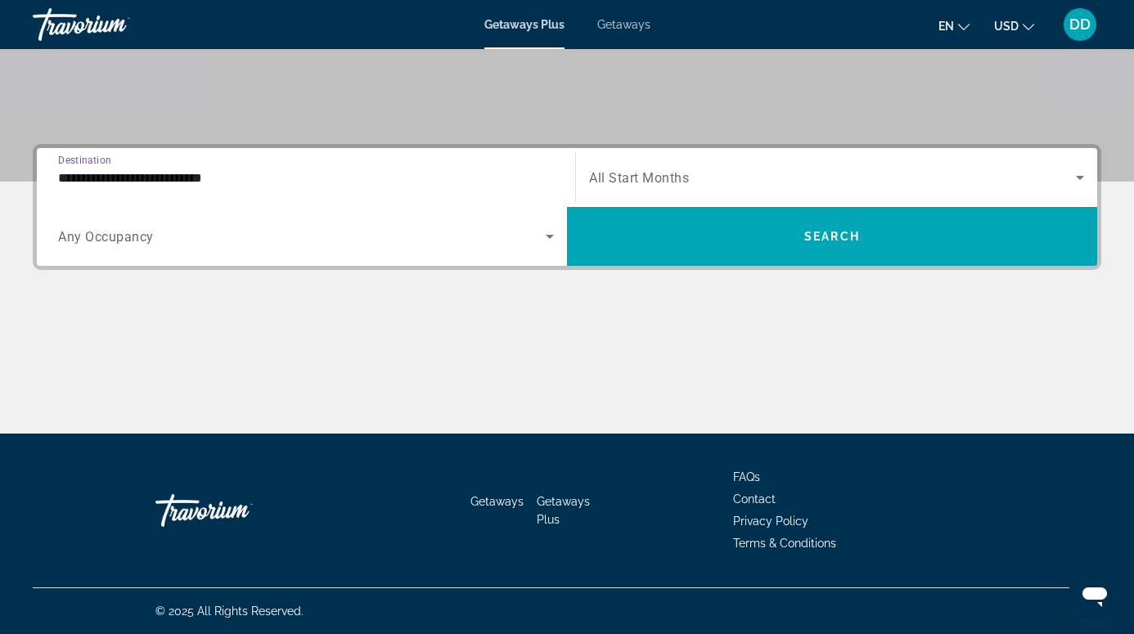
click at [530, 249] on div "Search widget" at bounding box center [306, 237] width 496 height 46
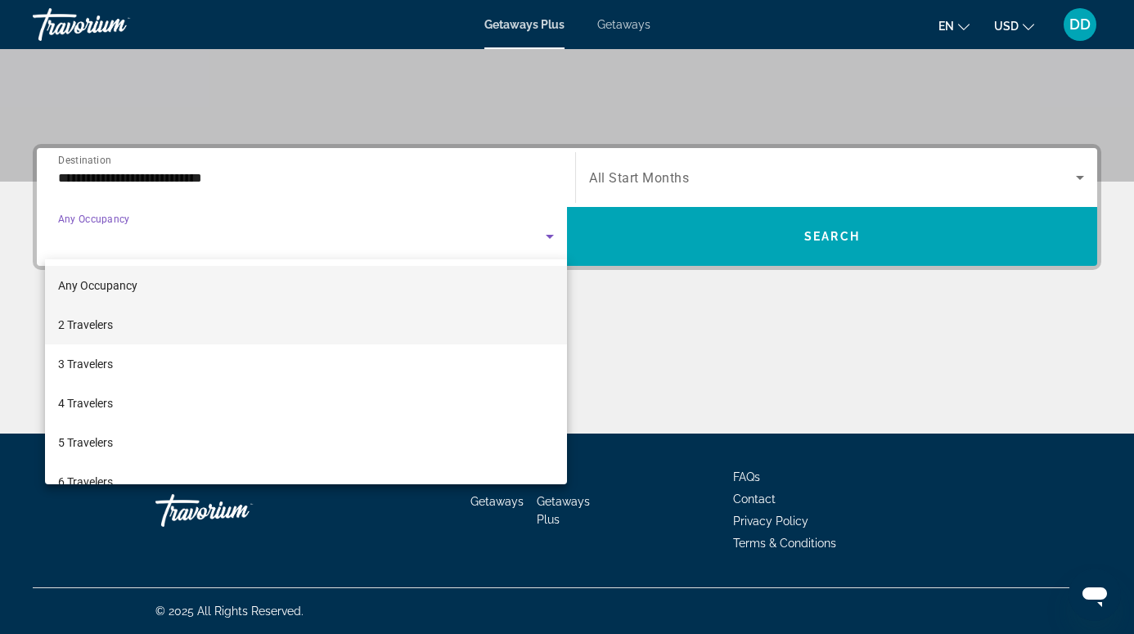
click at [364, 331] on mat-option "2 Travelers" at bounding box center [306, 324] width 522 height 39
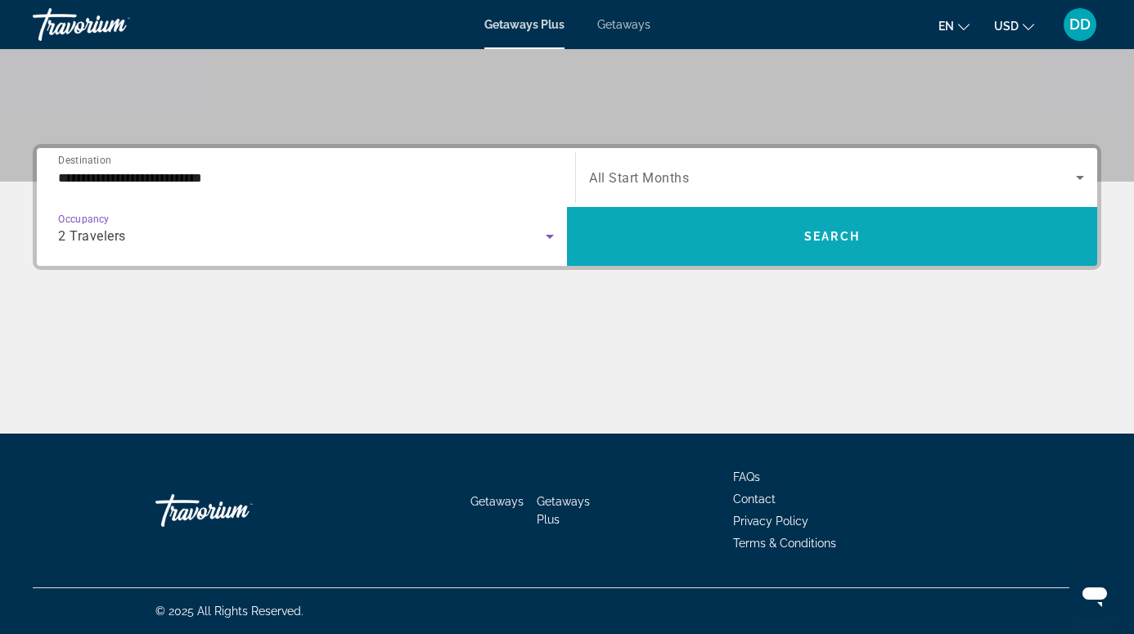
click at [782, 247] on span "Search widget" at bounding box center [832, 236] width 530 height 39
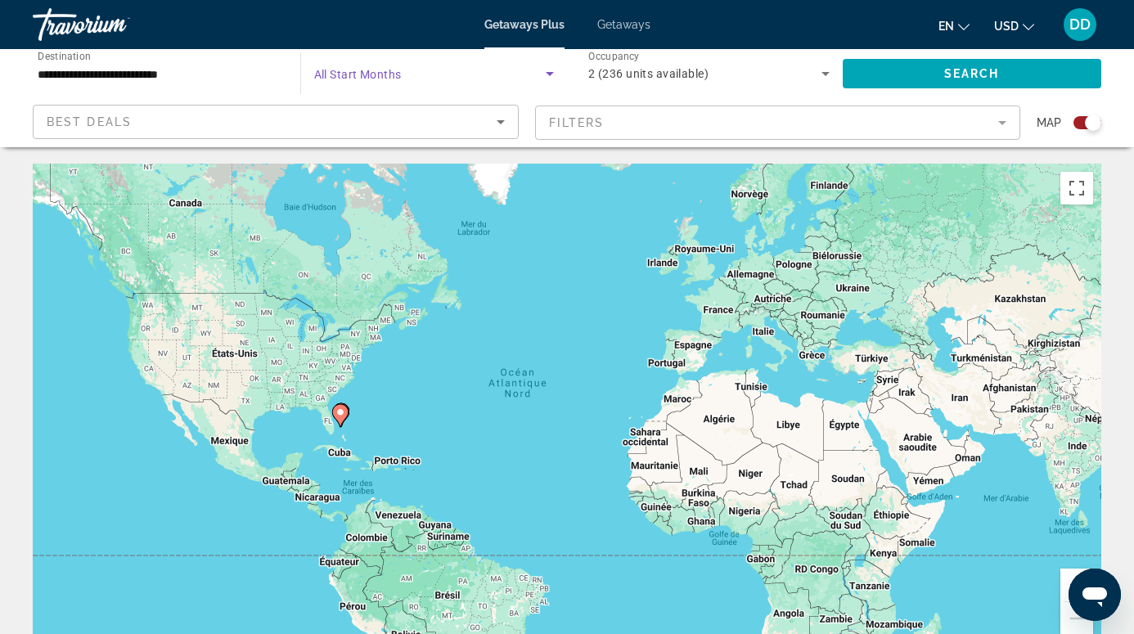
click at [409, 73] on span "Search widget" at bounding box center [430, 74] width 232 height 20
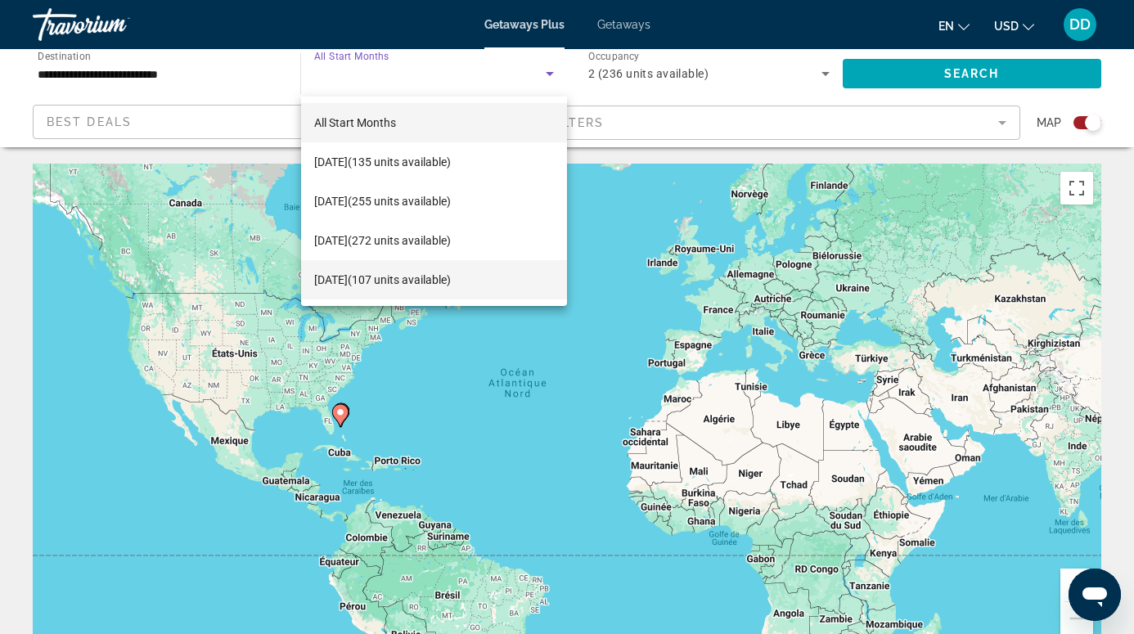
click at [379, 268] on mat-option "[DATE] (107 units available)" at bounding box center [434, 279] width 267 height 39
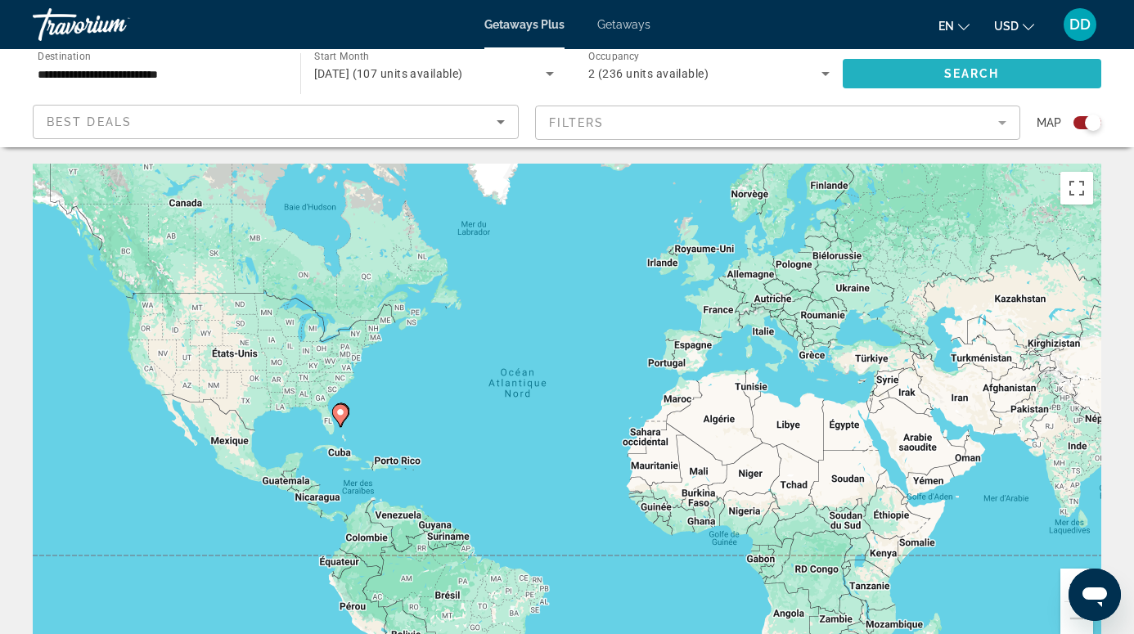
click at [913, 79] on span "Search widget" at bounding box center [972, 73] width 259 height 39
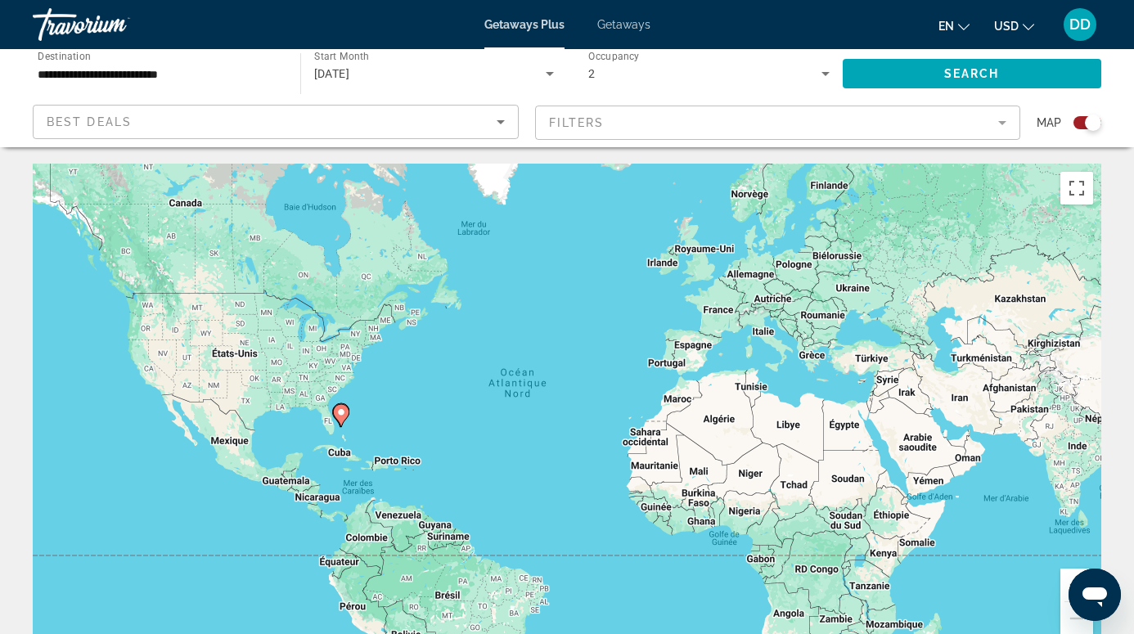
click at [340, 418] on icon "Main content" at bounding box center [341, 415] width 15 height 21
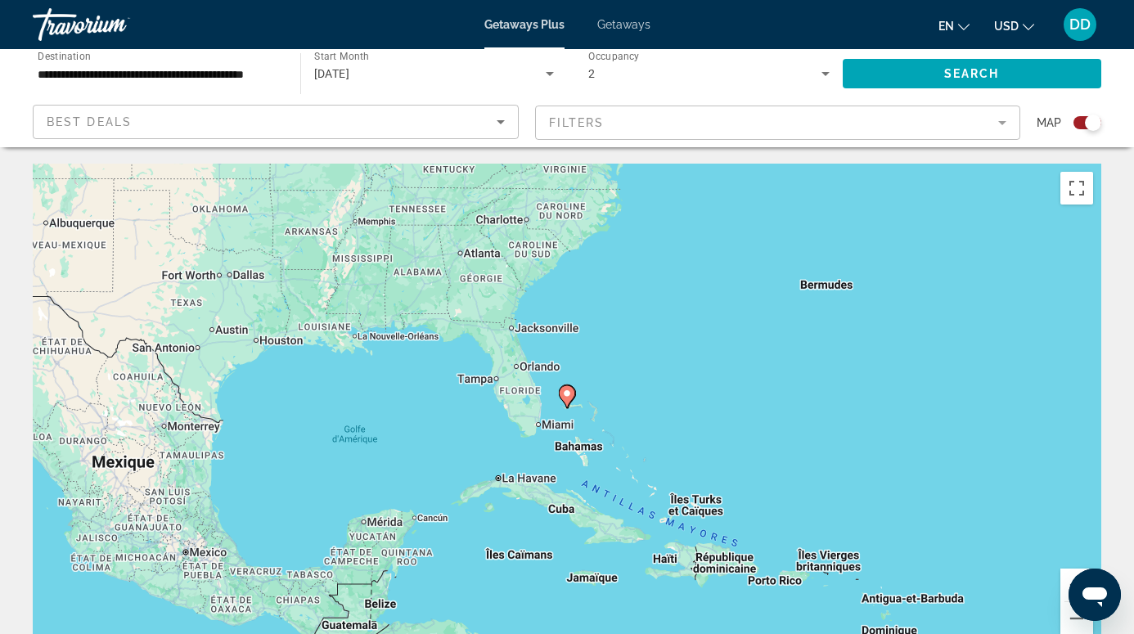
click at [568, 396] on image "Main content" at bounding box center [567, 394] width 10 height 10
type input "**********"
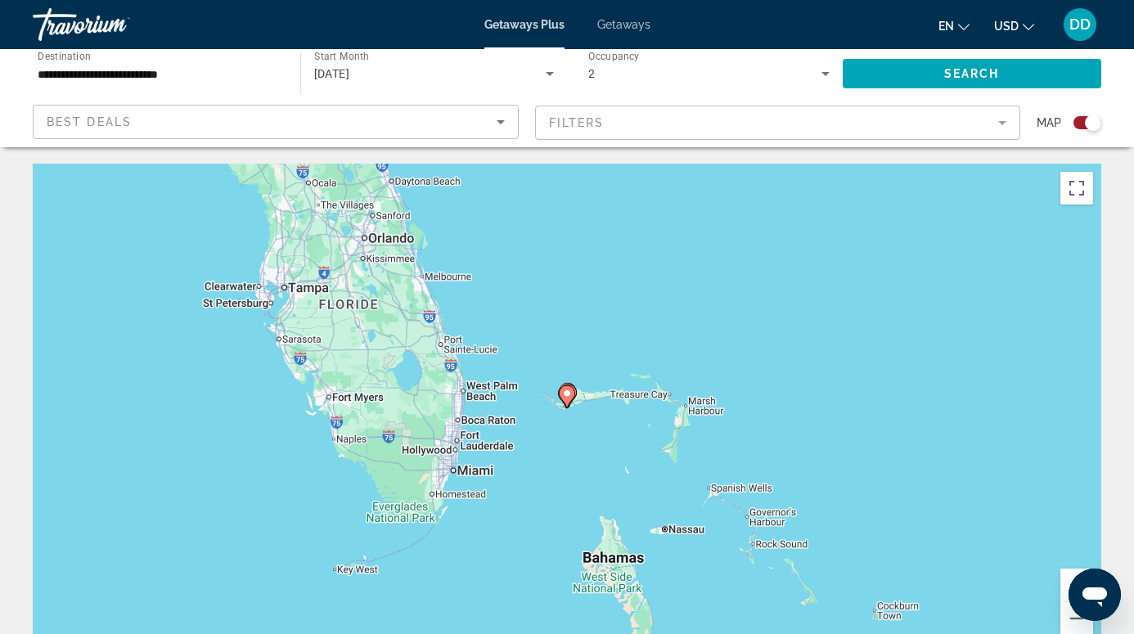
click at [568, 396] on image "Main content" at bounding box center [567, 394] width 10 height 10
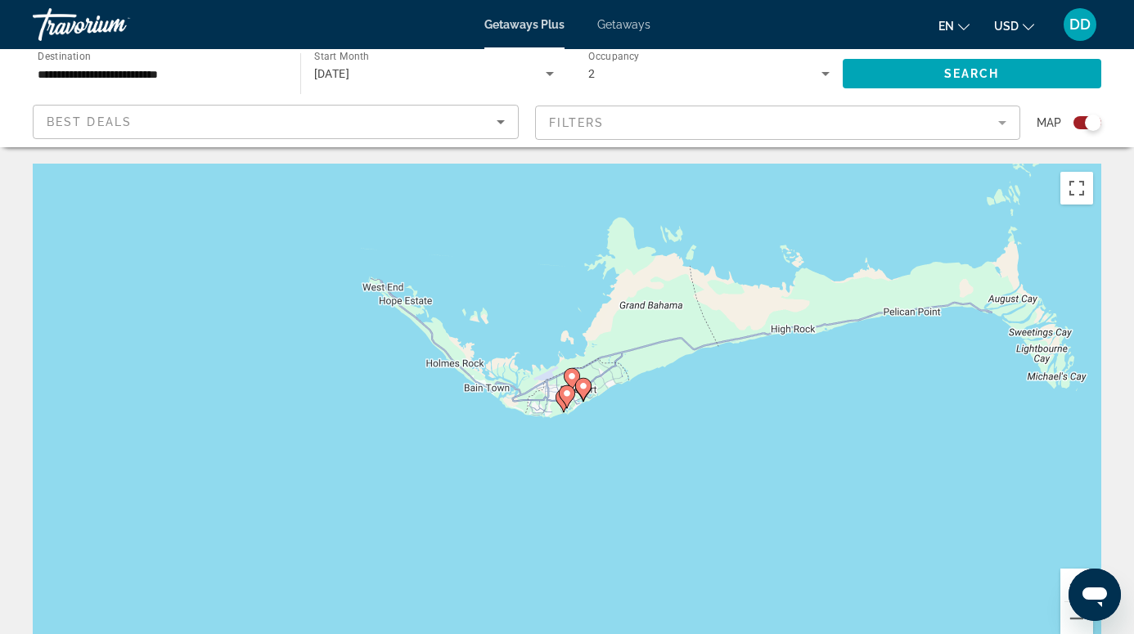
click at [569, 396] on image "Main content" at bounding box center [567, 394] width 10 height 10
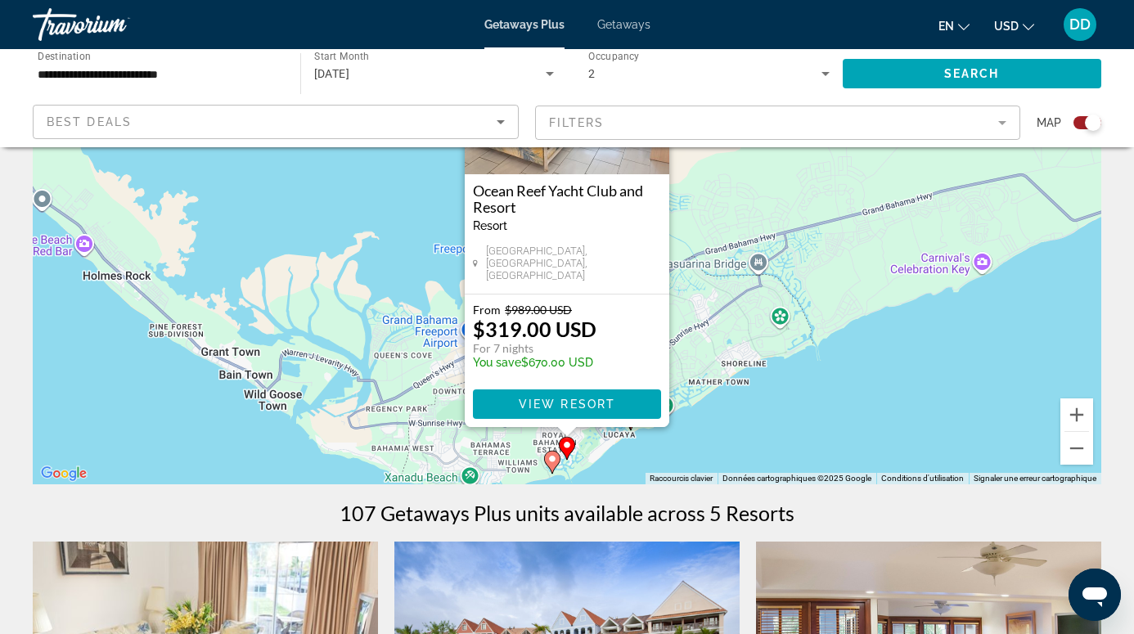
scroll to position [172, 0]
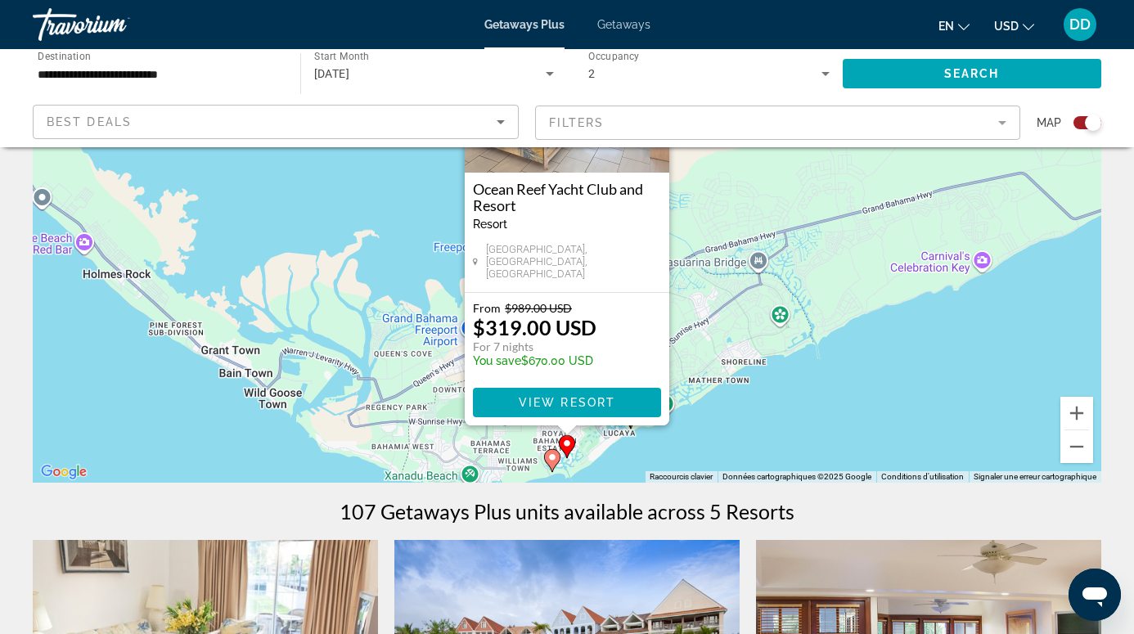
click at [776, 412] on div "Pour activer le glissement avec le clavier, appuyez sur Alt+Entrée. Une fois ce…" at bounding box center [567, 237] width 1069 height 491
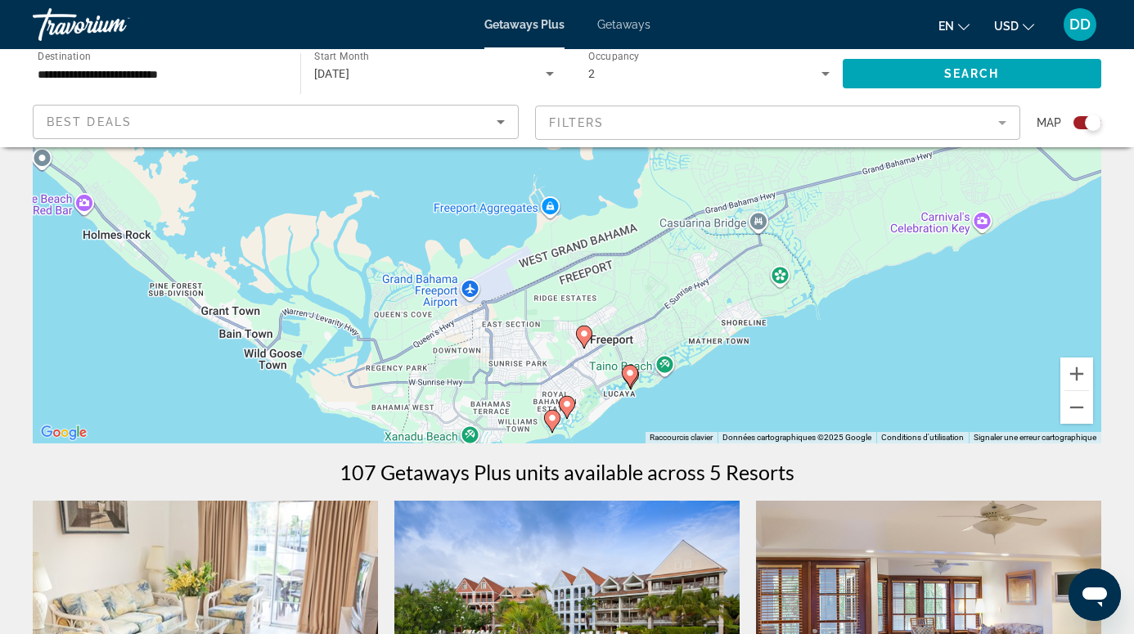
scroll to position [216, 0]
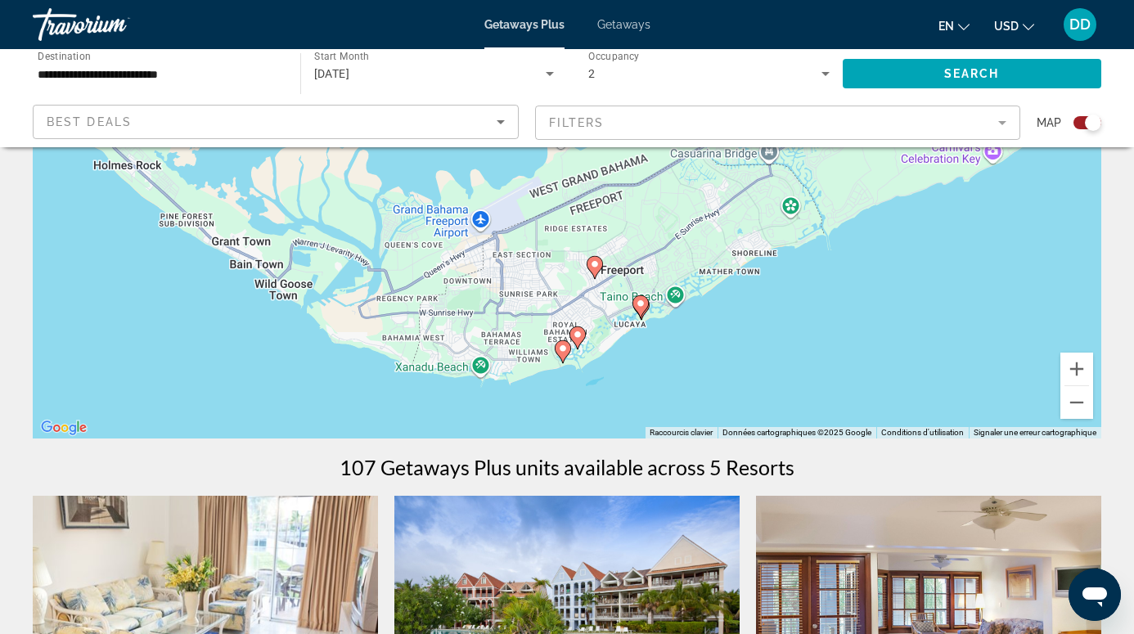
drag, startPoint x: 705, startPoint y: 349, endPoint x: 716, endPoint y: 282, distance: 67.9
click at [716, 282] on div "Pour activer le glissement avec le clavier, appuyez sur Alt+Entrée. Une fois ce…" at bounding box center [567, 193] width 1069 height 491
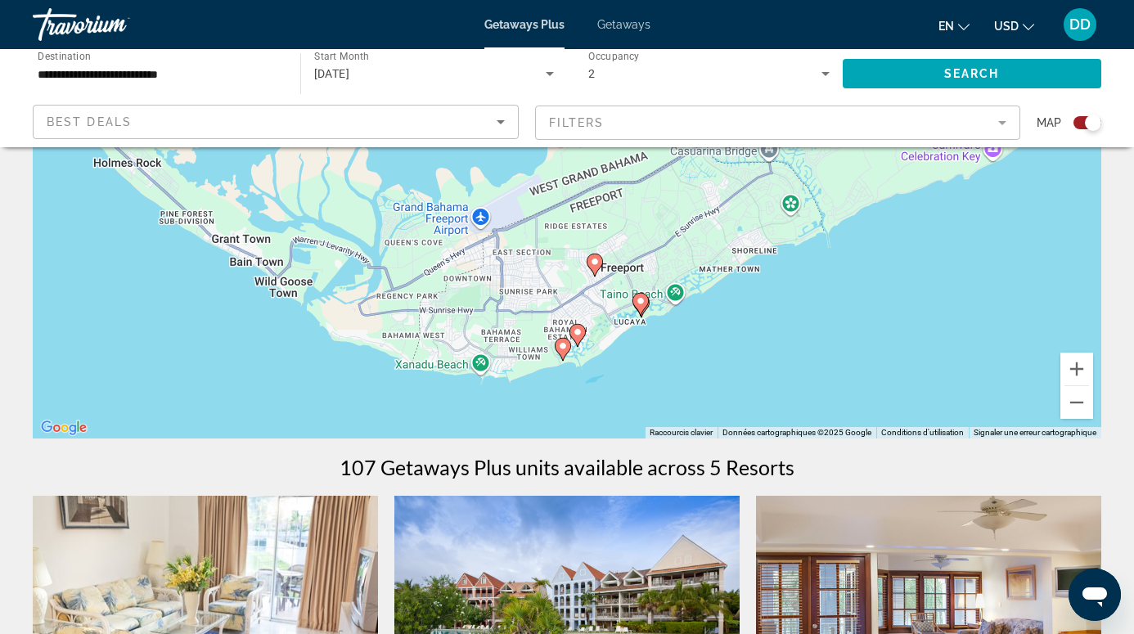
scroll to position [145, 0]
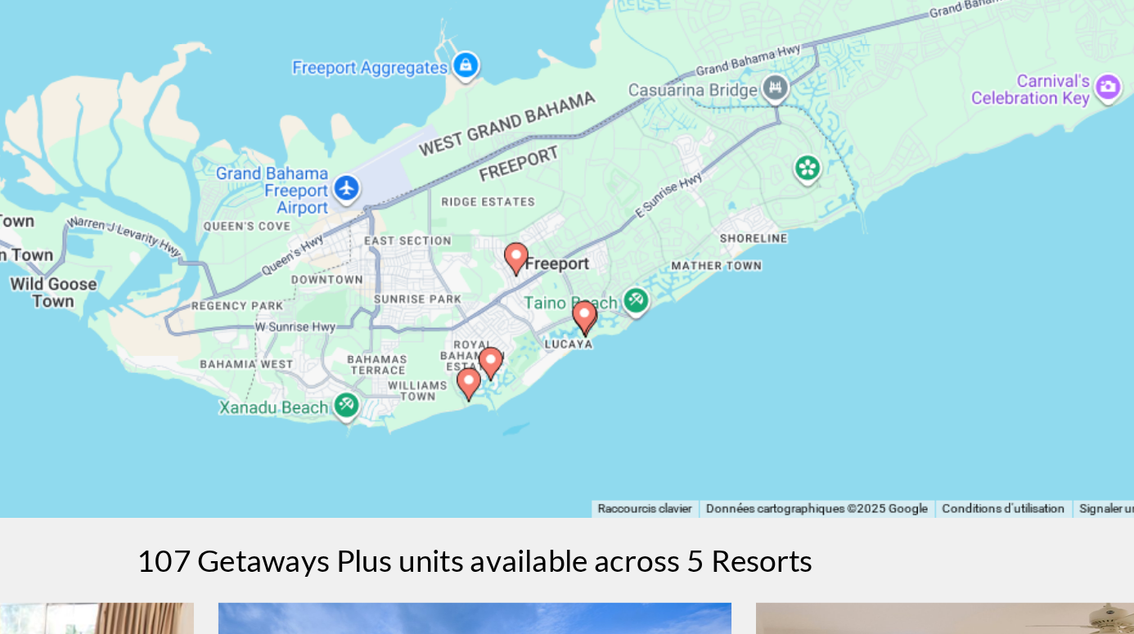
click at [636, 367] on image "Main content" at bounding box center [641, 372] width 10 height 10
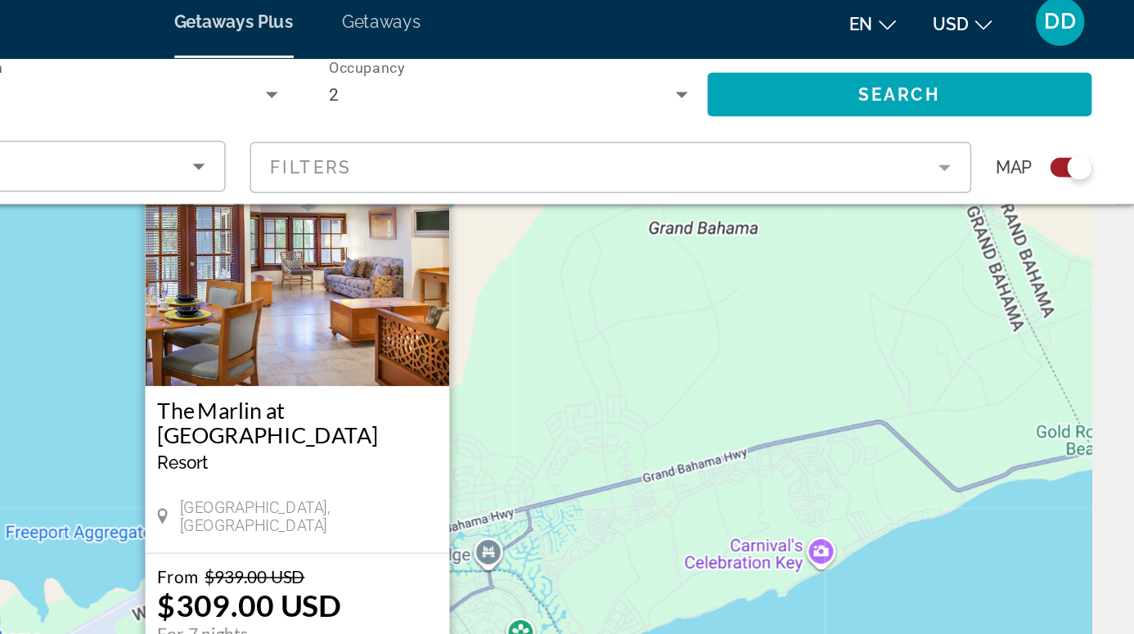
scroll to position [64, 0]
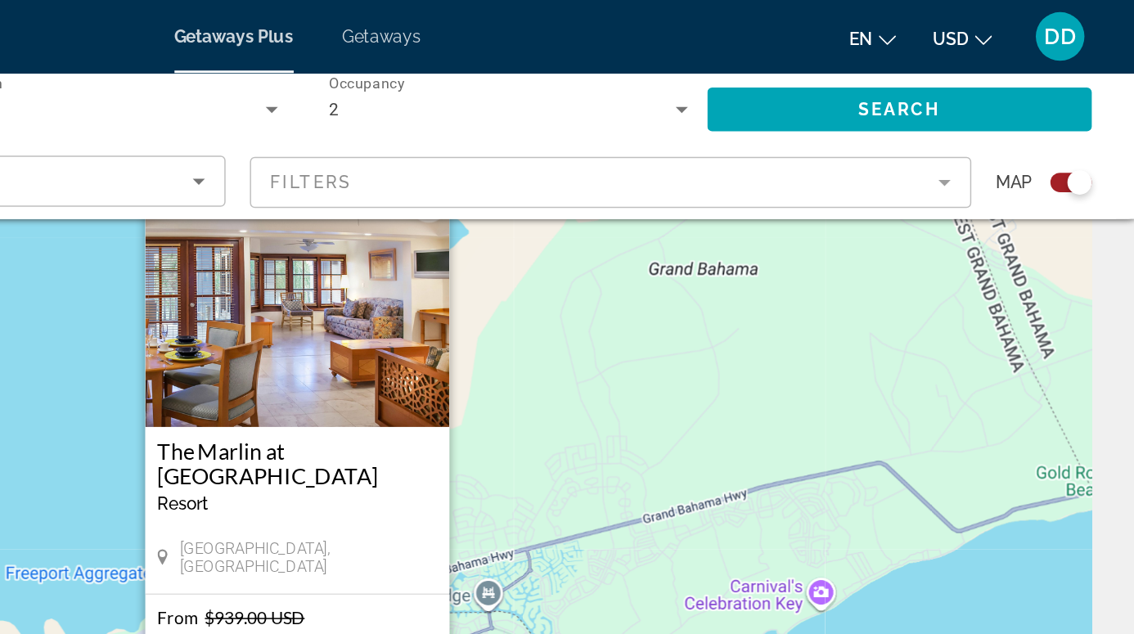
click at [328, 204] on div "Pour activer le glissement avec le clavier, appuyez sur Alt+Entrée. Une fois ce…" at bounding box center [567, 345] width 1069 height 491
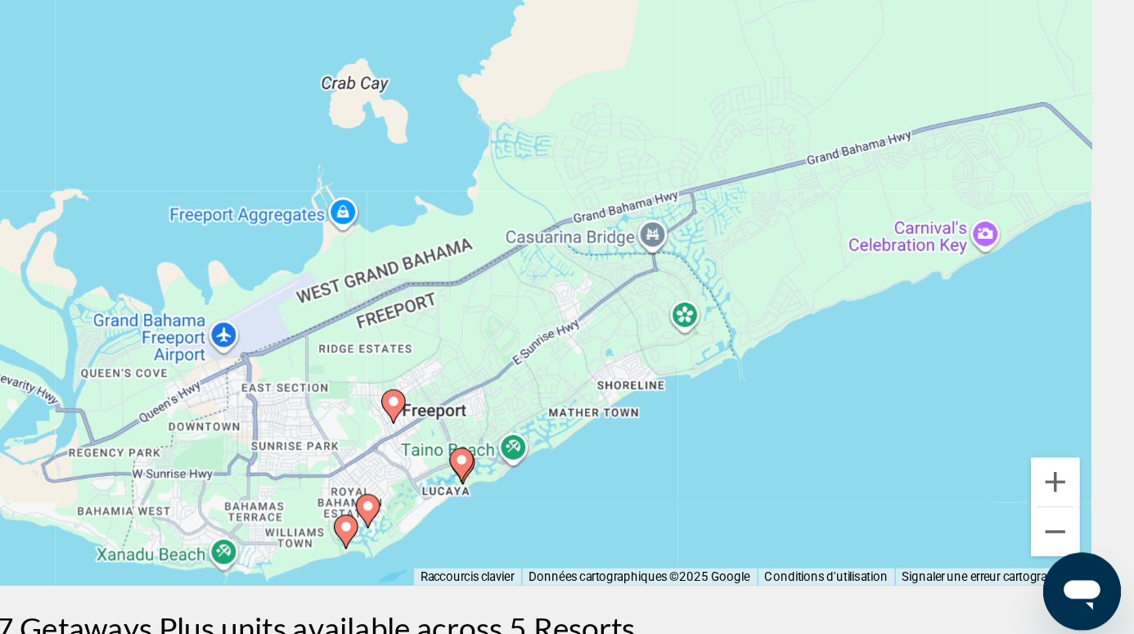
drag, startPoint x: 311, startPoint y: 265, endPoint x: 471, endPoint y: 183, distance: 179.7
click at [471, 183] on div "Pour activer le glissement avec le clavier, appuyez sur Alt+Entrée. Une fois ce…" at bounding box center [567, 345] width 1069 height 491
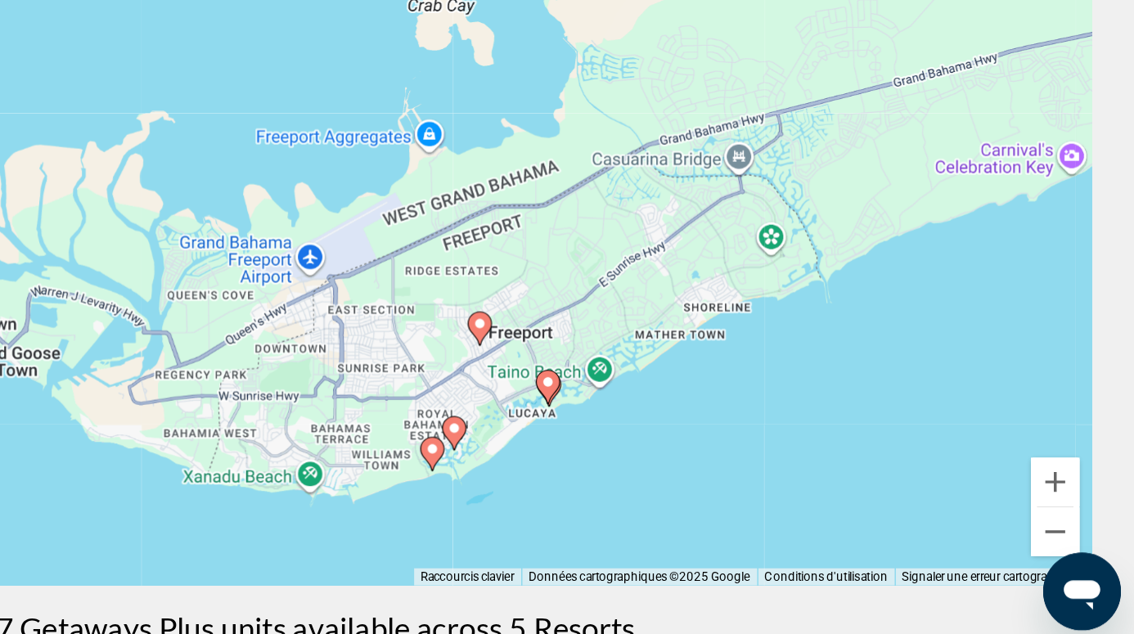
click at [668, 480] on image "Main content" at bounding box center [673, 485] width 10 height 10
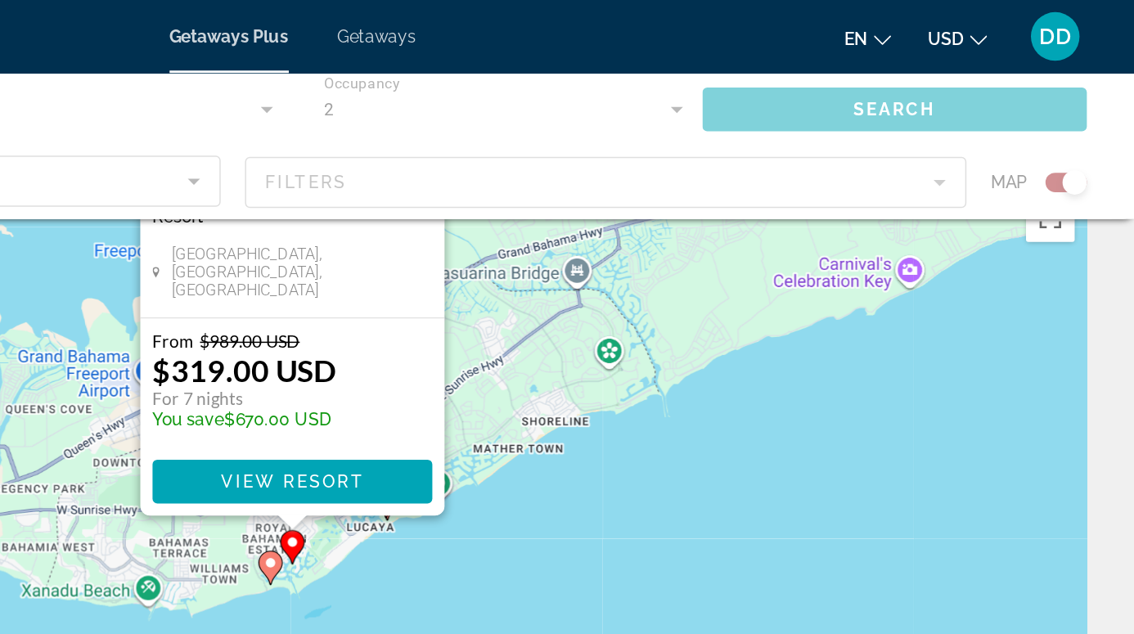
scroll to position [0, 0]
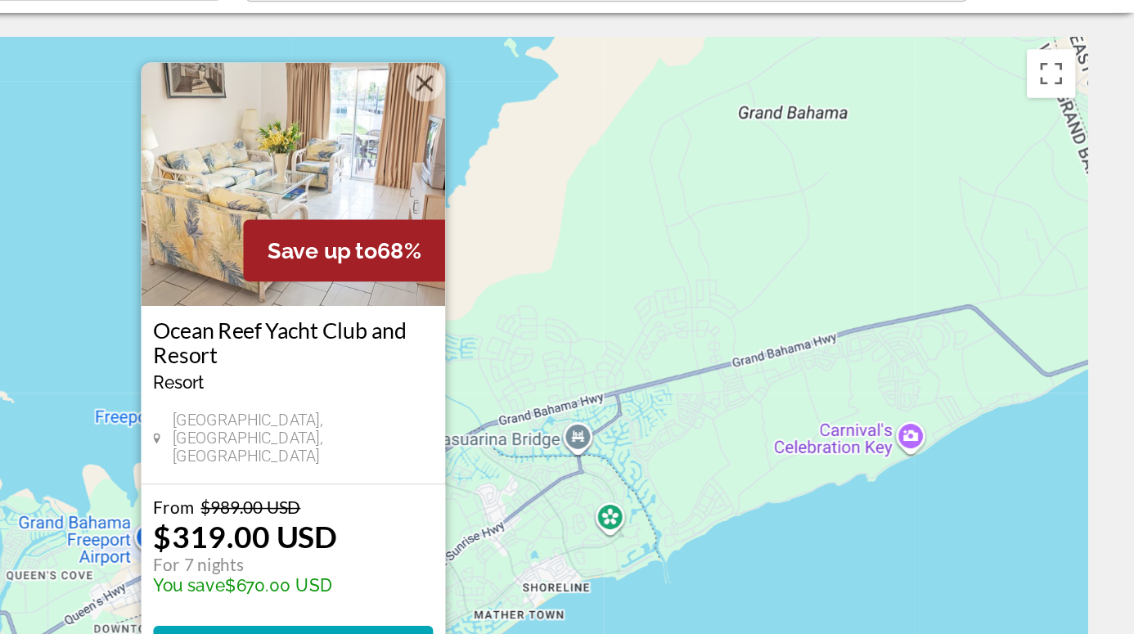
click at [361, 331] on div "Pour activer le glissement avec le clavier, appuyez sur Alt+Entrée. Une fois ce…" at bounding box center [567, 409] width 1069 height 491
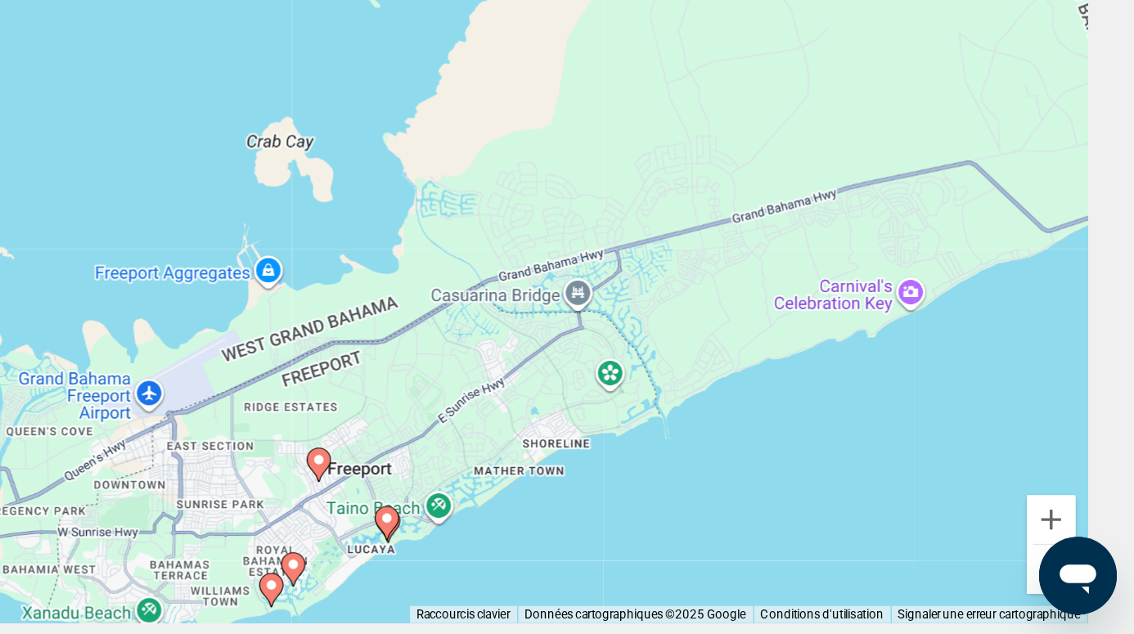
scroll to position [35, 0]
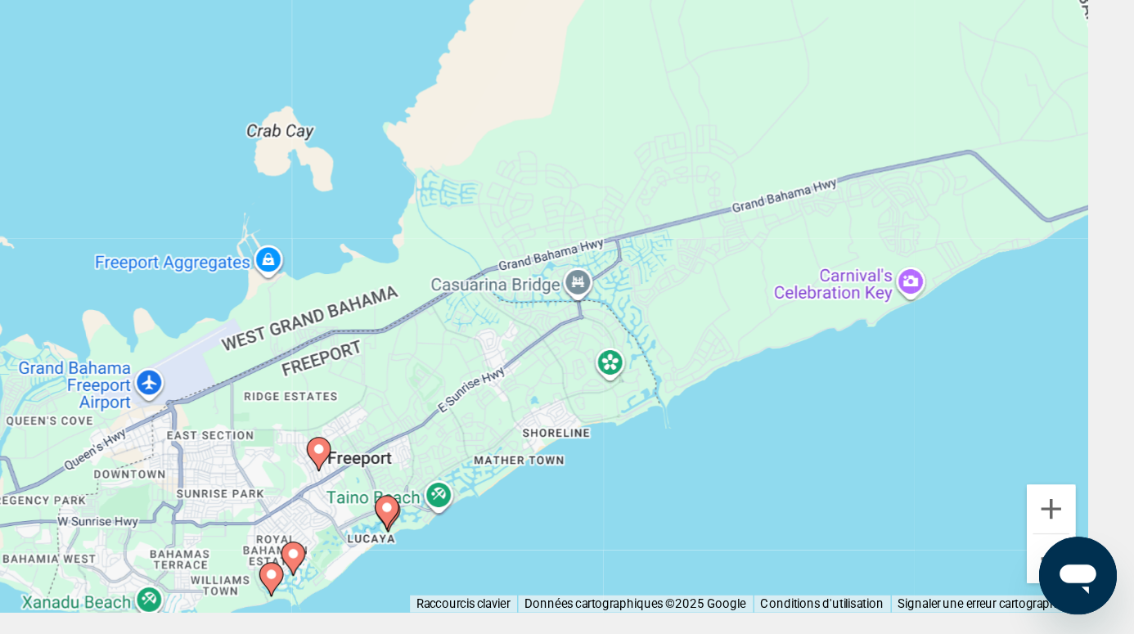
click at [548, 589] on image "Main content" at bounding box center [553, 594] width 10 height 10
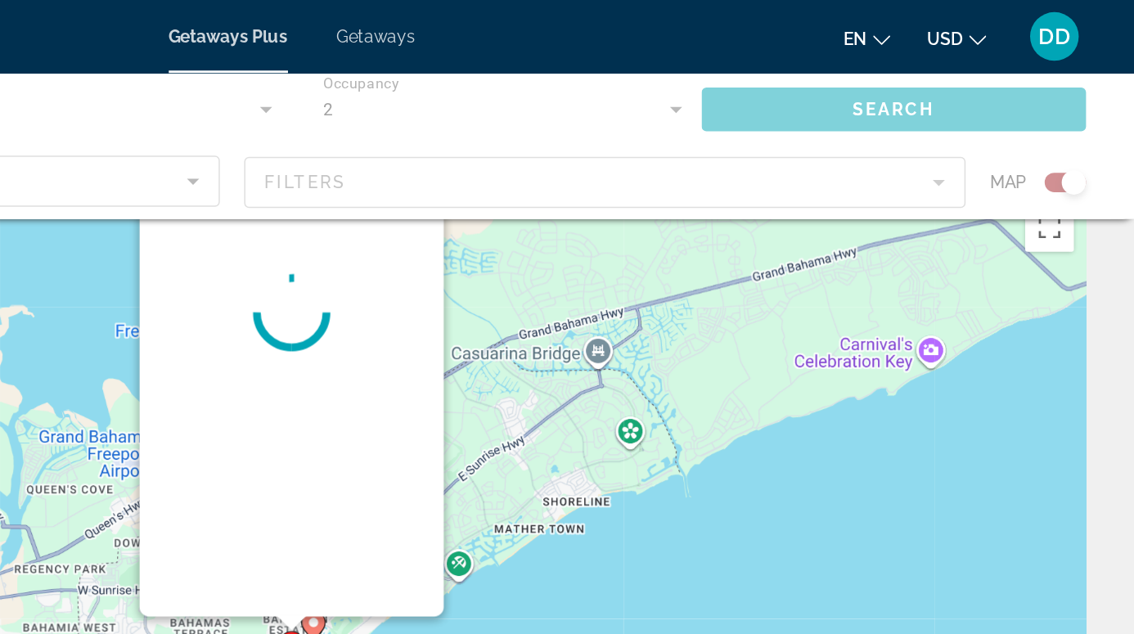
scroll to position [0, 0]
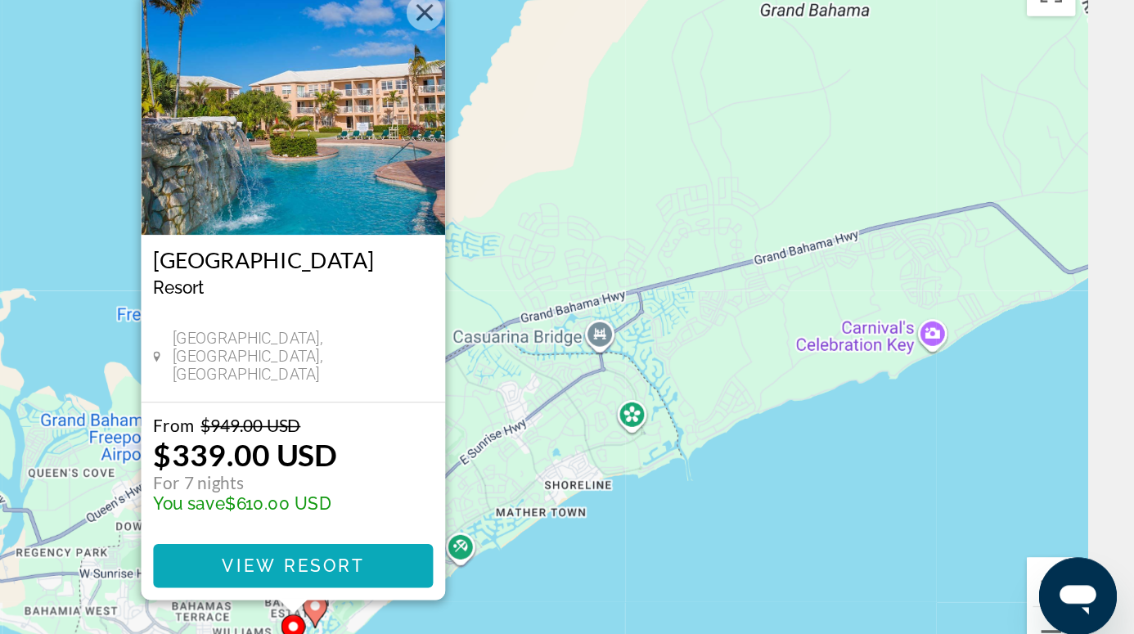
click at [519, 568] on span "View Resort" at bounding box center [567, 574] width 97 height 13
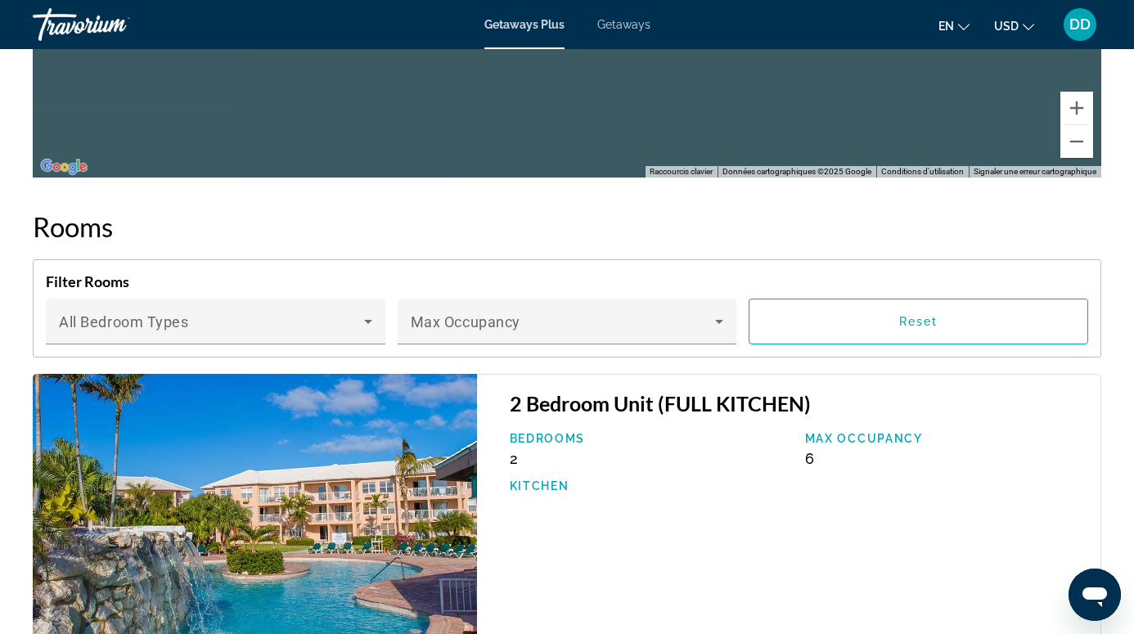
scroll to position [2507, 0]
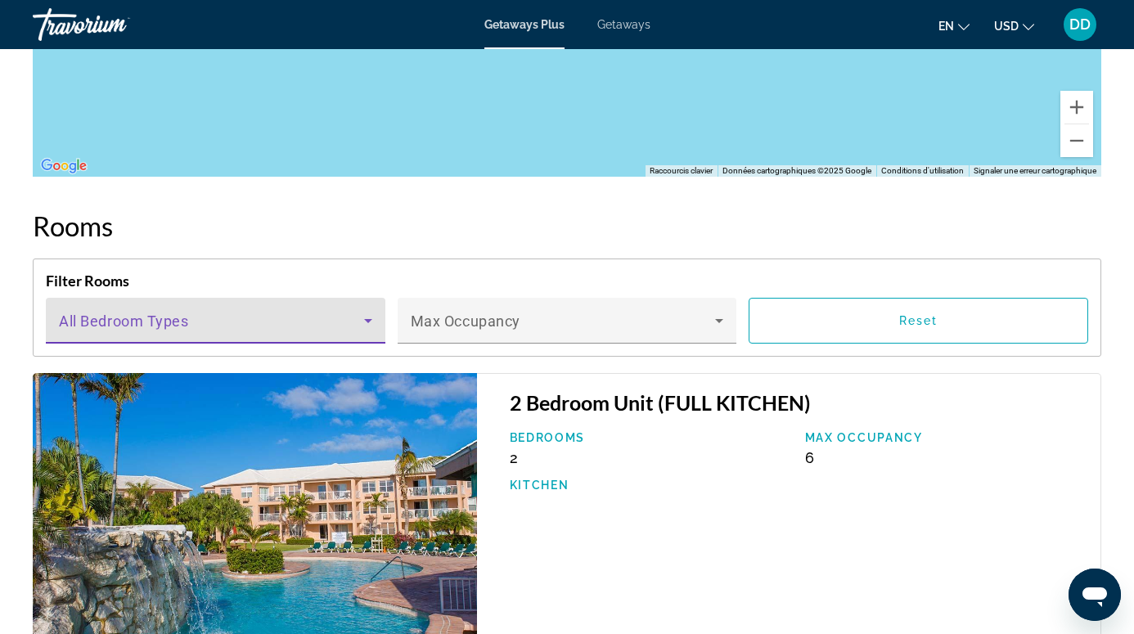
click at [371, 320] on icon "Main content" at bounding box center [368, 321] width 8 height 4
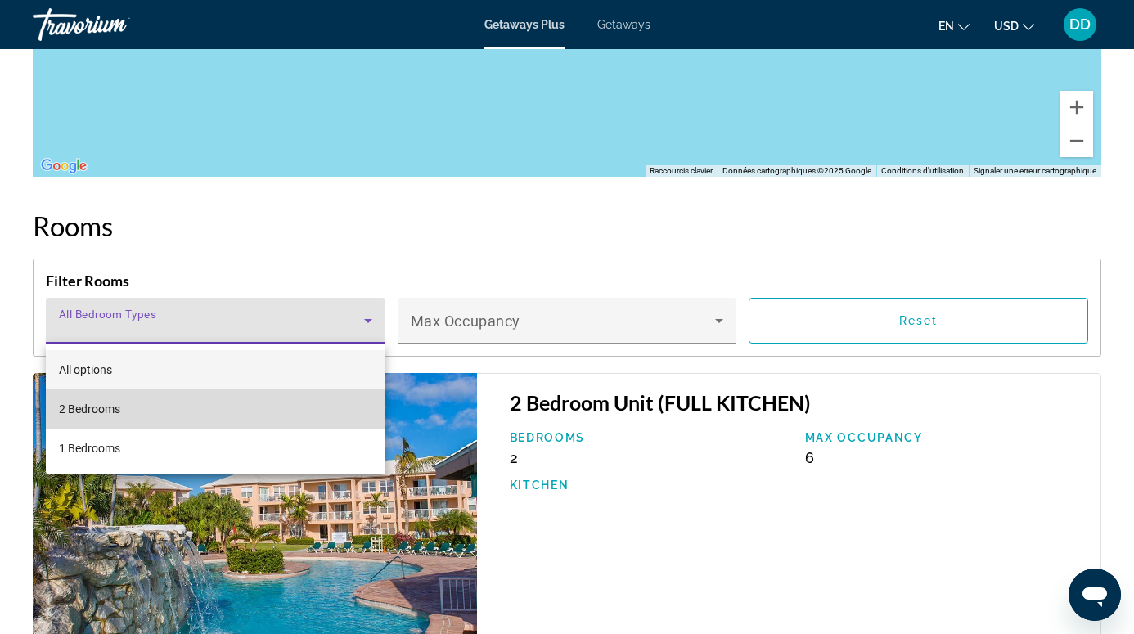
click at [309, 409] on mat-option "2 Bedrooms" at bounding box center [216, 409] width 340 height 39
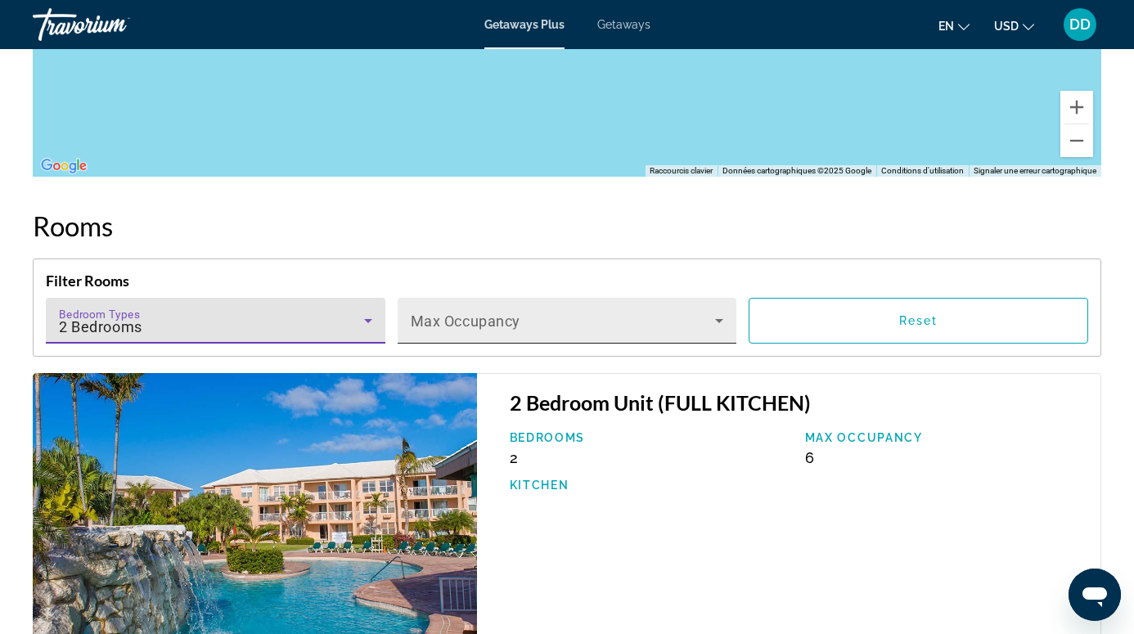
click at [529, 313] on div "Max Occupancy" at bounding box center [567, 321] width 313 height 46
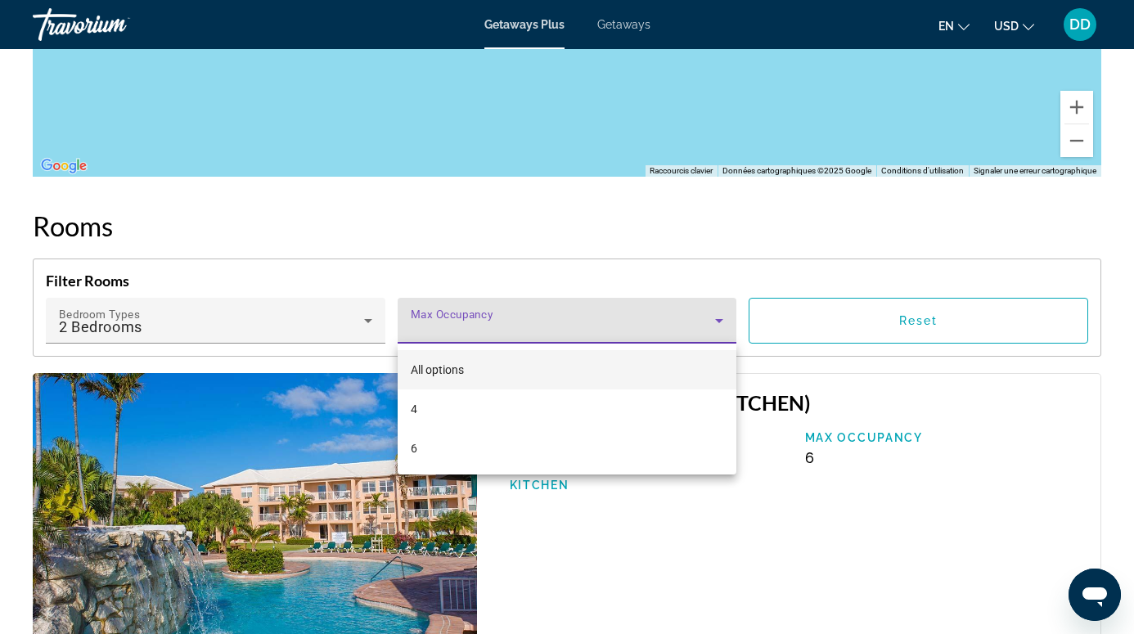
click at [596, 236] on div at bounding box center [567, 317] width 1134 height 634
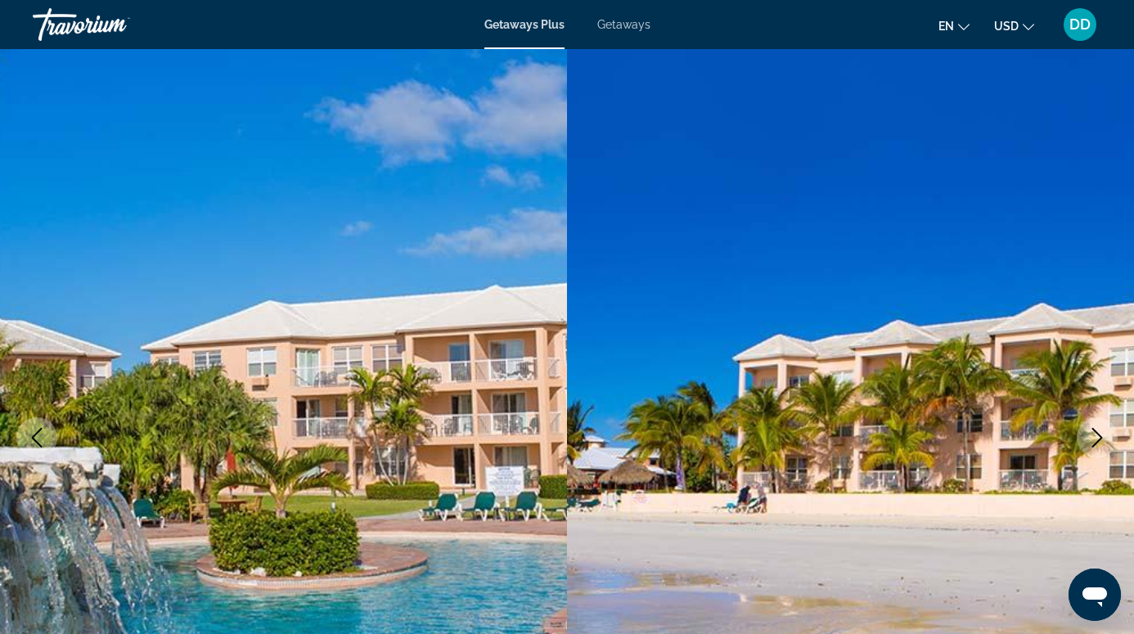
scroll to position [0, 0]
click at [617, 25] on span "Getaways" at bounding box center [623, 24] width 53 height 13
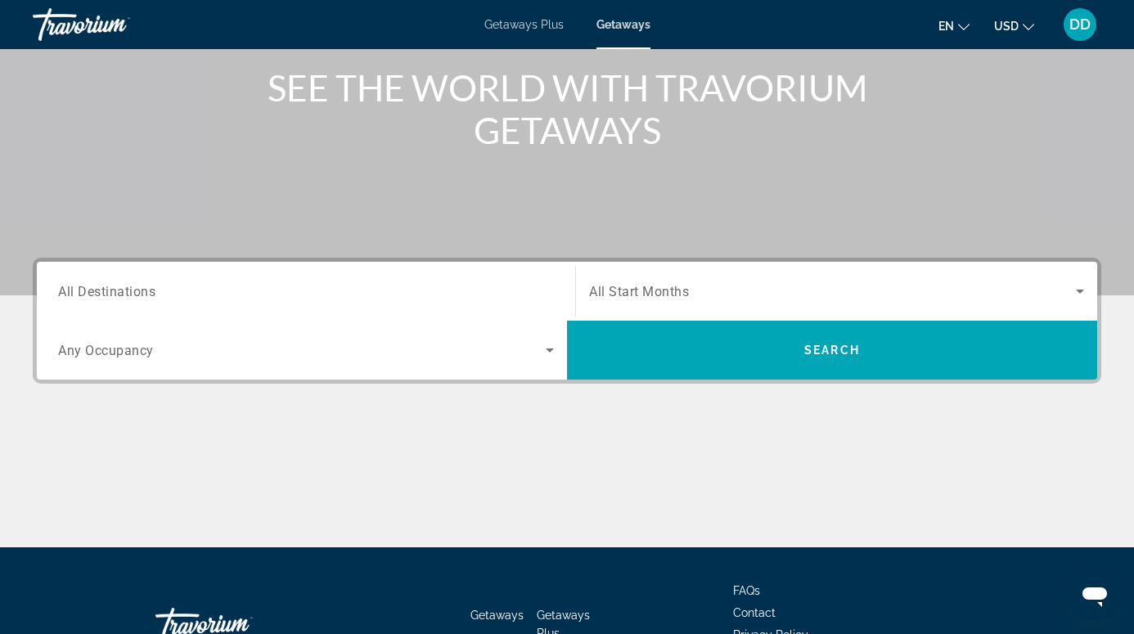
scroll to position [185, 0]
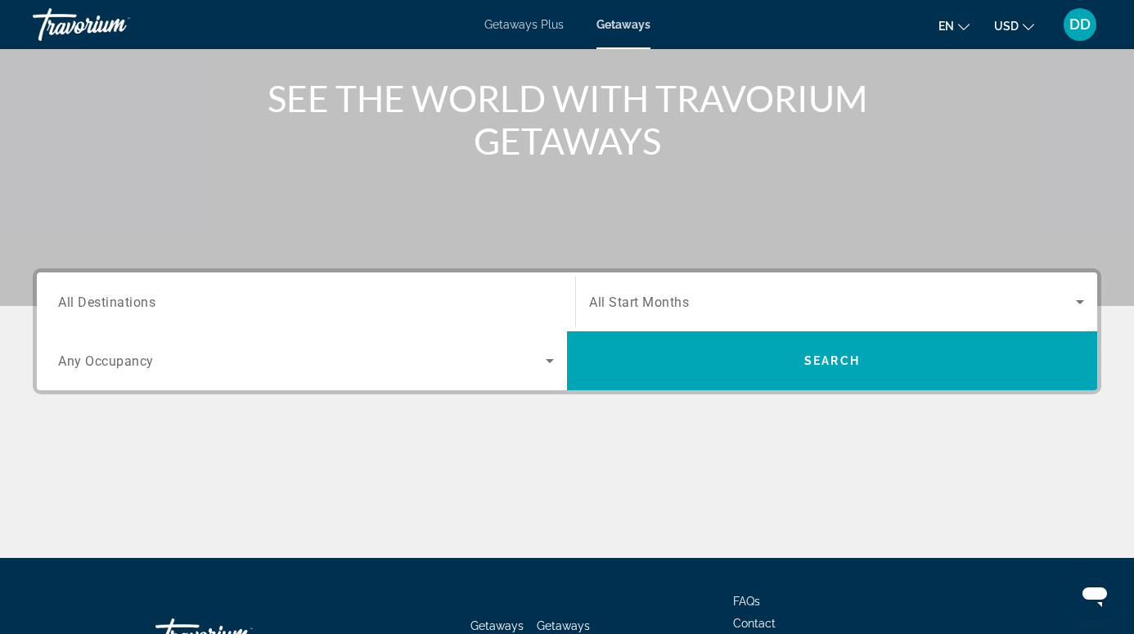
click at [517, 35] on div "Getaways Plus Getaways en English Español Français Italiano Português русский U…" at bounding box center [567, 24] width 1134 height 43
click at [520, 25] on span "Getaways Plus" at bounding box center [523, 24] width 79 height 13
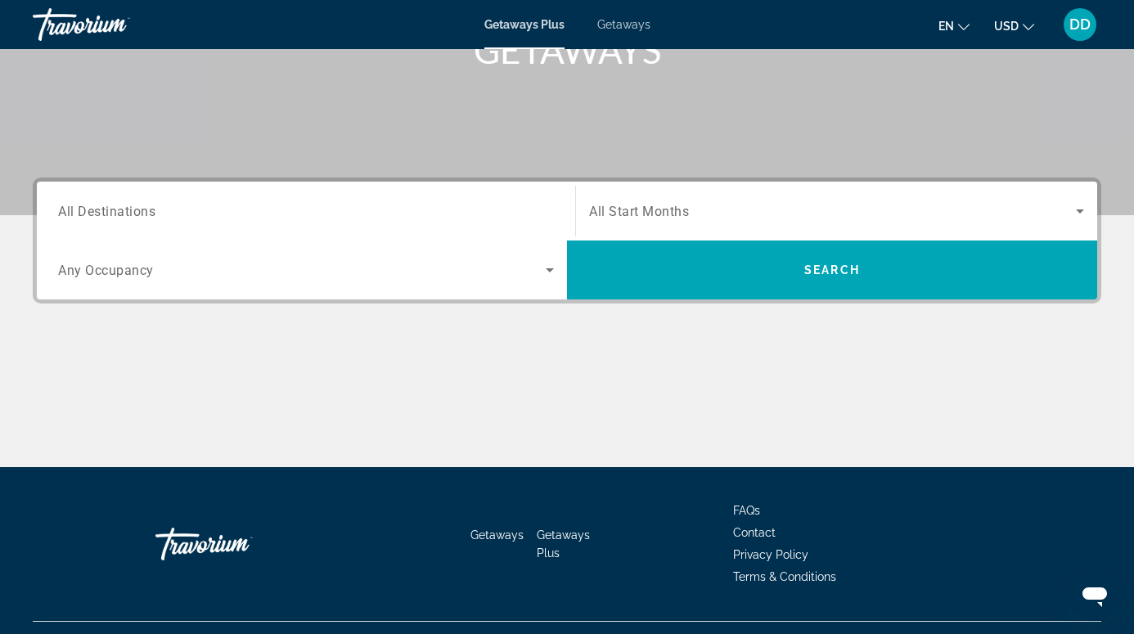
click at [439, 215] on input "Destination All Destinations" at bounding box center [306, 212] width 496 height 20
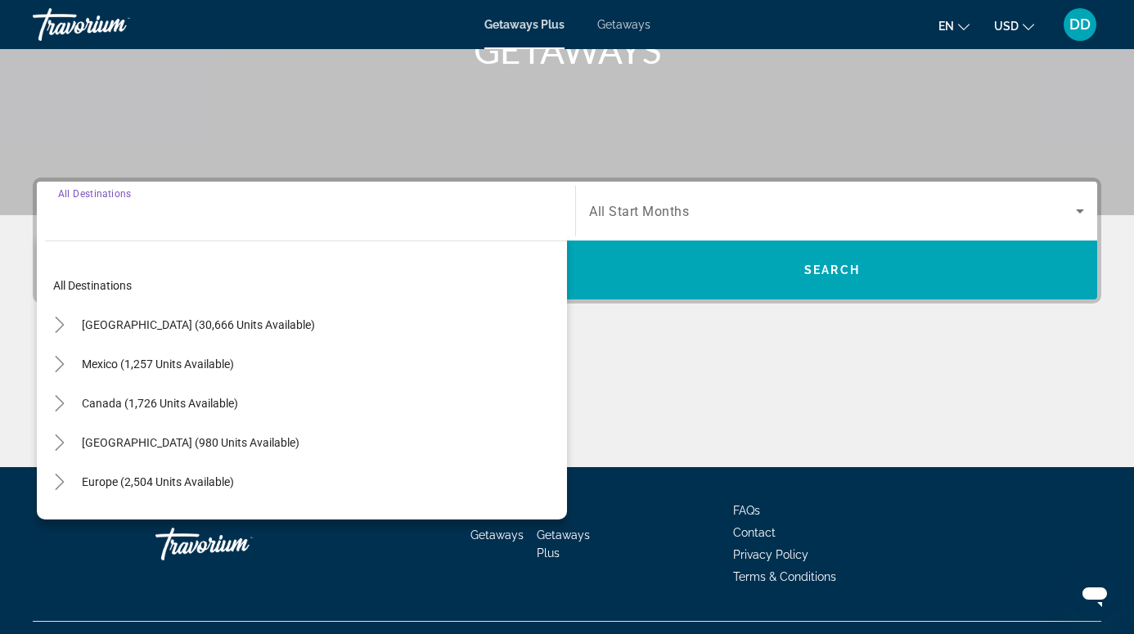
scroll to position [309, 0]
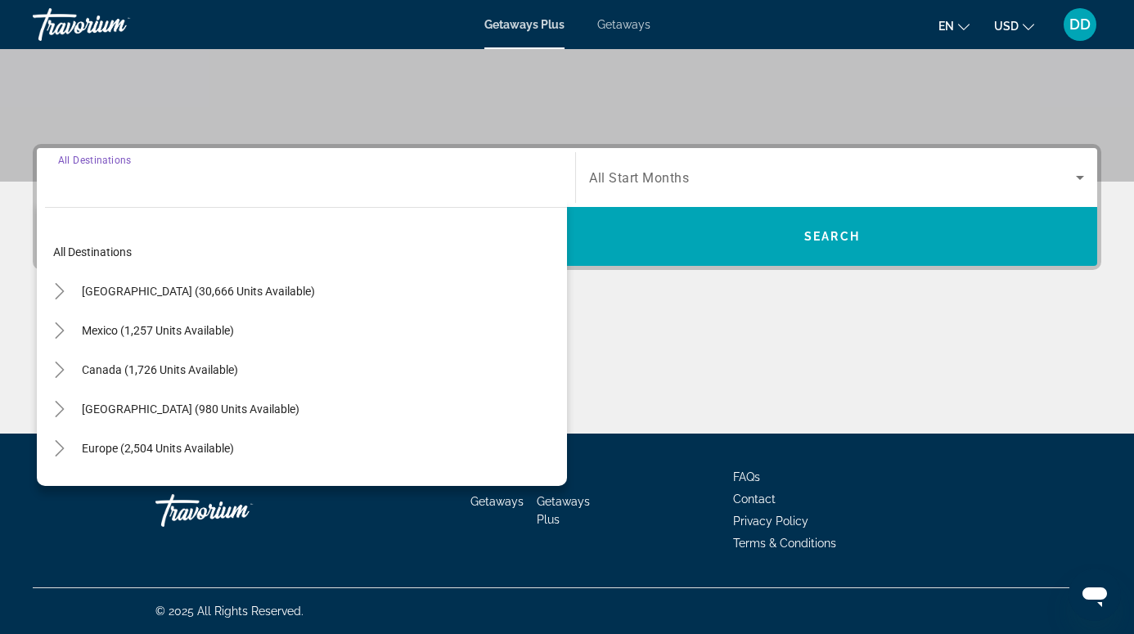
click at [627, 336] on div "Main content" at bounding box center [567, 372] width 1069 height 123
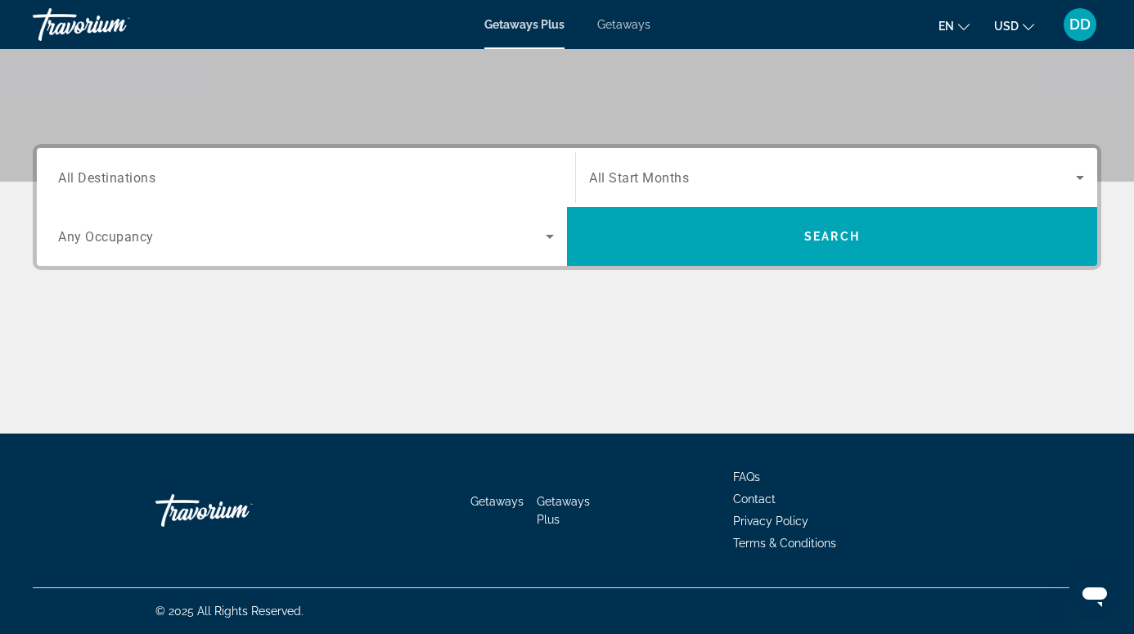
click at [540, 243] on icon "Search widget" at bounding box center [550, 237] width 20 height 20
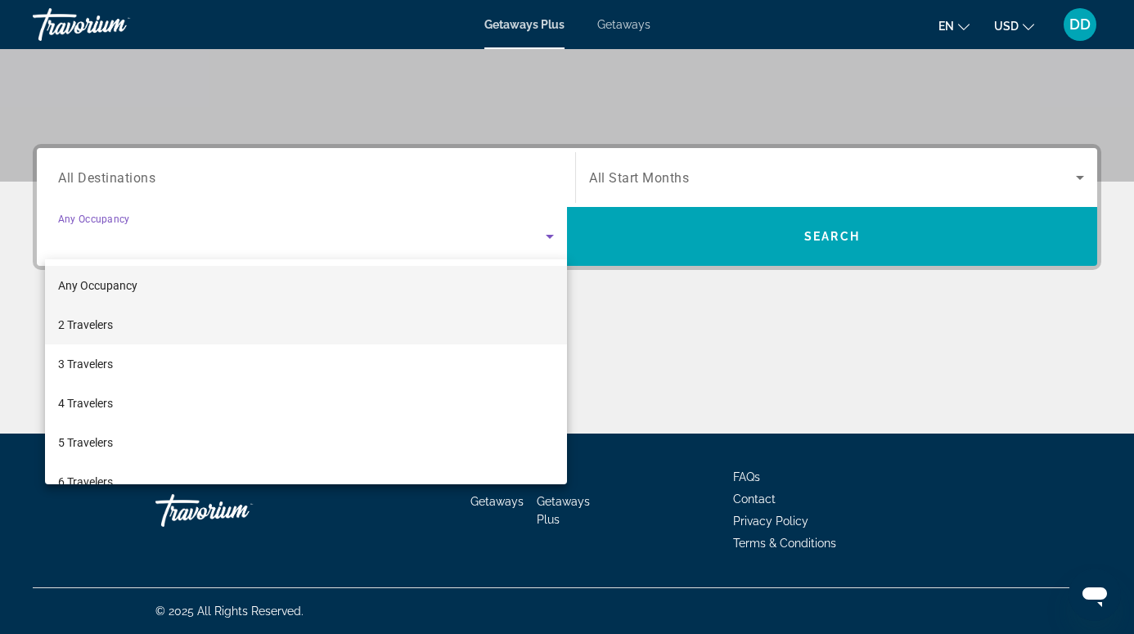
click at [487, 313] on mat-option "2 Travelers" at bounding box center [306, 324] width 522 height 39
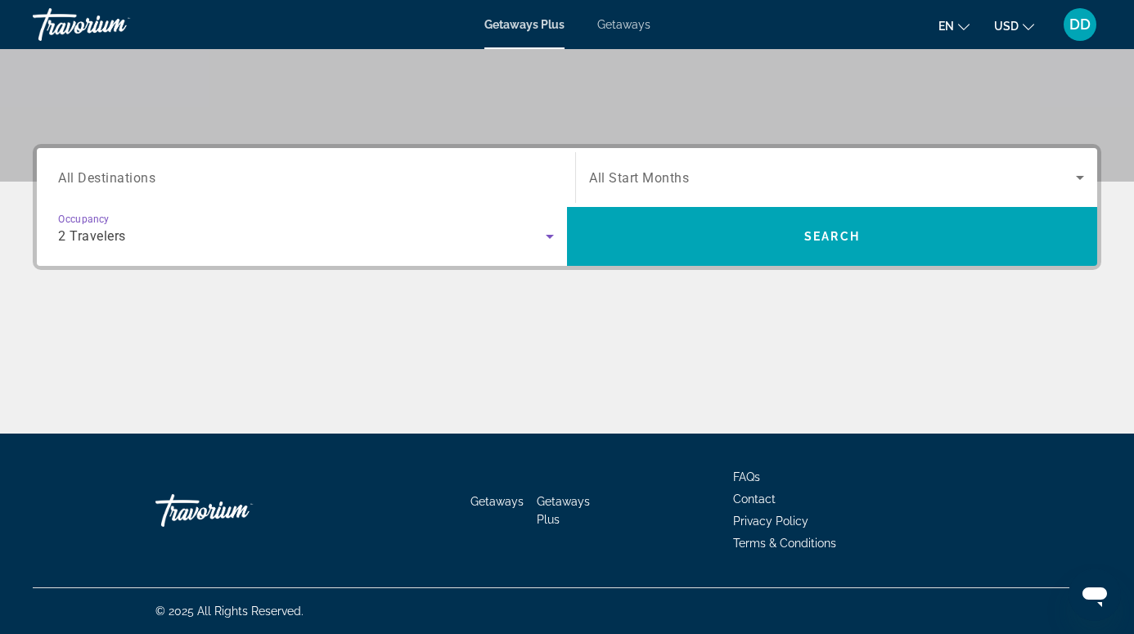
click at [667, 183] on span "All Start Months" at bounding box center [639, 178] width 100 height 16
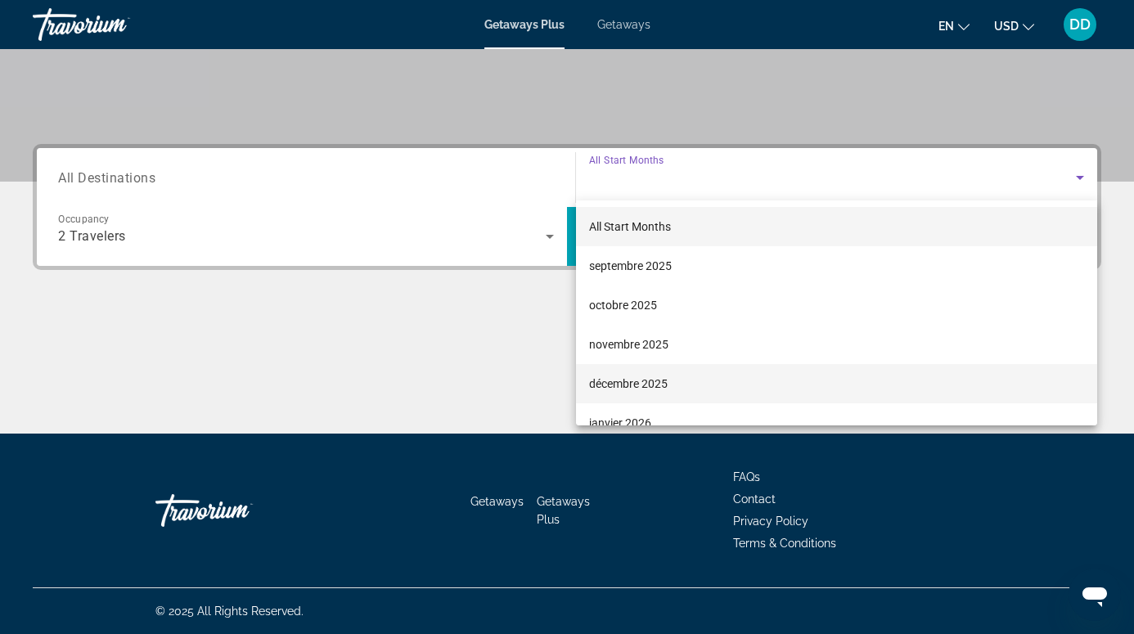
click at [615, 383] on span "décembre 2025" at bounding box center [628, 384] width 79 height 20
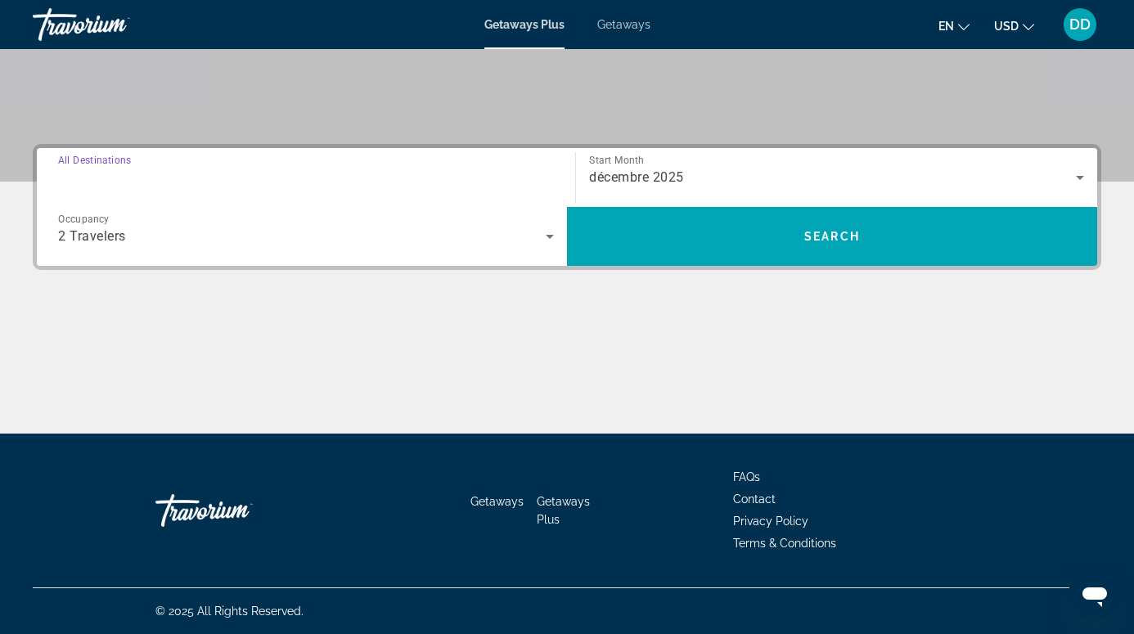
click at [304, 170] on input "Destination All Destinations" at bounding box center [306, 179] width 496 height 20
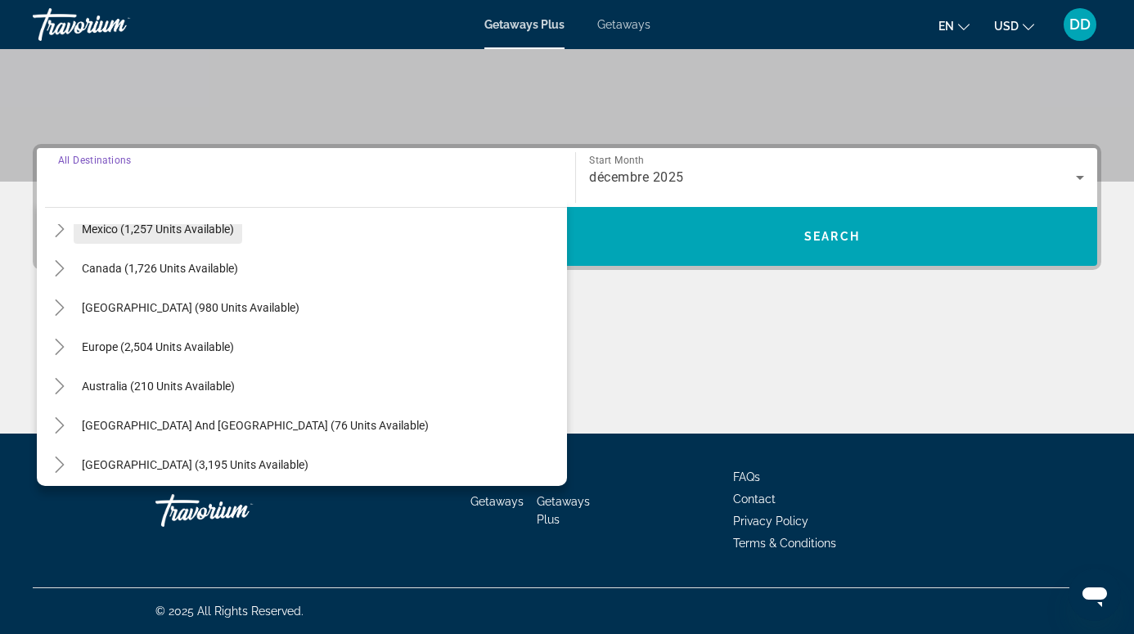
scroll to position [102, 0]
click at [308, 313] on span "Search widget" at bounding box center [191, 306] width 234 height 39
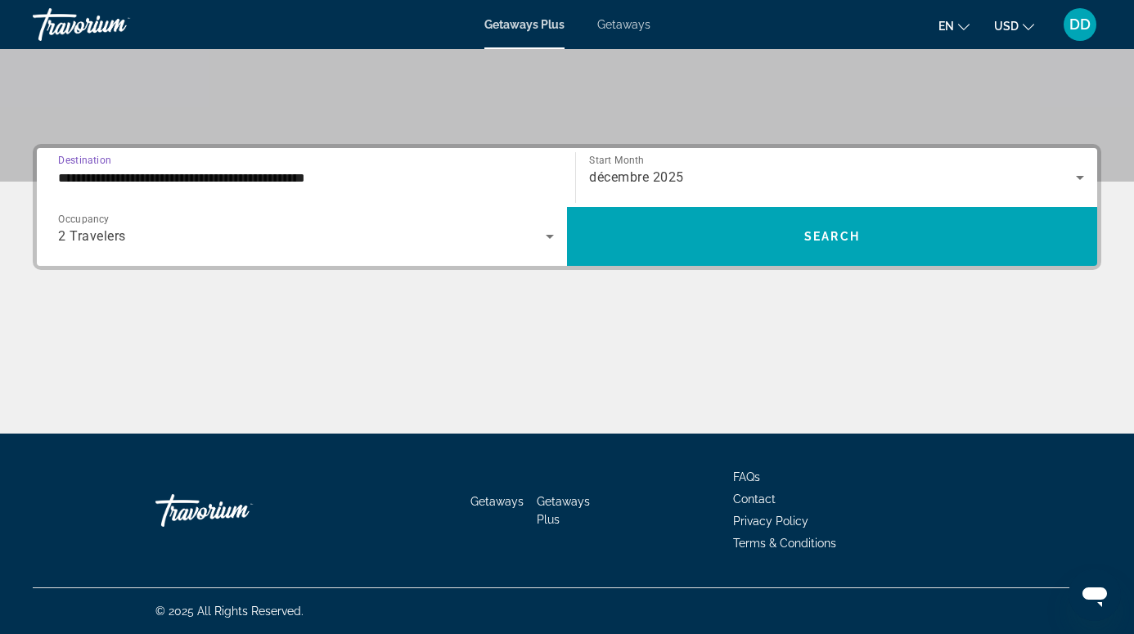
click at [303, 183] on input "**********" at bounding box center [306, 179] width 496 height 20
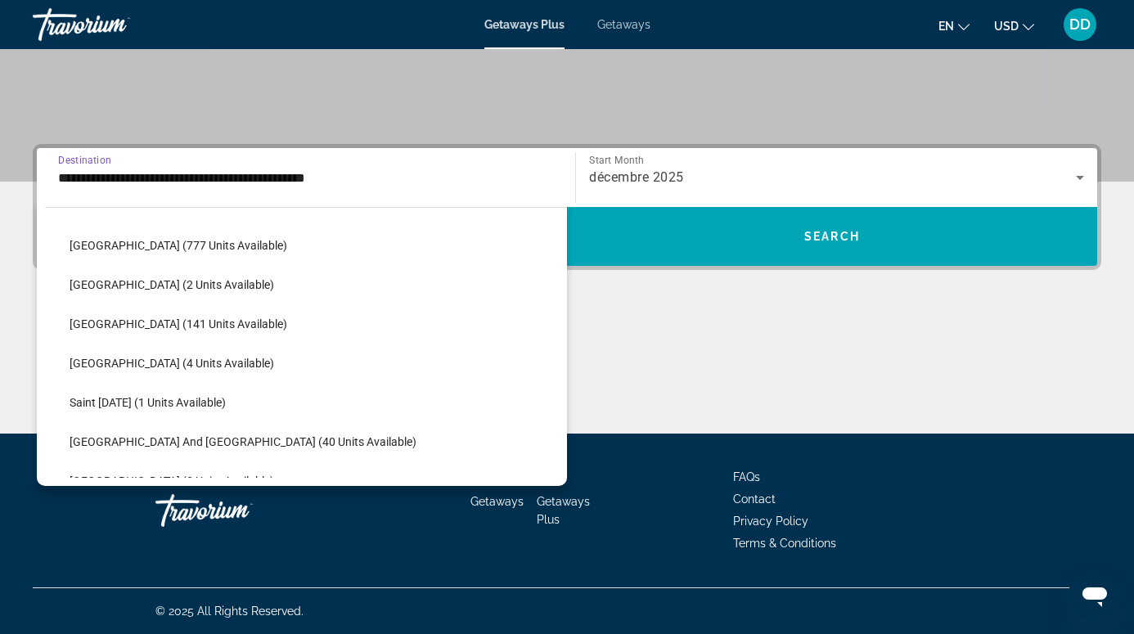
scroll to position [243, 0]
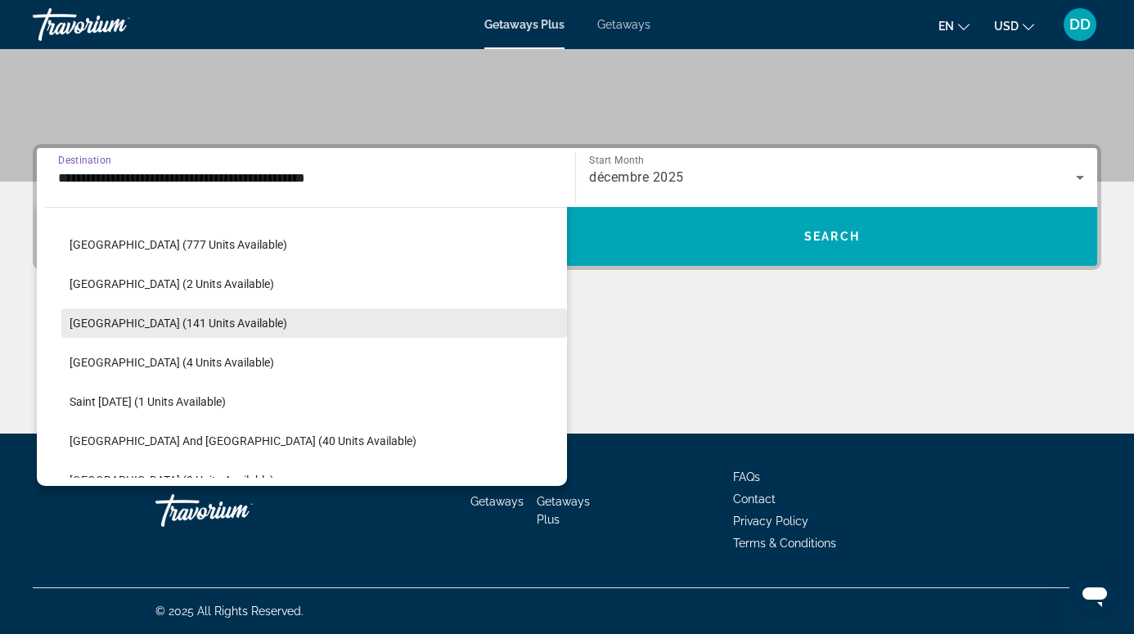
click at [160, 331] on span "Search widget" at bounding box center [314, 323] width 506 height 39
type input "**********"
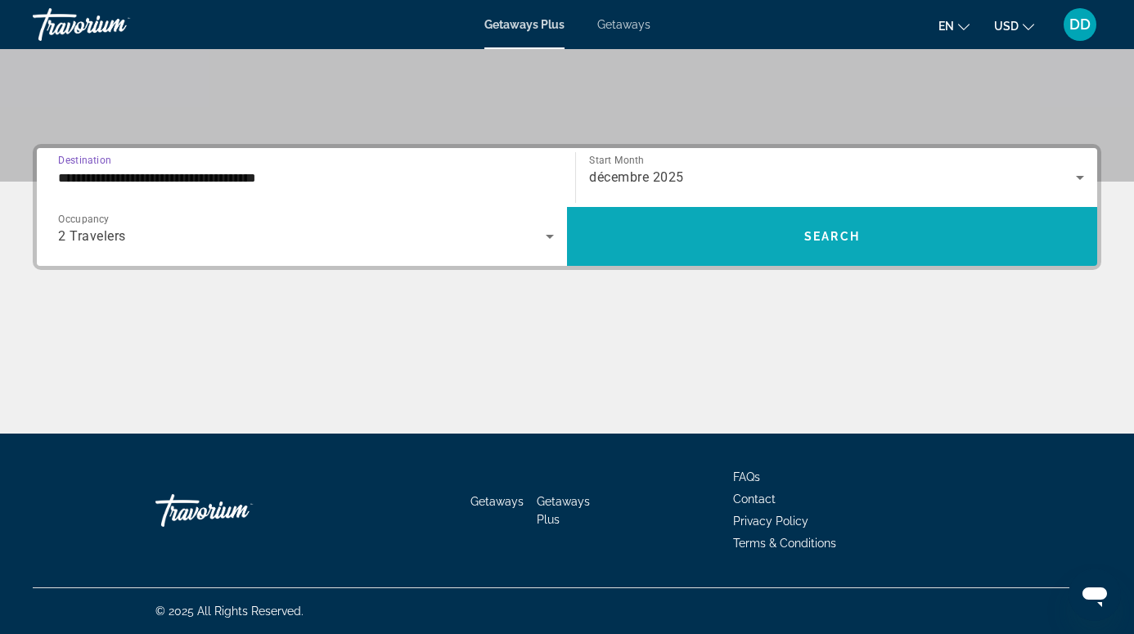
click at [739, 256] on span "Search widget" at bounding box center [832, 236] width 530 height 59
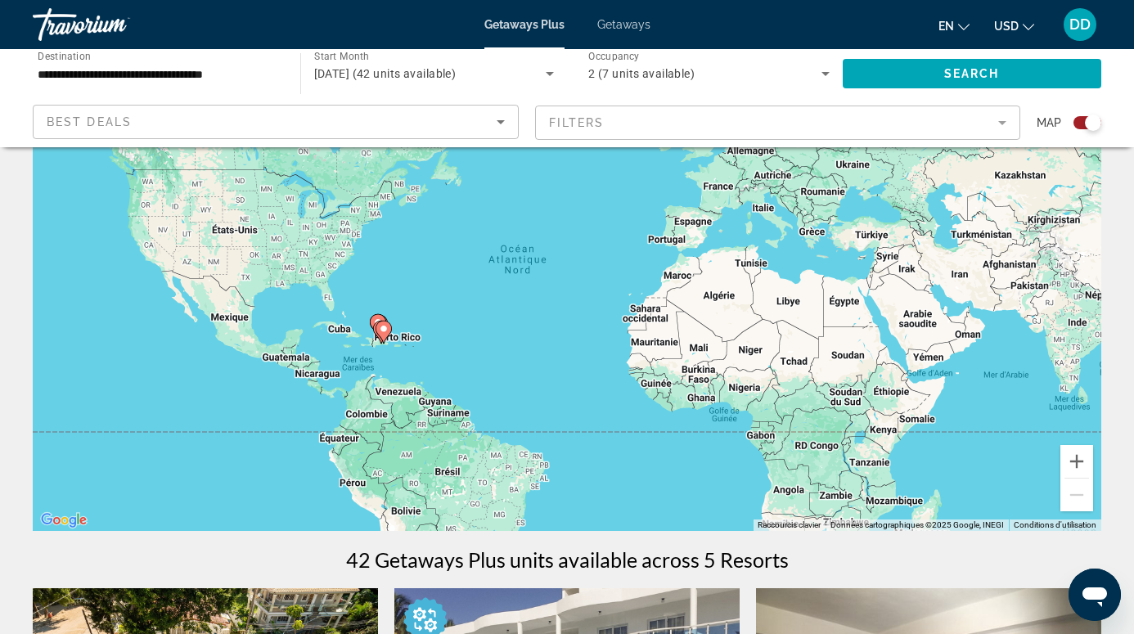
scroll to position [128, 0]
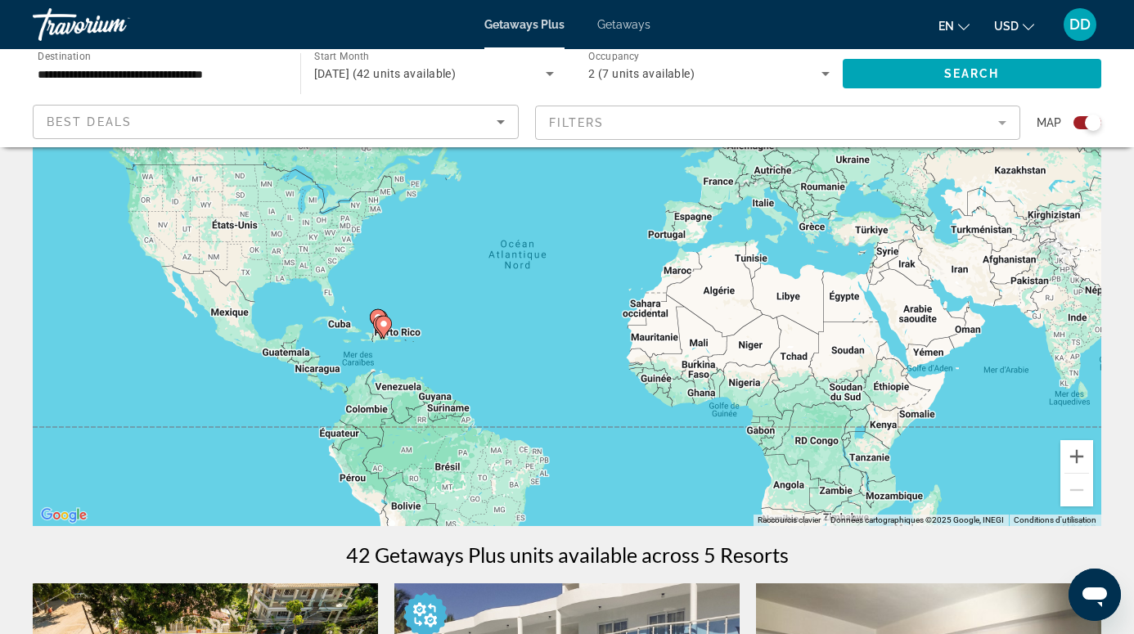
click at [390, 332] on gmp-advanced-marker "Main content" at bounding box center [384, 327] width 16 height 25
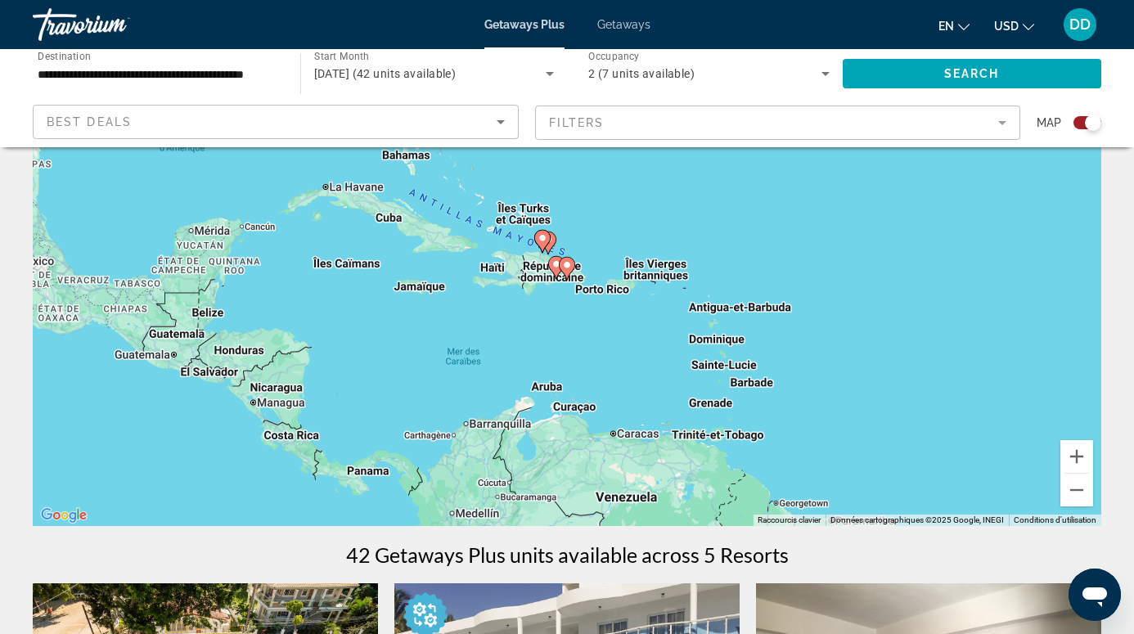
click at [574, 271] on gmp-advanced-marker "Main content" at bounding box center [567, 268] width 16 height 25
type input "**********"
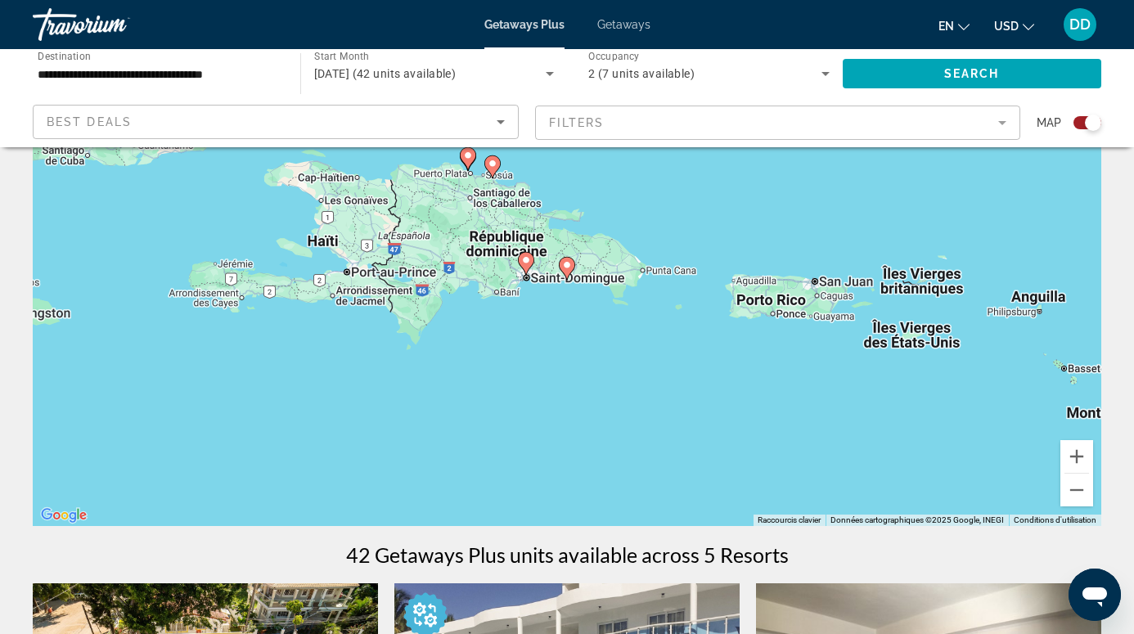
click at [536, 306] on div "Pour naviguer, appuyez sur les touches fléchées. Pour activer le glissement ave…" at bounding box center [567, 280] width 1069 height 491
click at [565, 267] on image "Main content" at bounding box center [567, 265] width 10 height 10
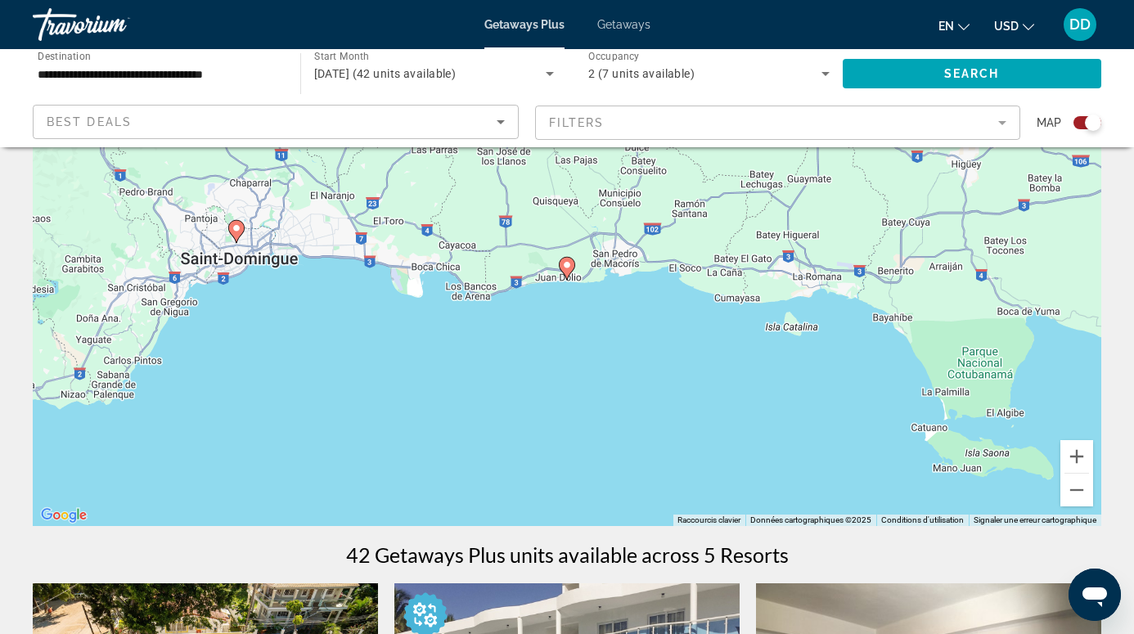
click at [571, 263] on image "Main content" at bounding box center [567, 265] width 10 height 10
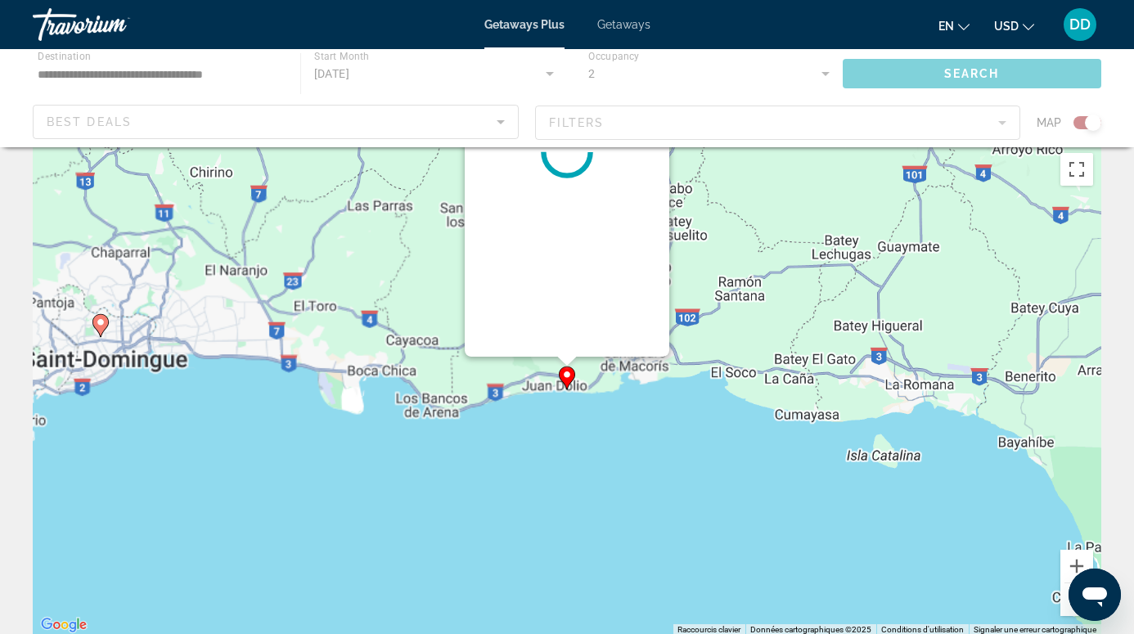
scroll to position [0, 0]
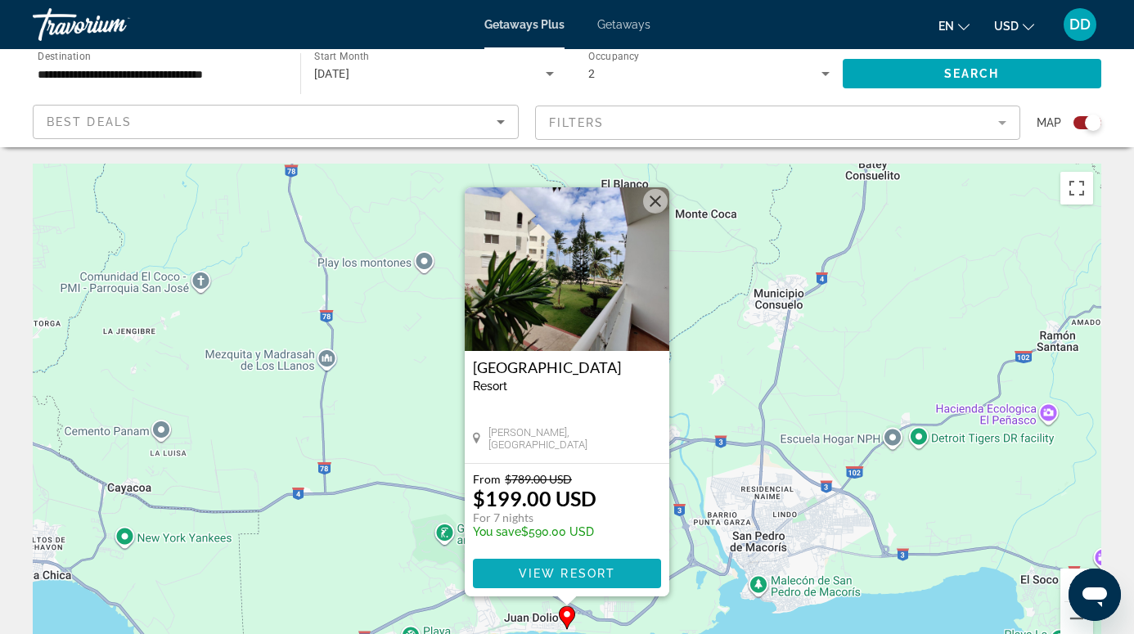
click at [550, 572] on span "View Resort" at bounding box center [567, 573] width 97 height 13
